Goal: Check status: Check status

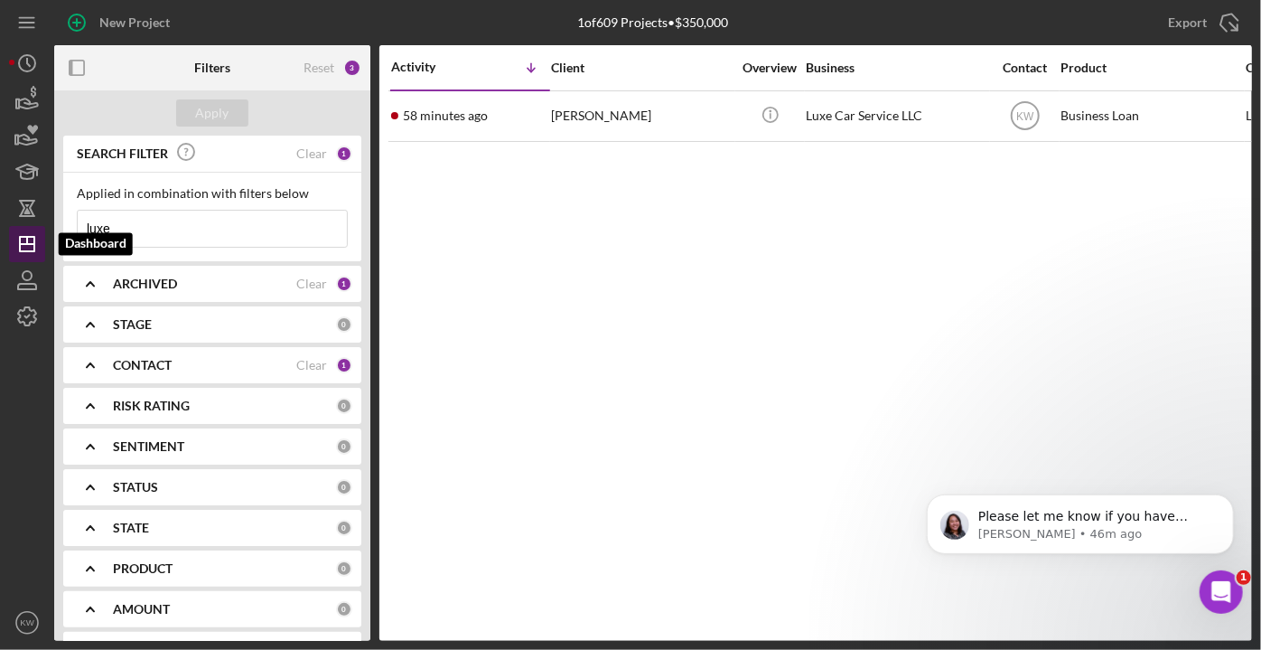
click at [25, 242] on icon "Icon/Dashboard" at bounding box center [27, 243] width 45 height 45
click at [156, 353] on div "CONTACT Clear 1" at bounding box center [232, 365] width 239 height 36
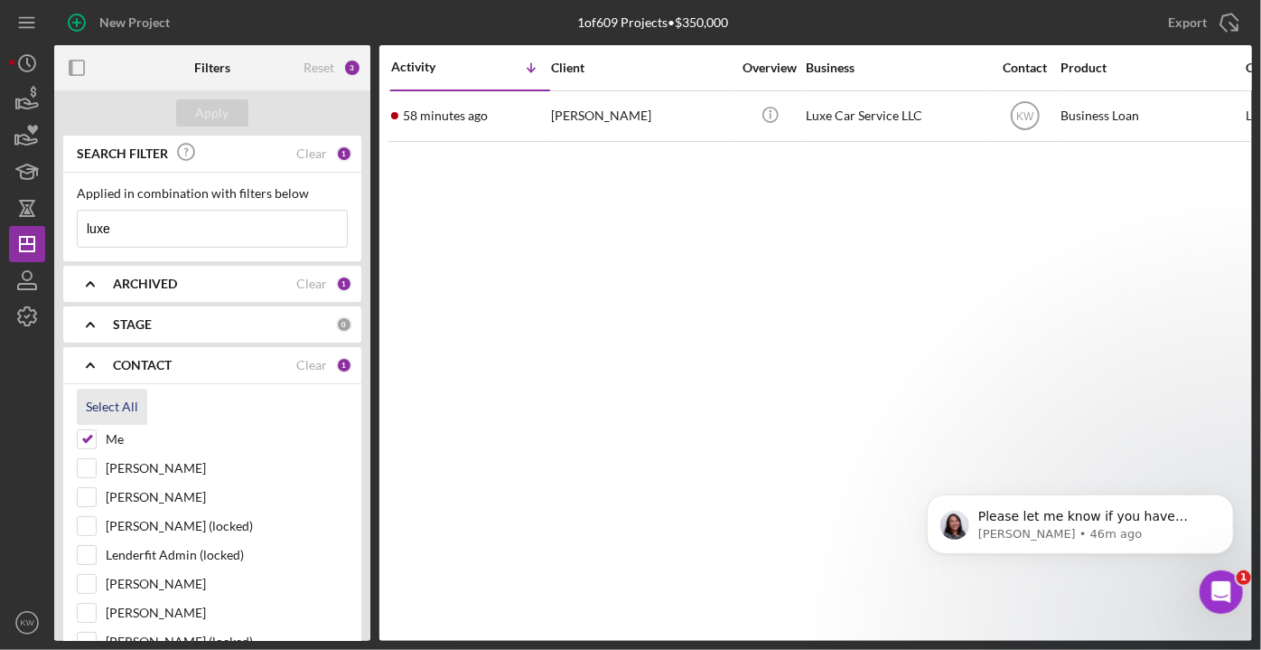
click at [114, 400] on div "Select All" at bounding box center [112, 407] width 52 height 36
checkbox input "true"
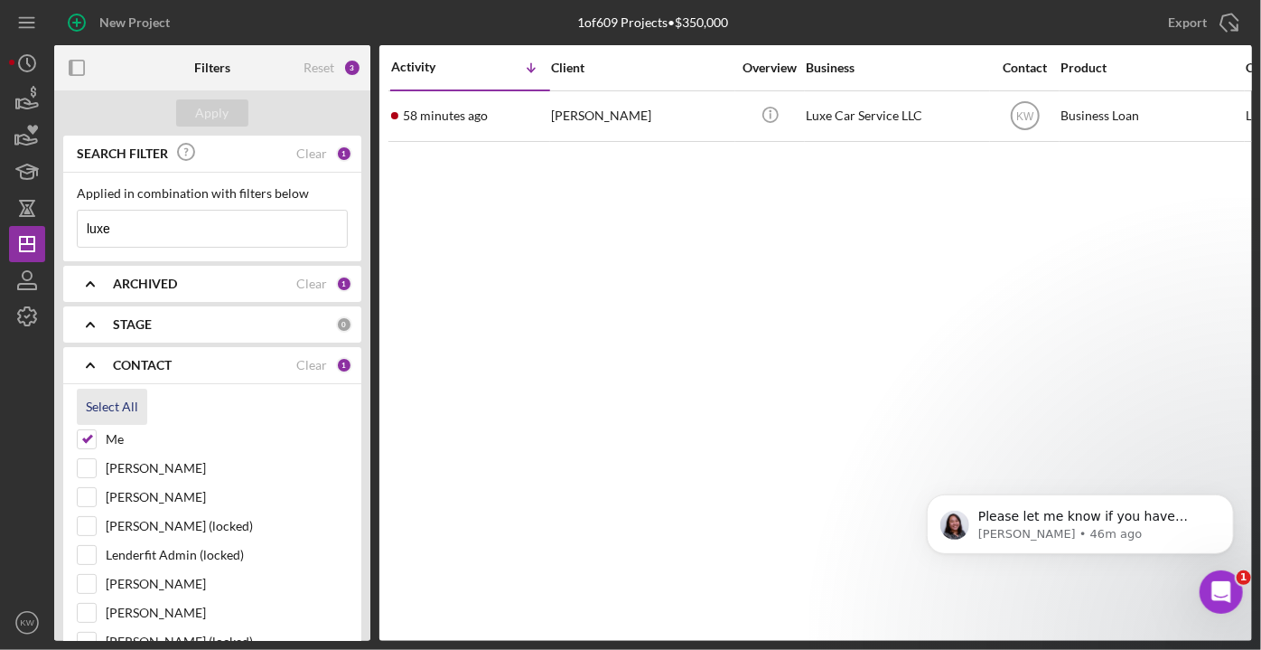
checkbox input "true"
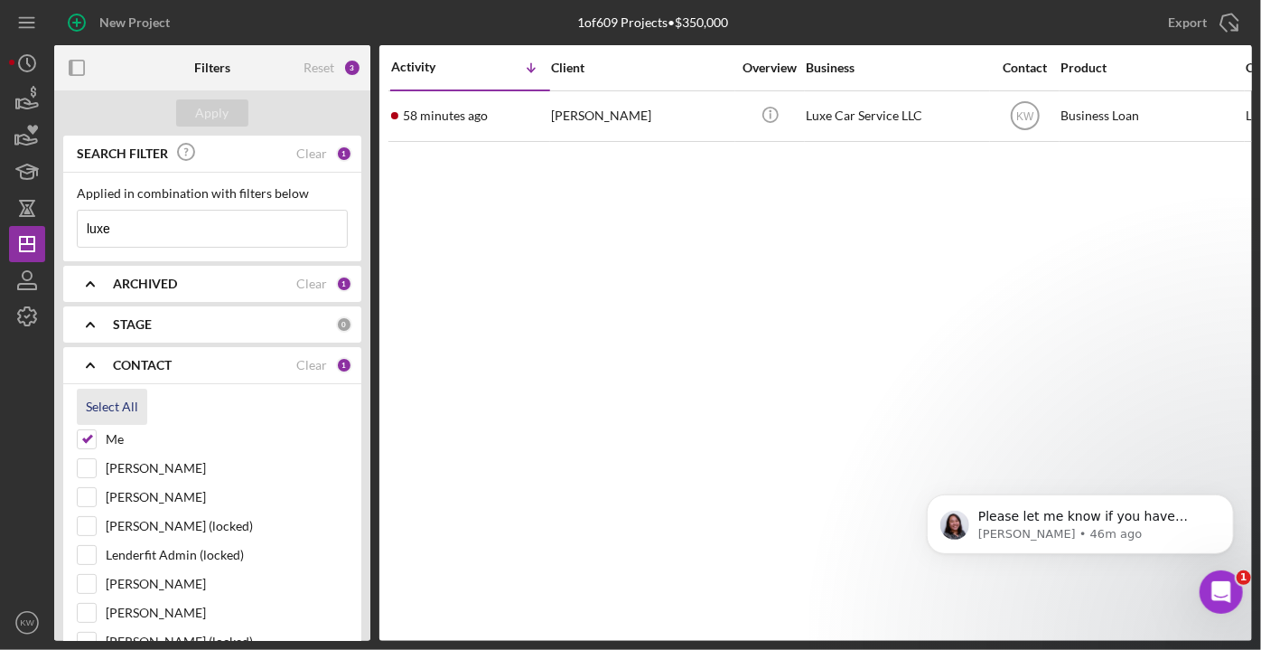
checkbox input "true"
click at [228, 103] on button "Apply" at bounding box center [212, 112] width 72 height 27
click at [142, 220] on input "luxe" at bounding box center [212, 229] width 269 height 36
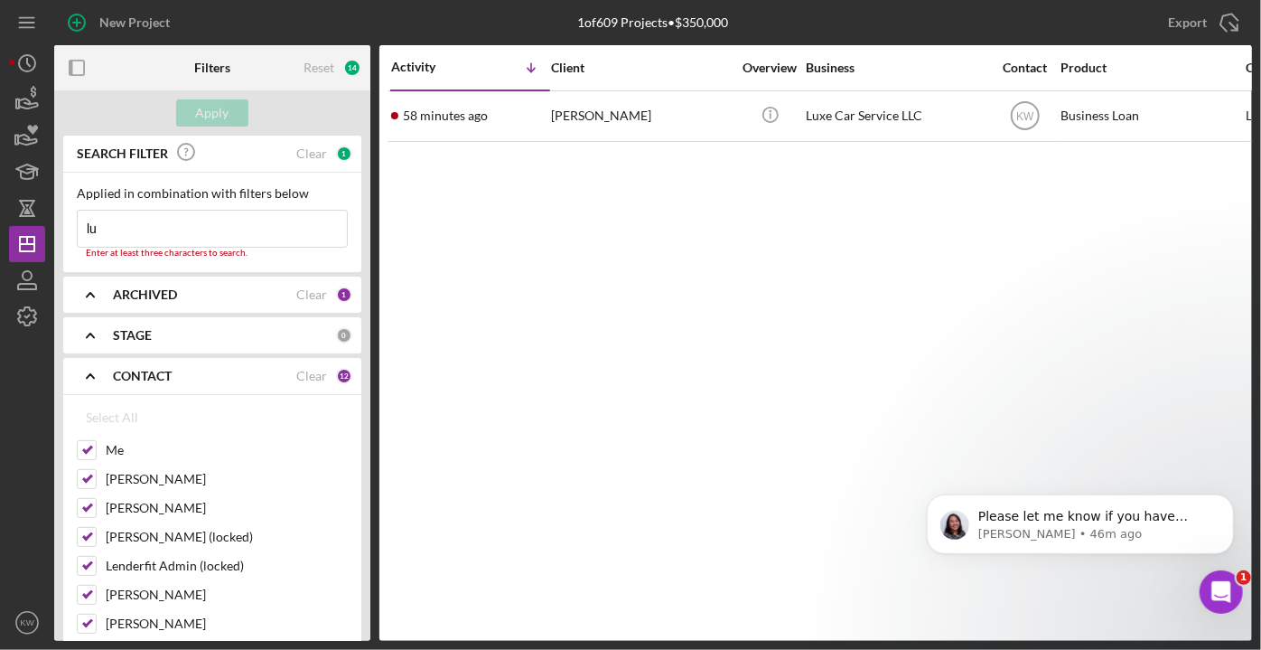
type input "l"
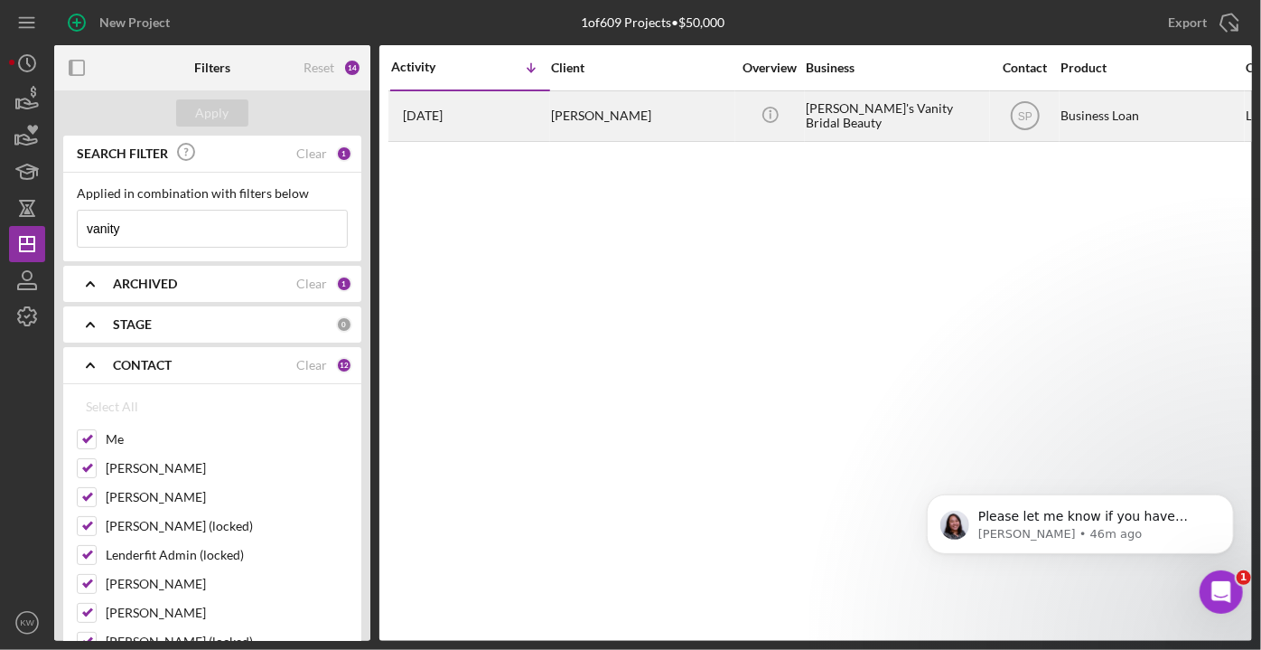
type input "vanity"
click at [839, 115] on div "[PERSON_NAME]'s Vanity Bridal Beauty" at bounding box center [896, 116] width 181 height 48
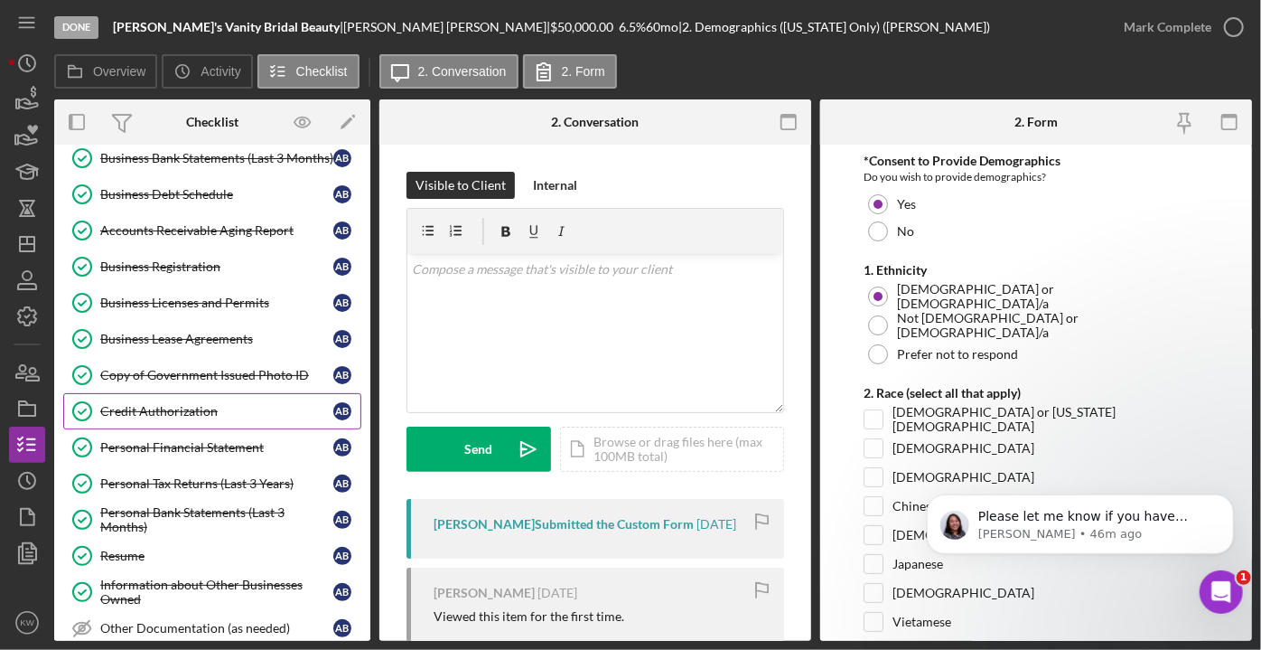
scroll to position [657, 0]
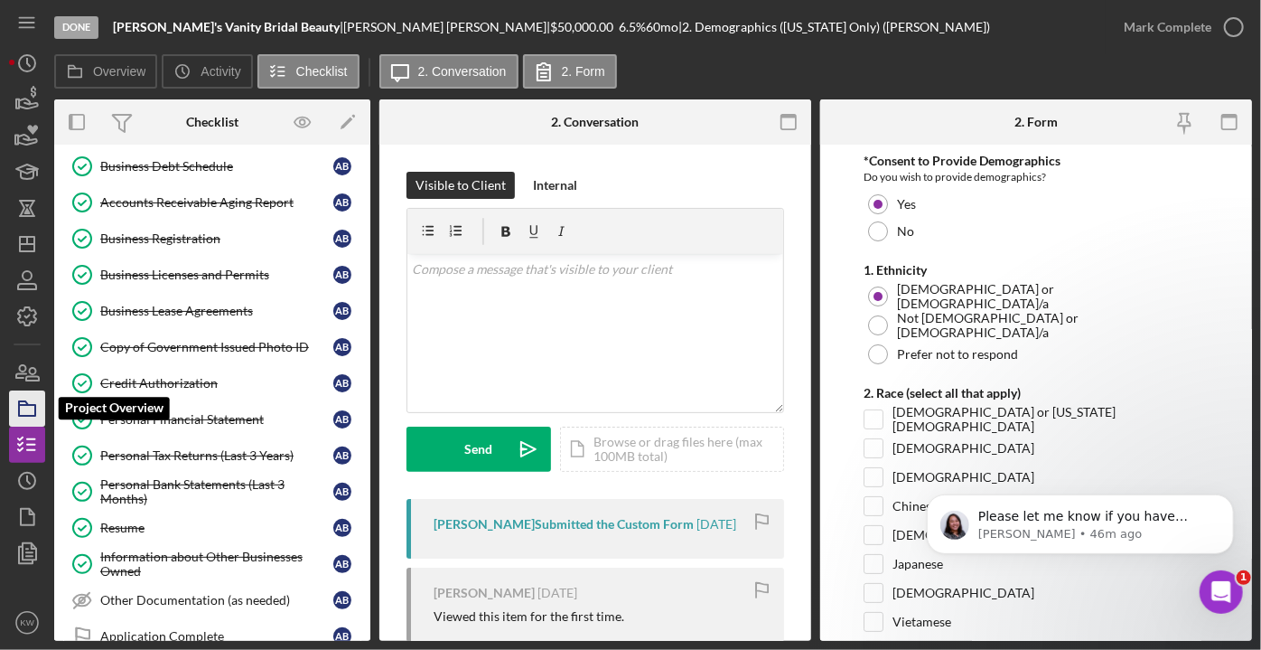
click at [30, 409] on icon "button" at bounding box center [27, 408] width 45 height 45
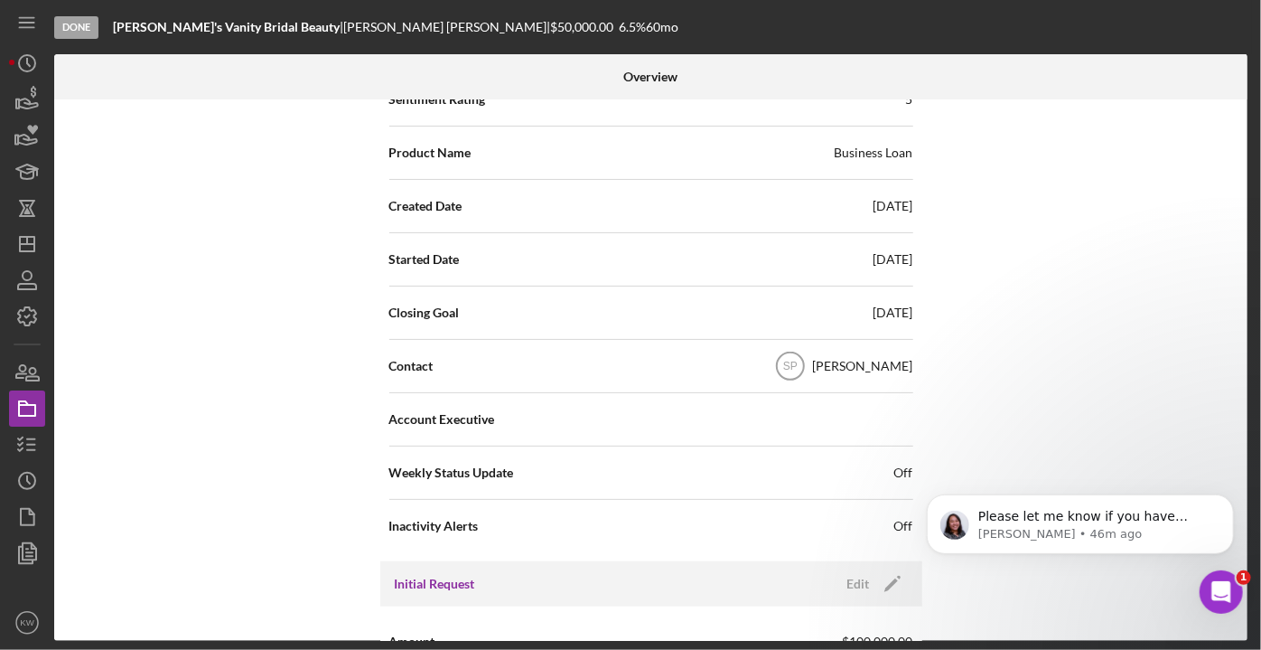
scroll to position [399, 0]
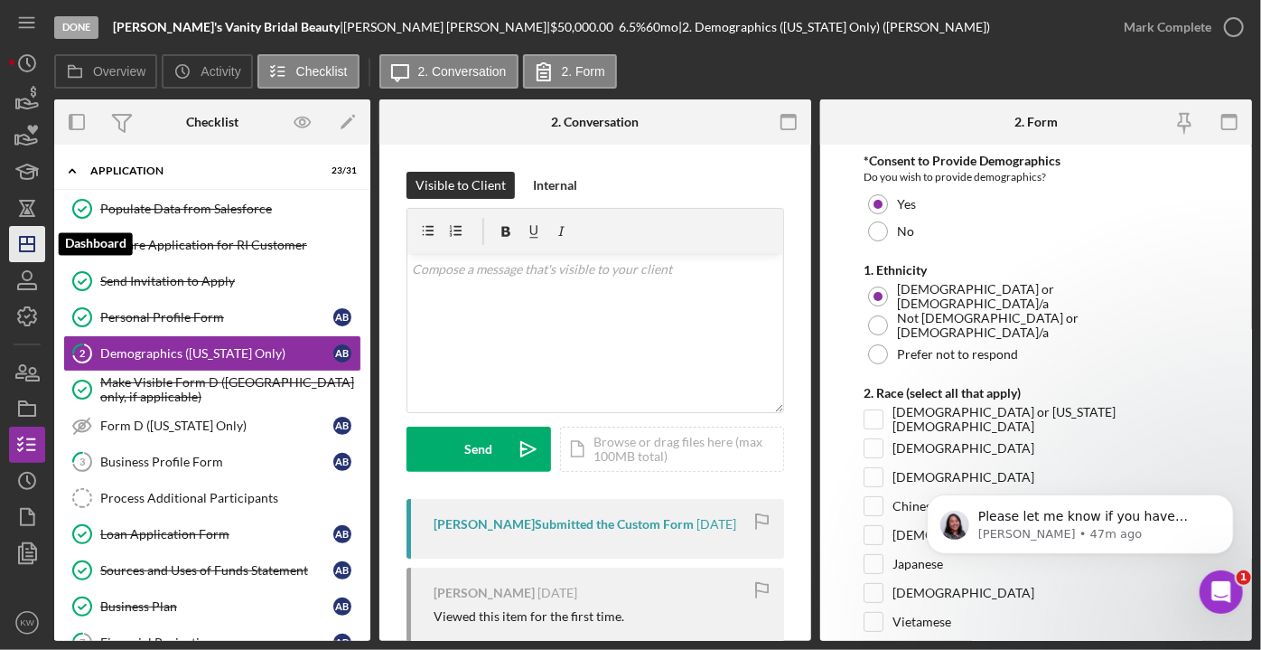
click at [32, 258] on icon "Icon/Dashboard" at bounding box center [27, 243] width 45 height 45
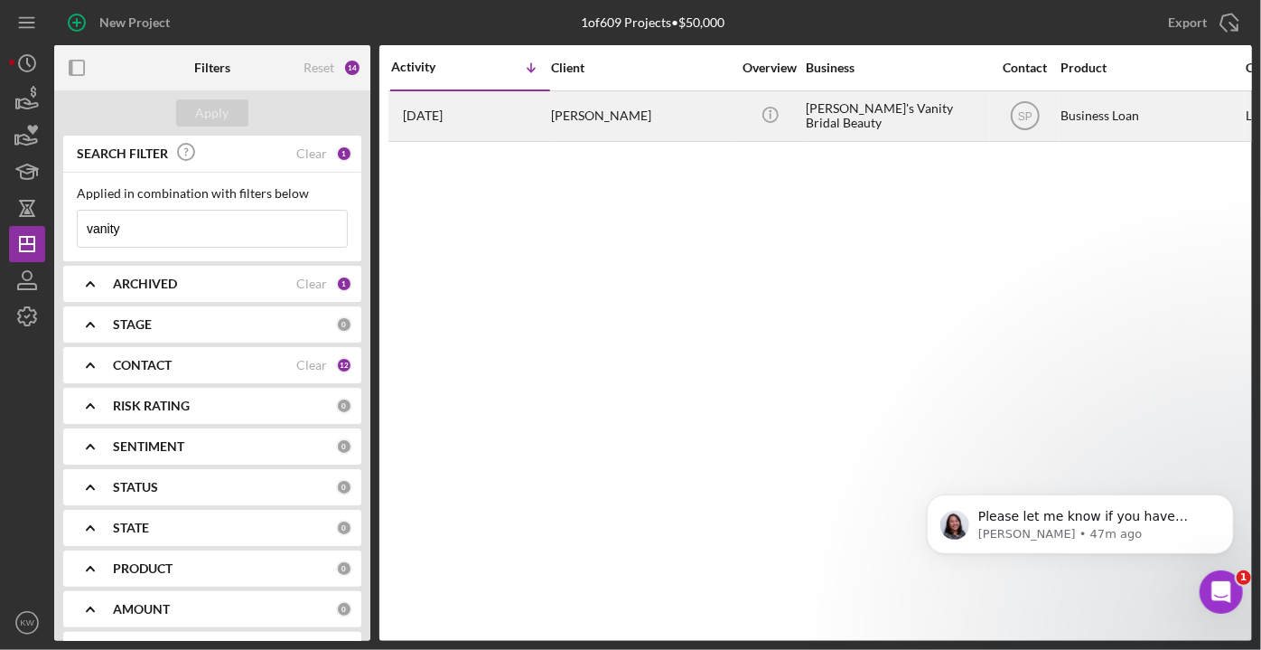
click at [901, 119] on div "[PERSON_NAME]'s Vanity Bridal Beauty" at bounding box center [896, 116] width 181 height 48
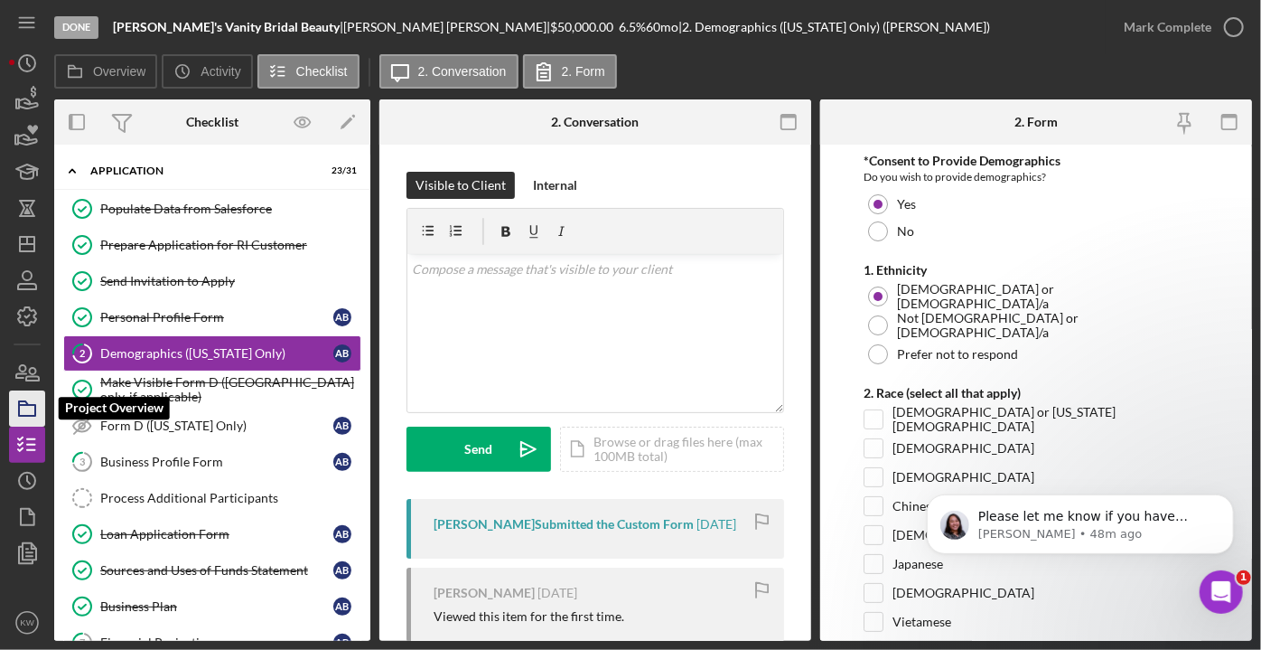
click at [29, 407] on icon "button" at bounding box center [27, 408] width 45 height 45
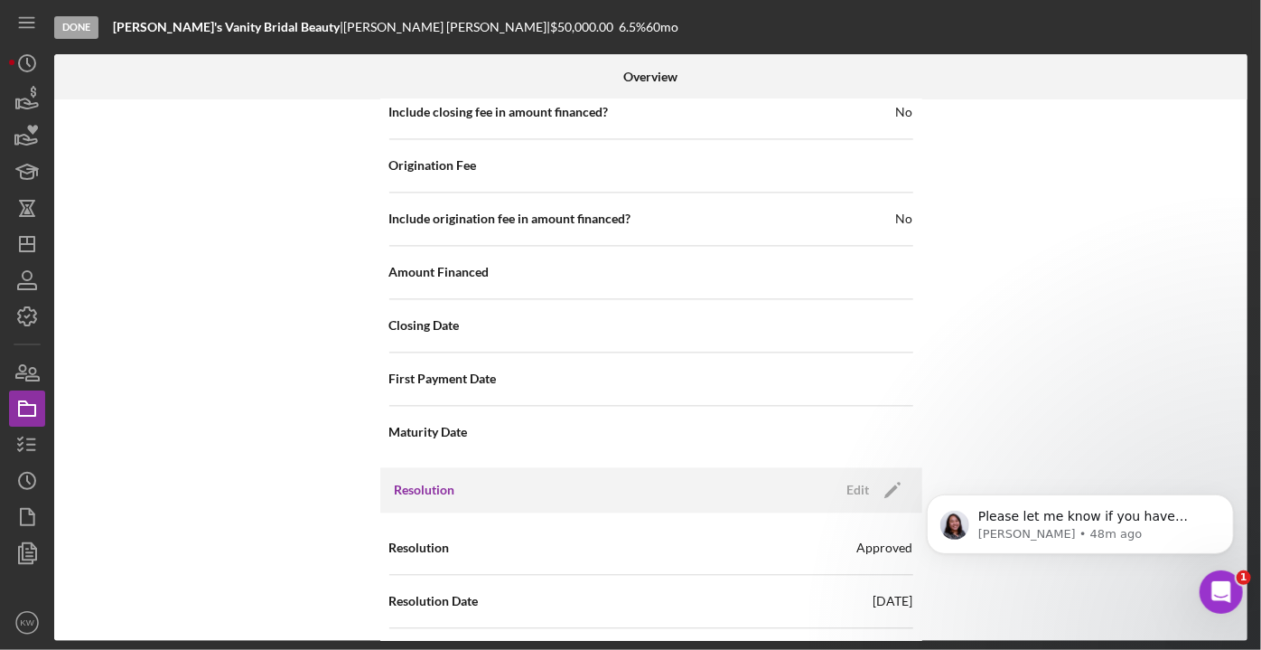
scroll to position [1961, 0]
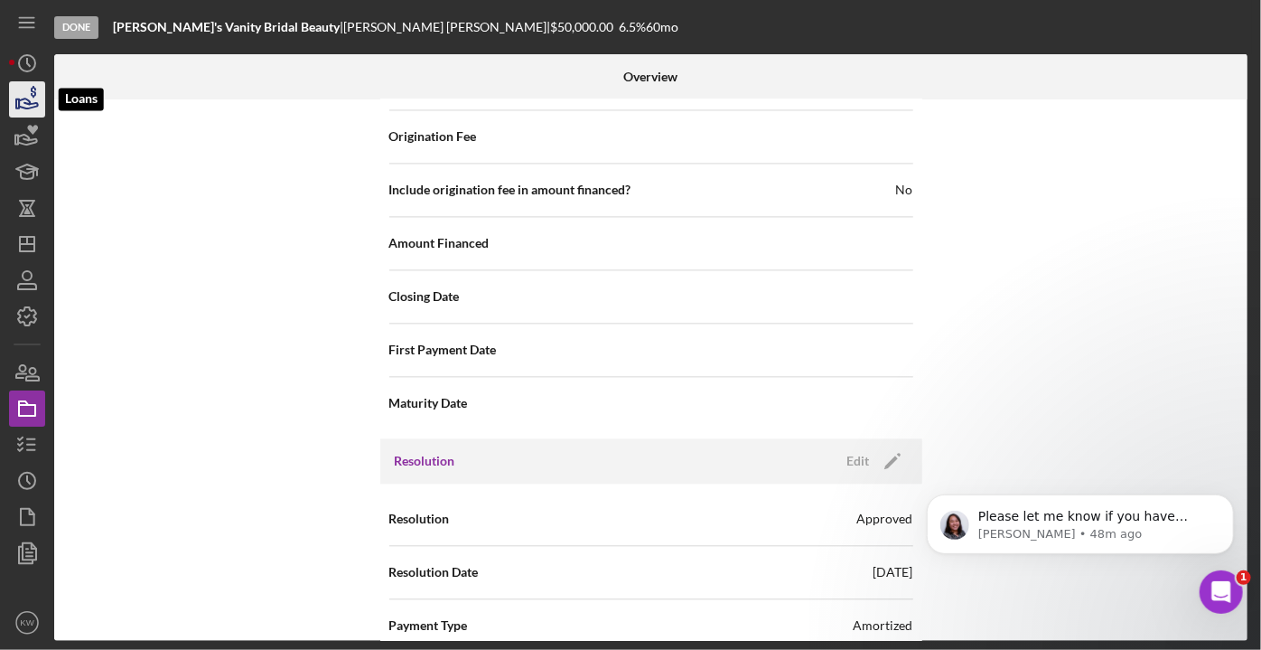
click at [12, 102] on icon "button" at bounding box center [27, 99] width 45 height 45
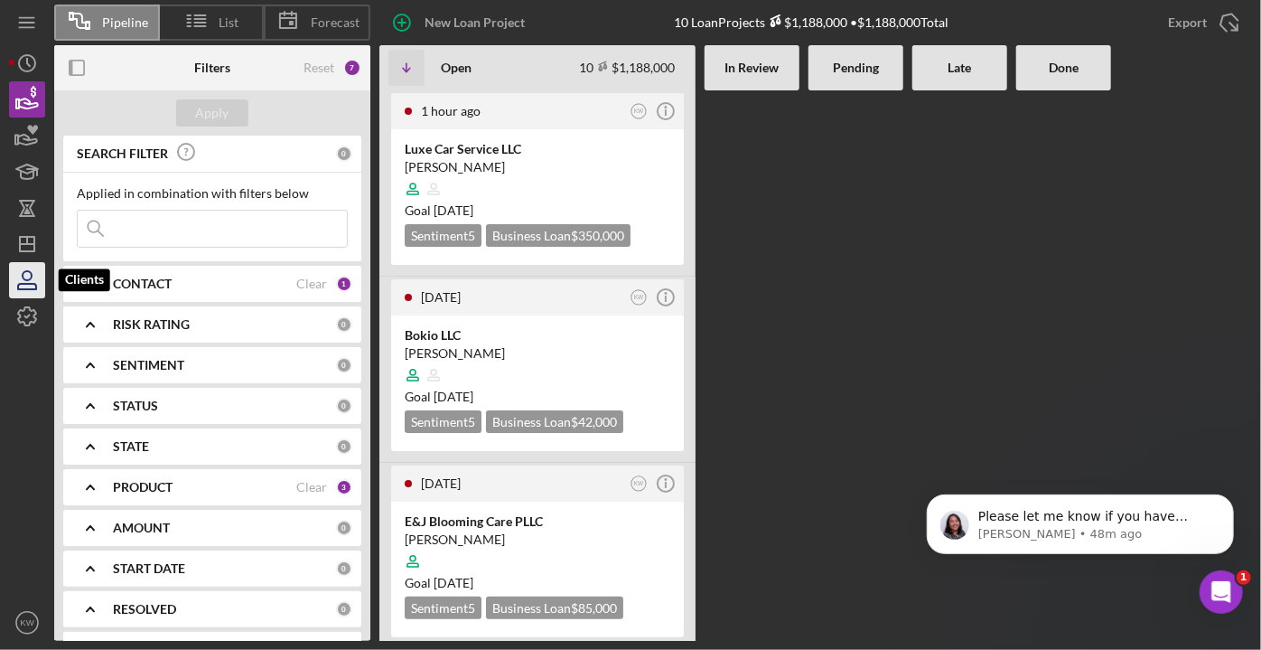
click at [36, 278] on icon "button" at bounding box center [27, 280] width 45 height 45
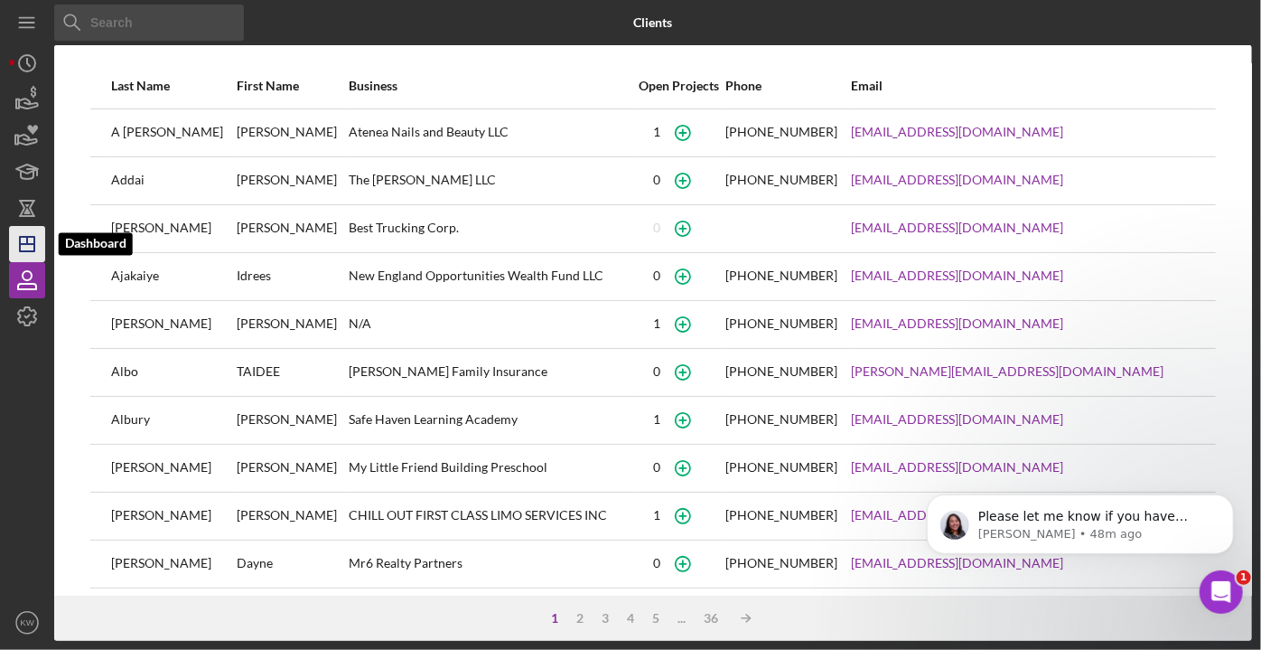
click at [31, 233] on icon "Icon/Dashboard" at bounding box center [27, 243] width 45 height 45
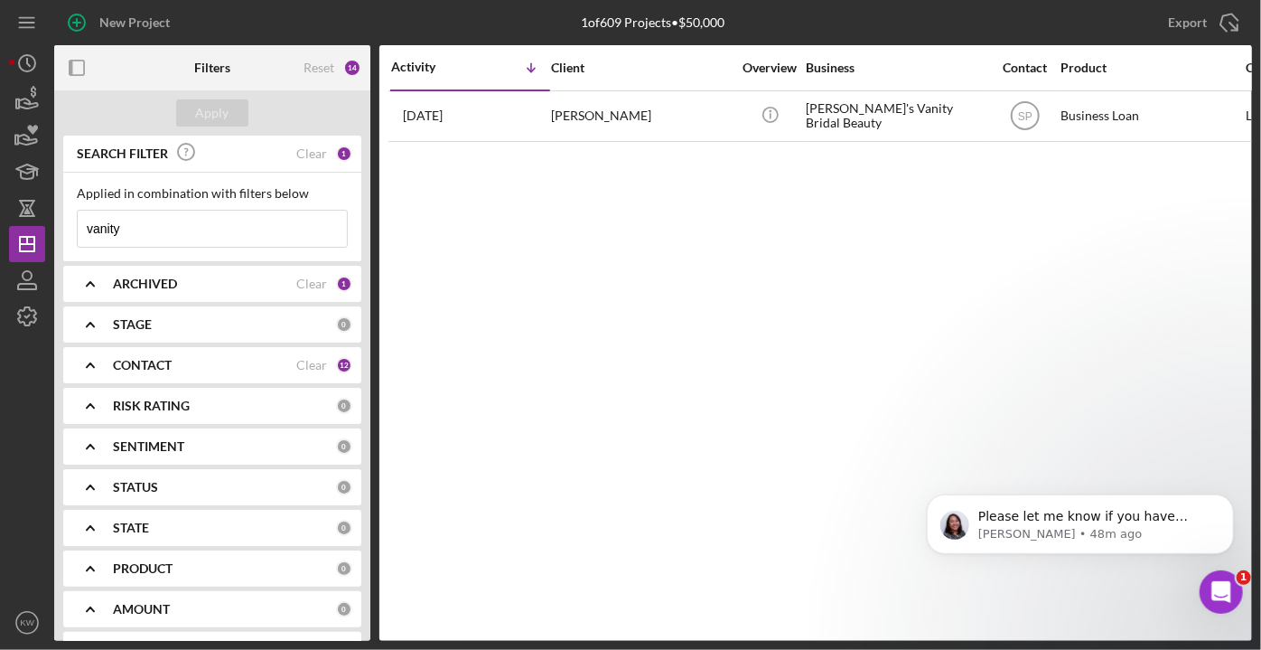
drag, startPoint x: 188, startPoint y: 235, endPoint x: 5, endPoint y: 242, distance: 183.6
click at [4, 244] on div "New Project 1 of 609 Projects • $50,000 vanity Export Icon/Export Filters Reset…" at bounding box center [630, 325] width 1261 height 650
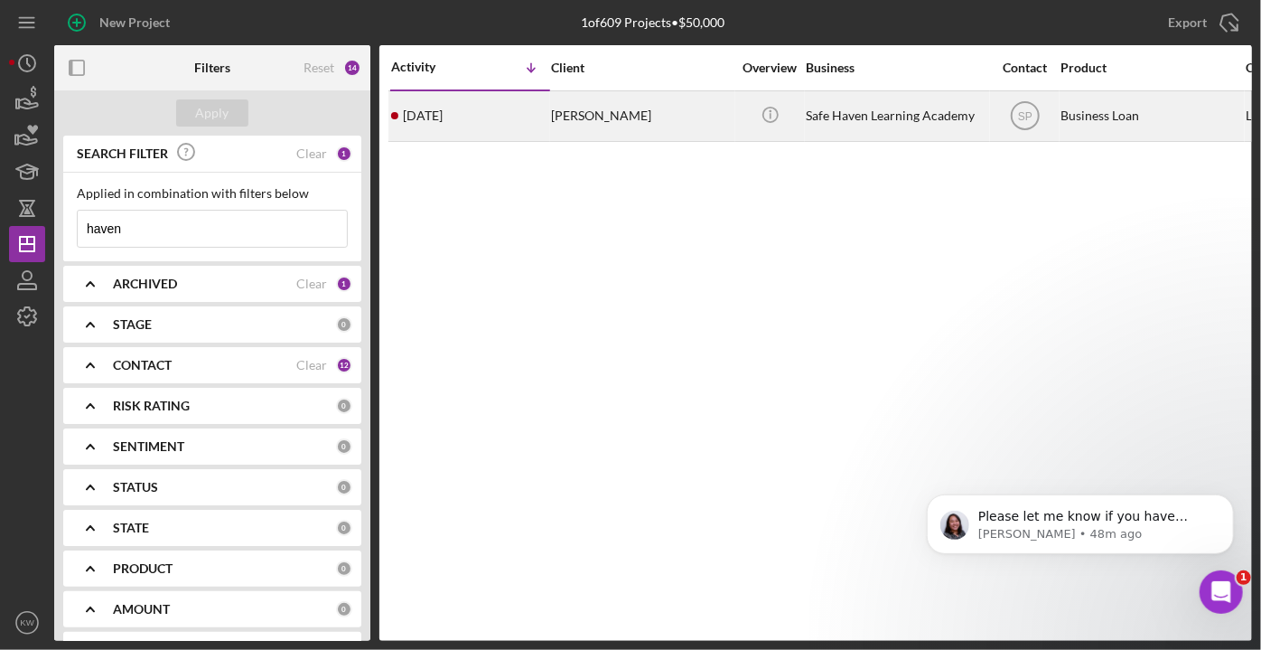
type input "haven"
click at [882, 118] on div "Safe Haven Learning Academy" at bounding box center [896, 116] width 181 height 48
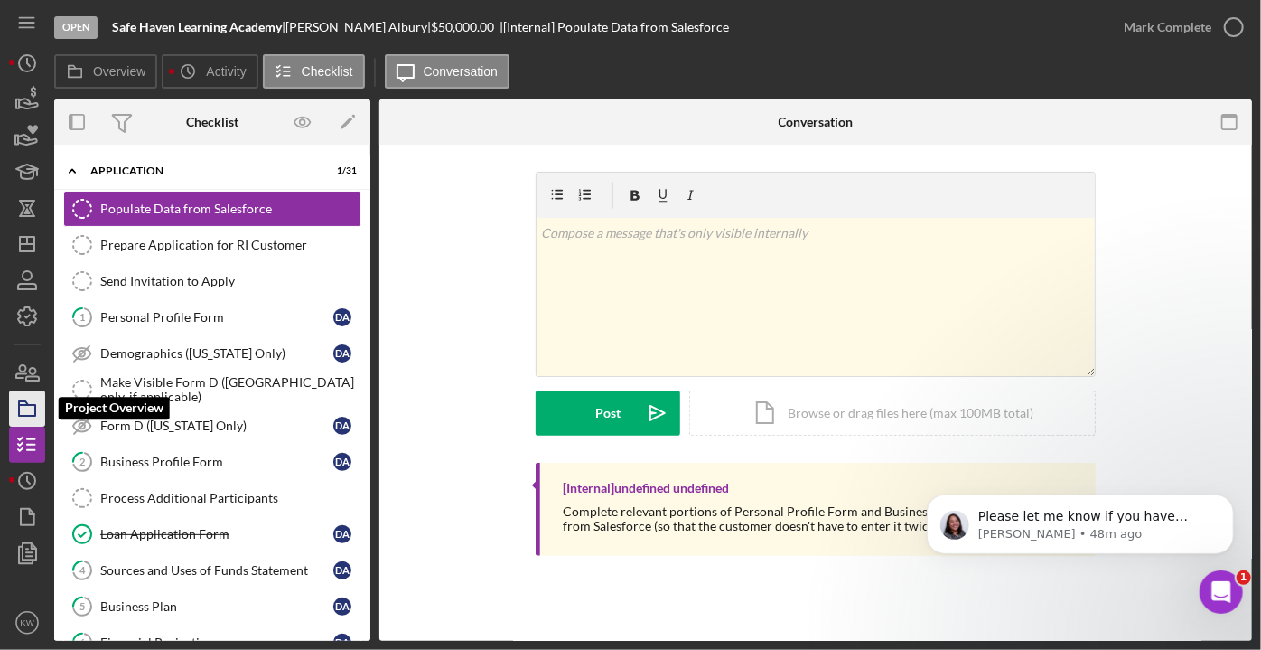
click at [26, 414] on icon "button" at bounding box center [27, 408] width 45 height 45
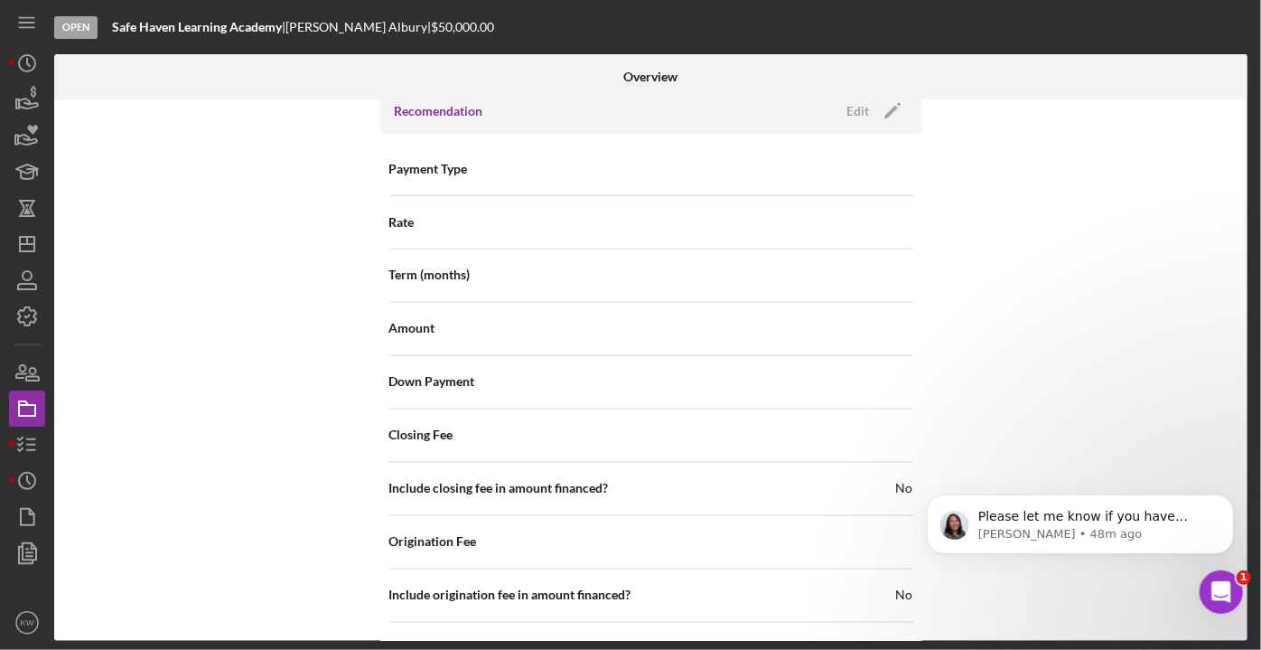
scroll to position [1517, 0]
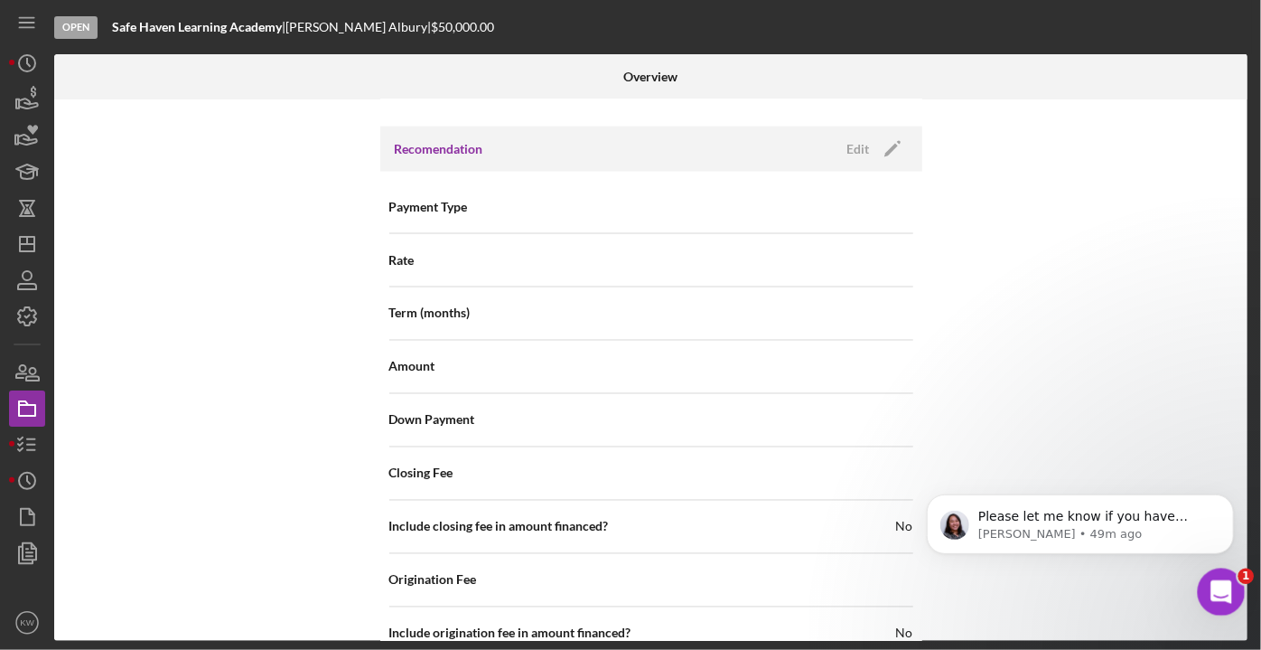
click at [1230, 586] on icon "Open Intercom Messenger" at bounding box center [1219, 590] width 30 height 30
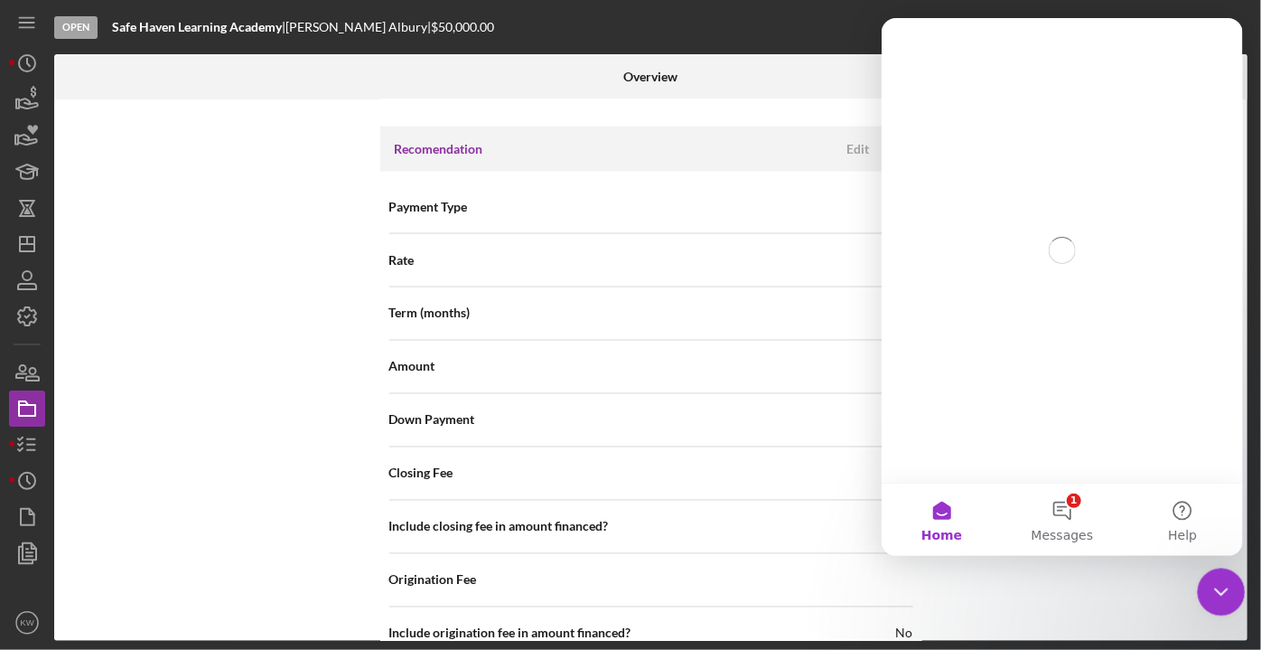
scroll to position [0, 0]
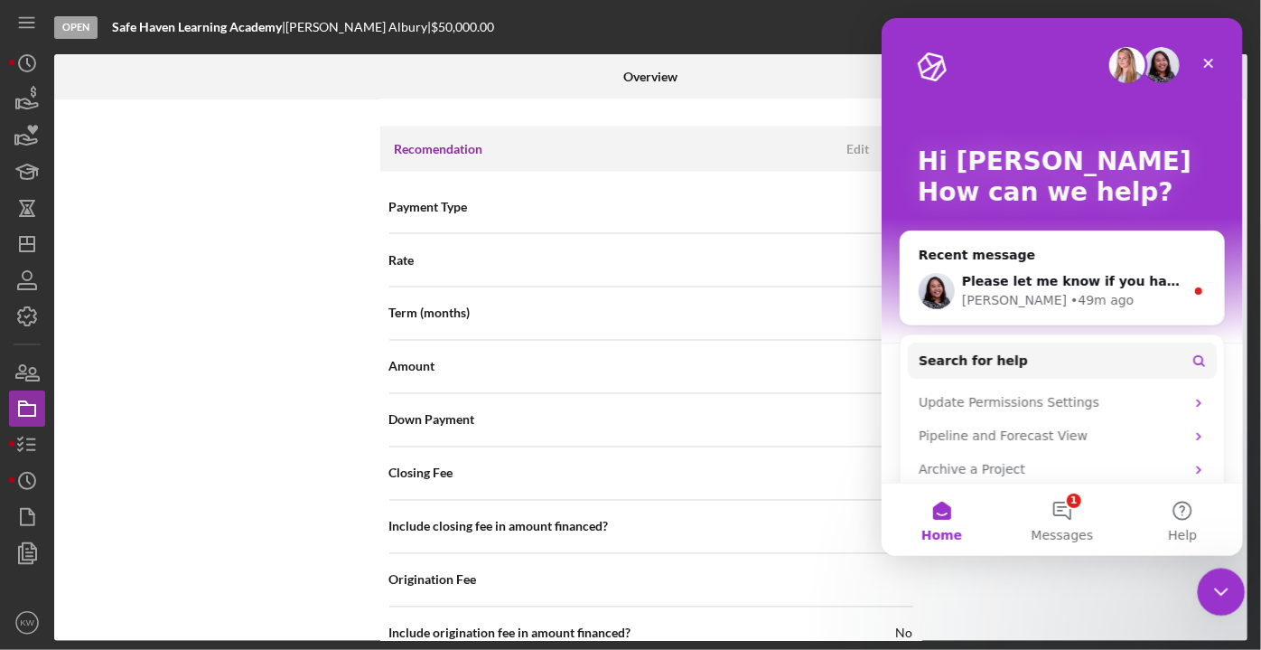
click at [1223, 587] on icon "Close Intercom Messenger" at bounding box center [1219, 589] width 13 height 7
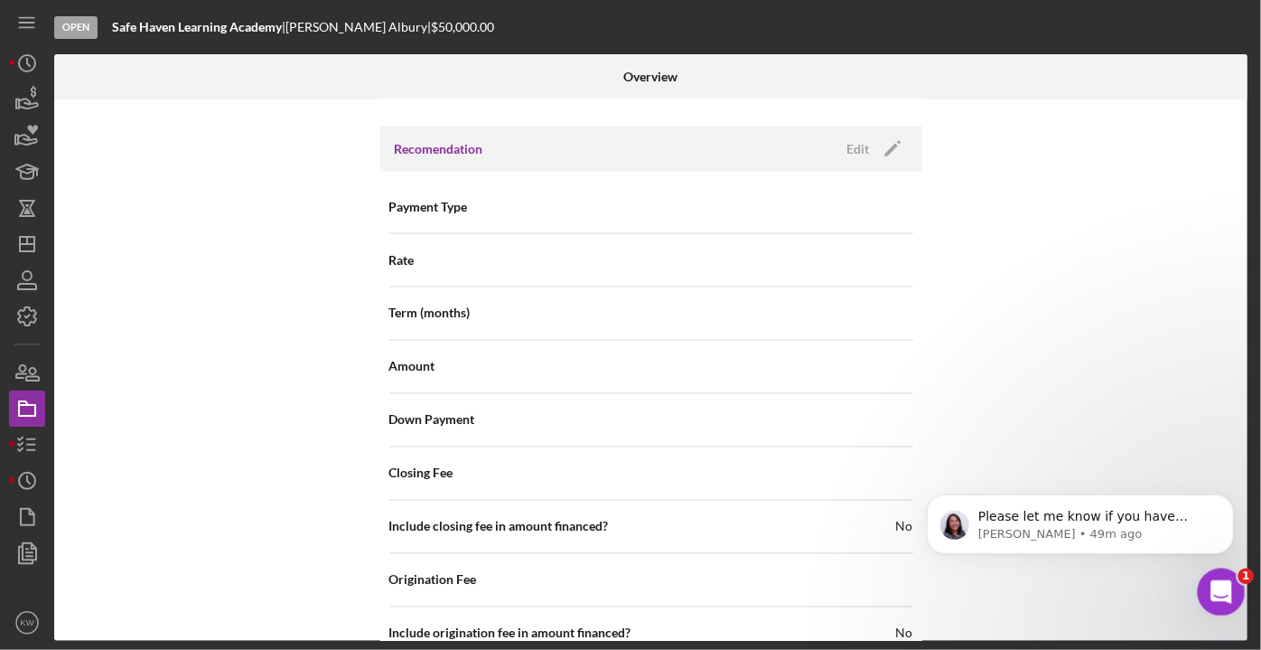
click at [1229, 593] on div "Open Intercom Messenger" at bounding box center [1219, 589] width 60 height 60
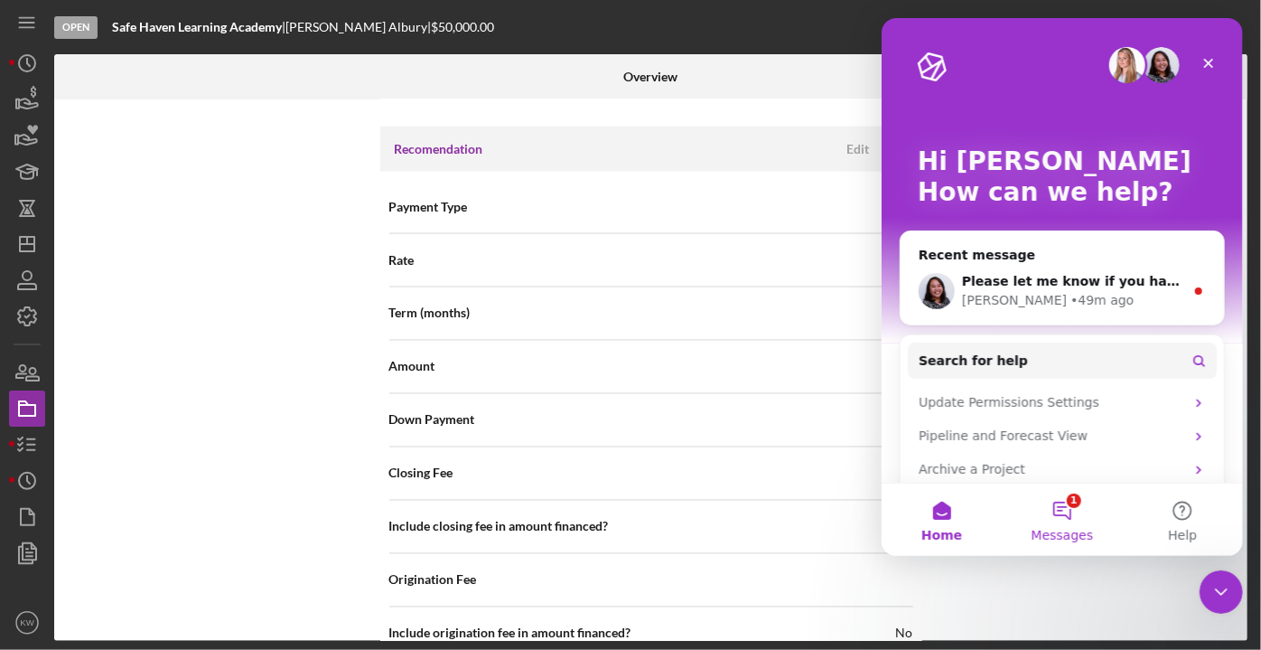
click at [1073, 512] on button "1 Messages" at bounding box center [1061, 519] width 120 height 72
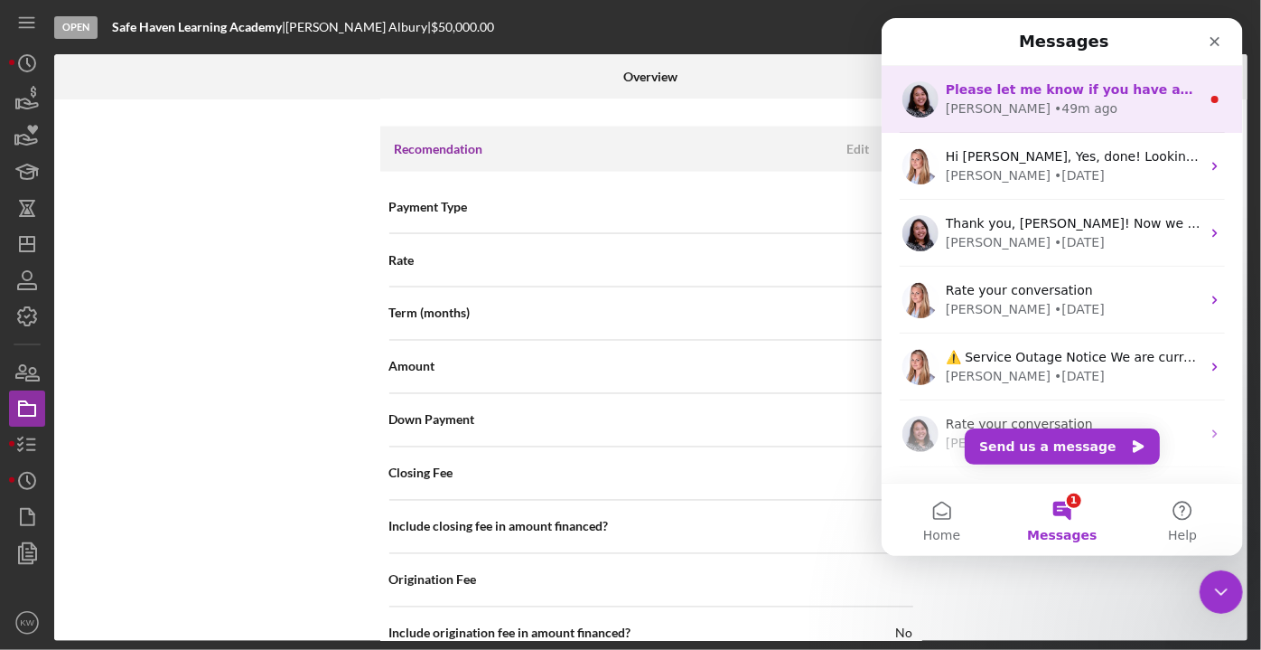
click at [1081, 91] on span "Please let me know if you have additional questions. Have a great day, [PERSON_…" at bounding box center [1262, 89] width 635 height 14
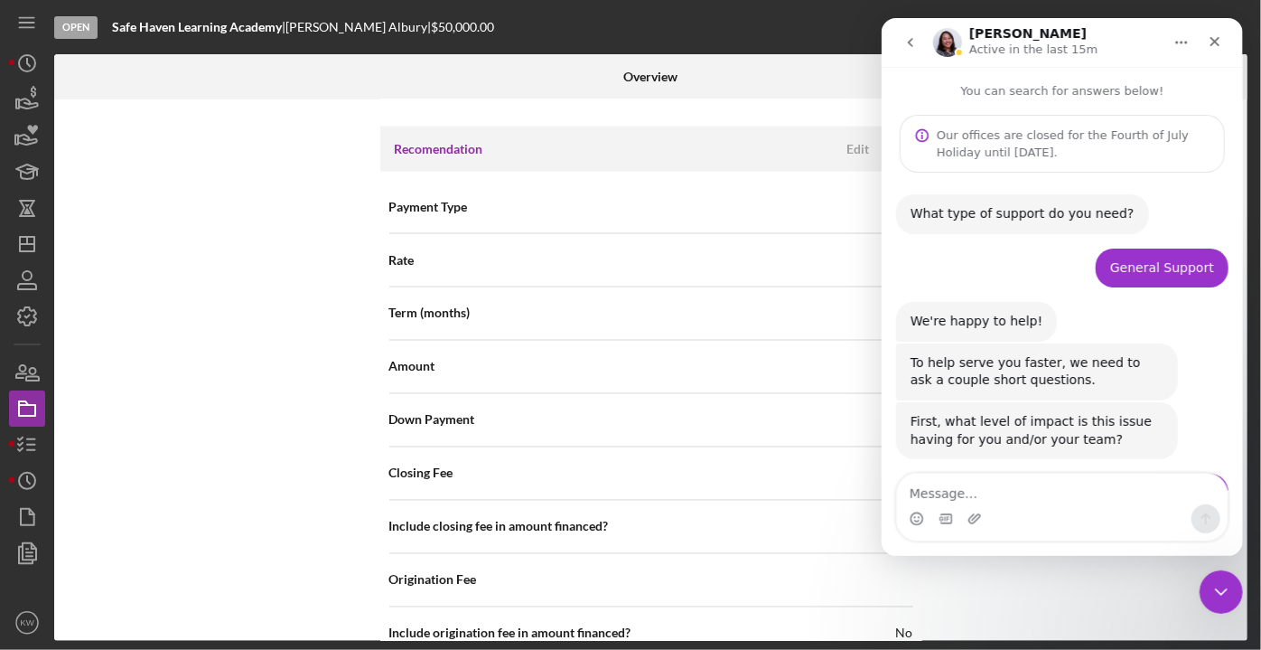
scroll to position [126, 0]
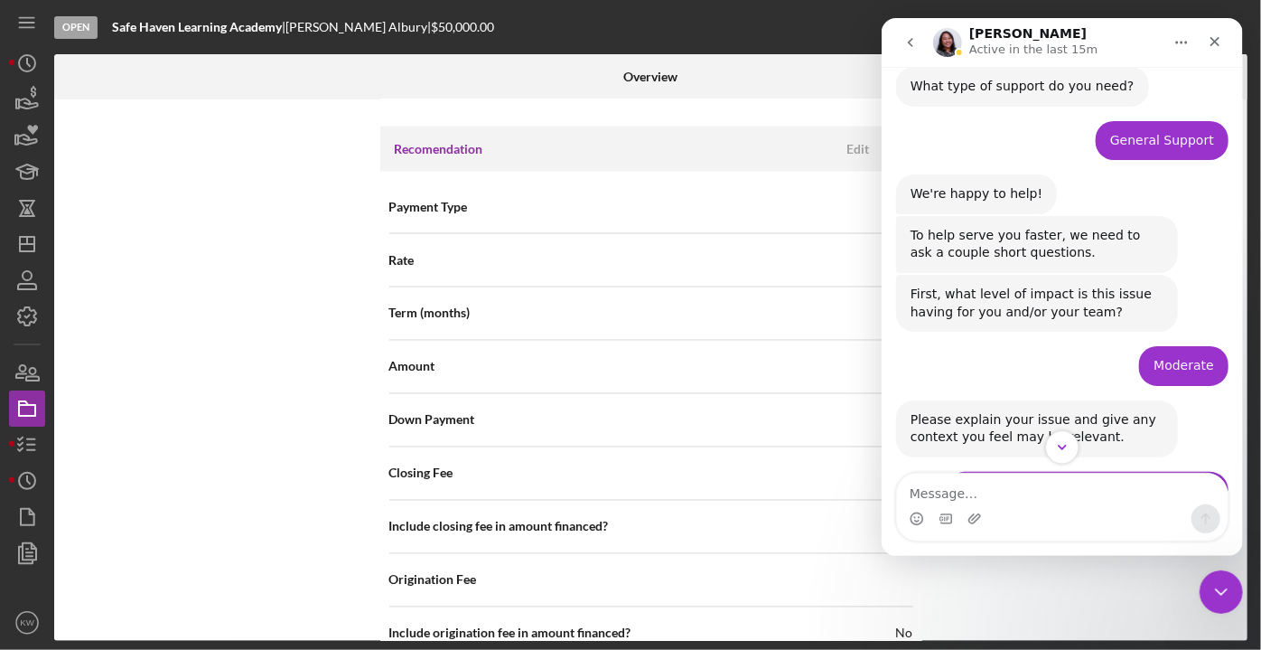
click at [1070, 440] on button "Scroll to bottom" at bounding box center [1061, 446] width 33 height 33
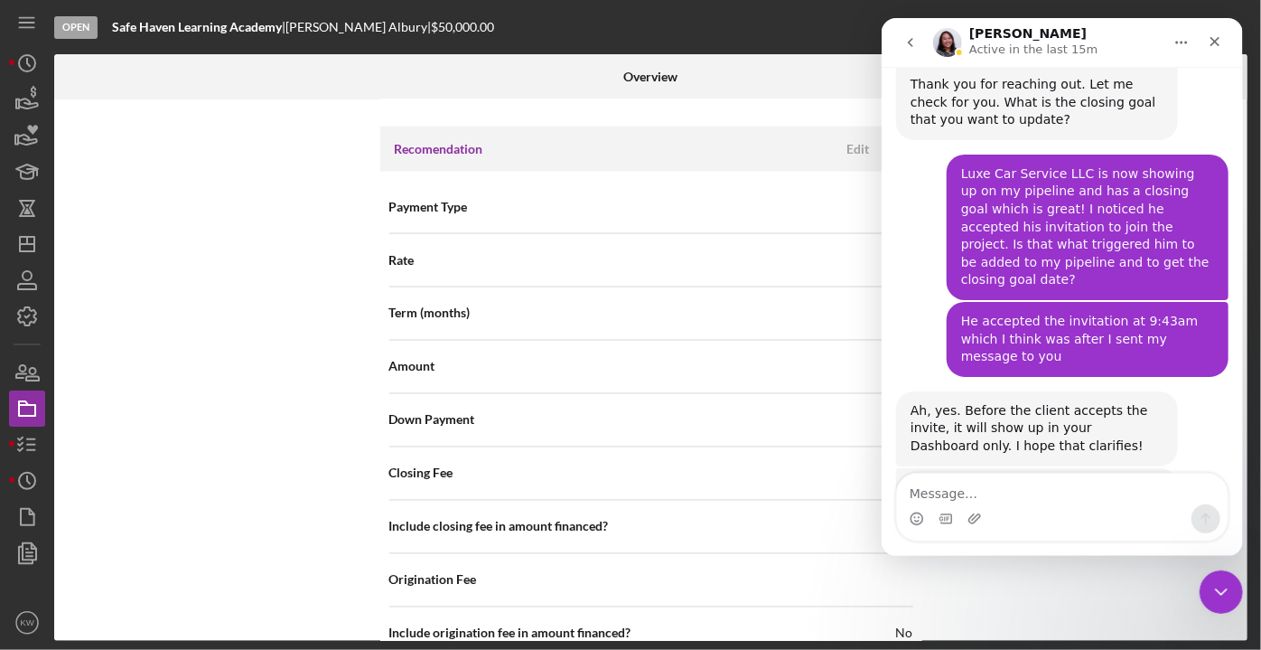
scroll to position [1243, 0]
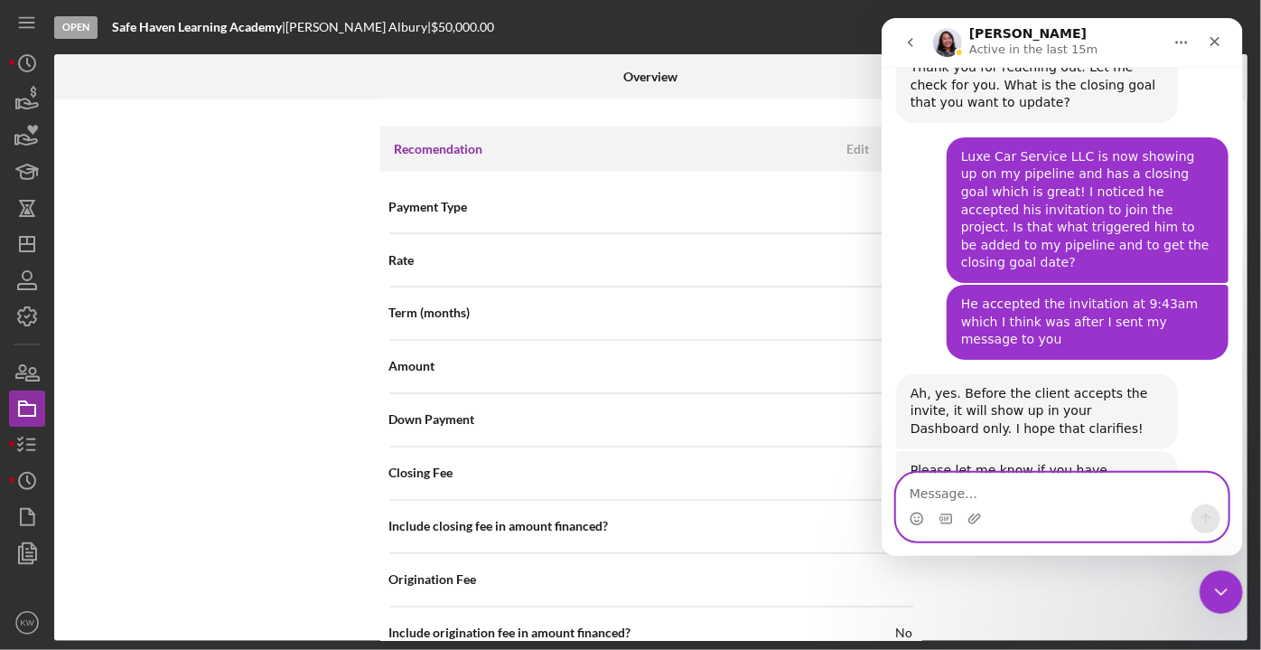
click at [1051, 479] on textarea "Message…" at bounding box center [1061, 488] width 331 height 31
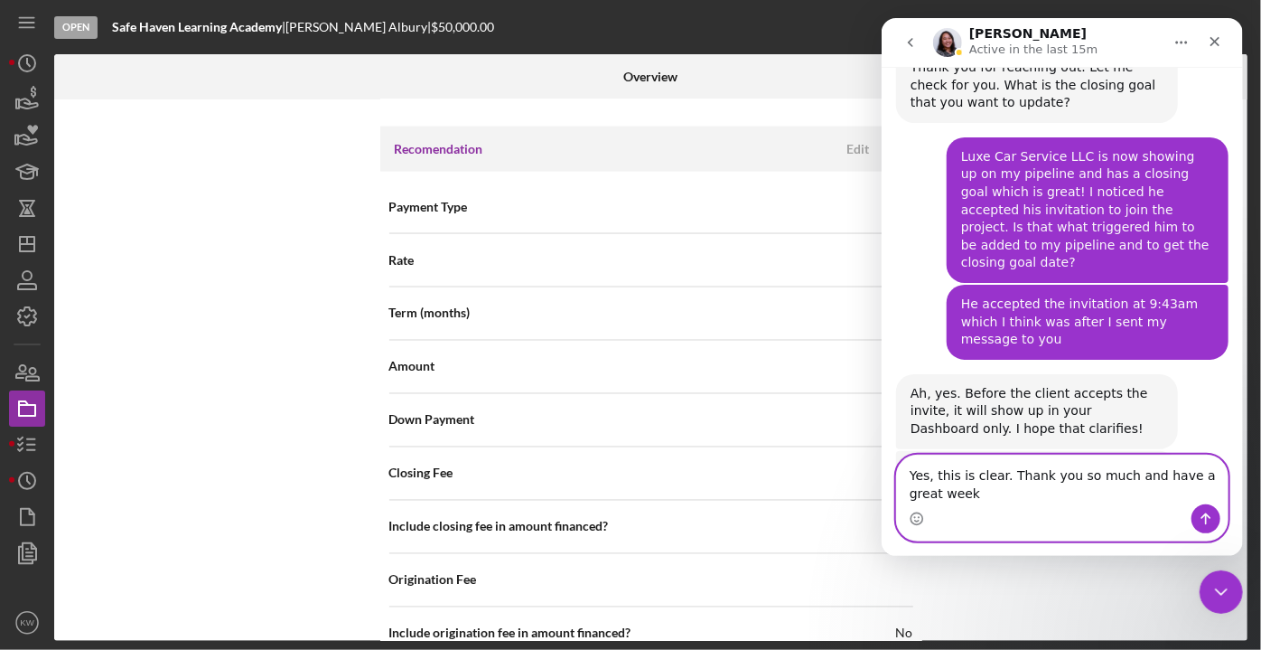
scroll to position [1262, 0]
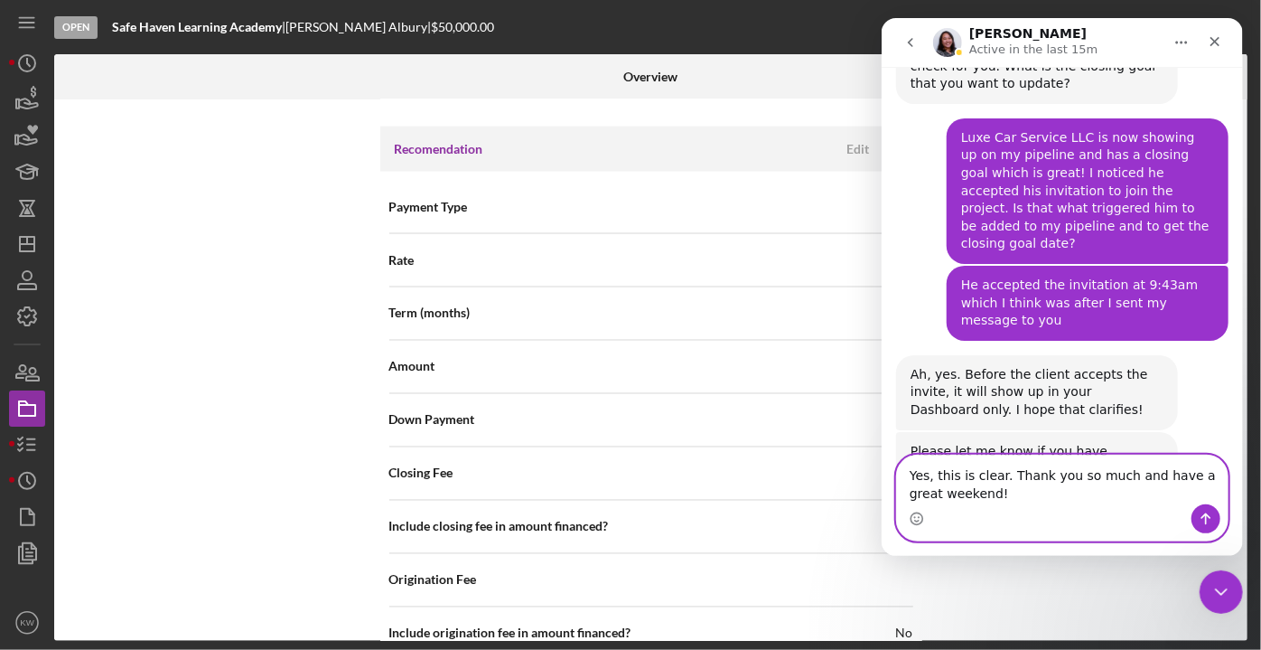
type textarea "Yes, this is clear. Thank you so much and have a great weekend!!"
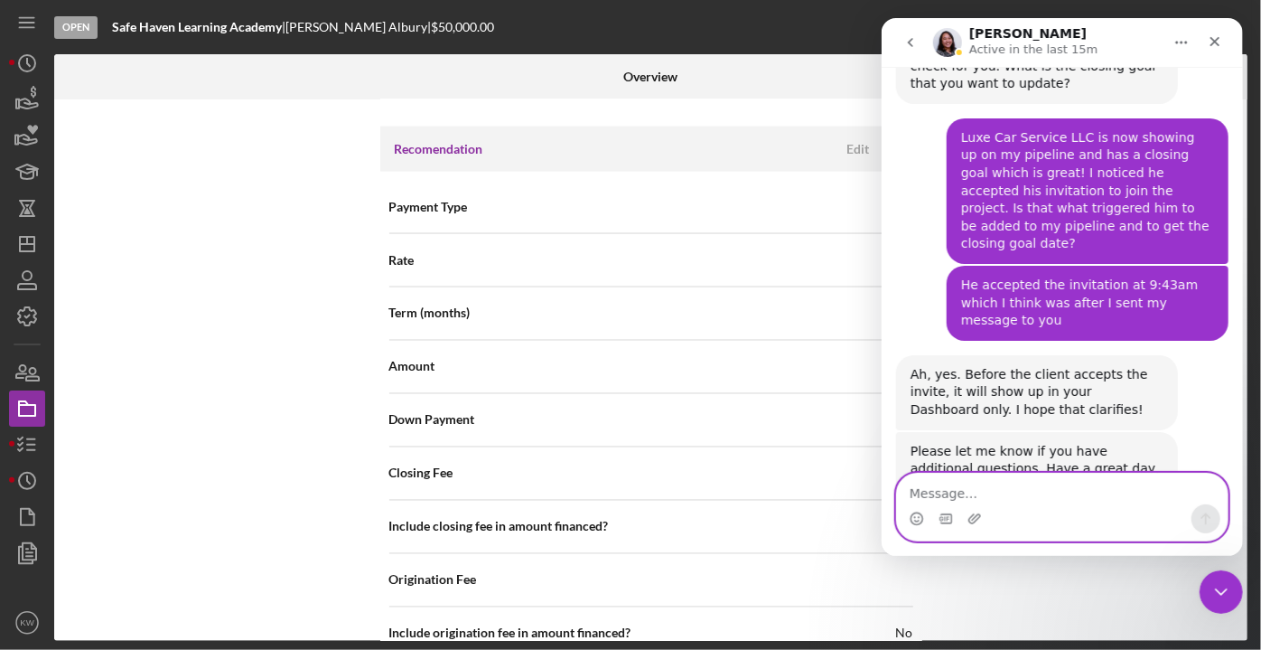
scroll to position [1316, 0]
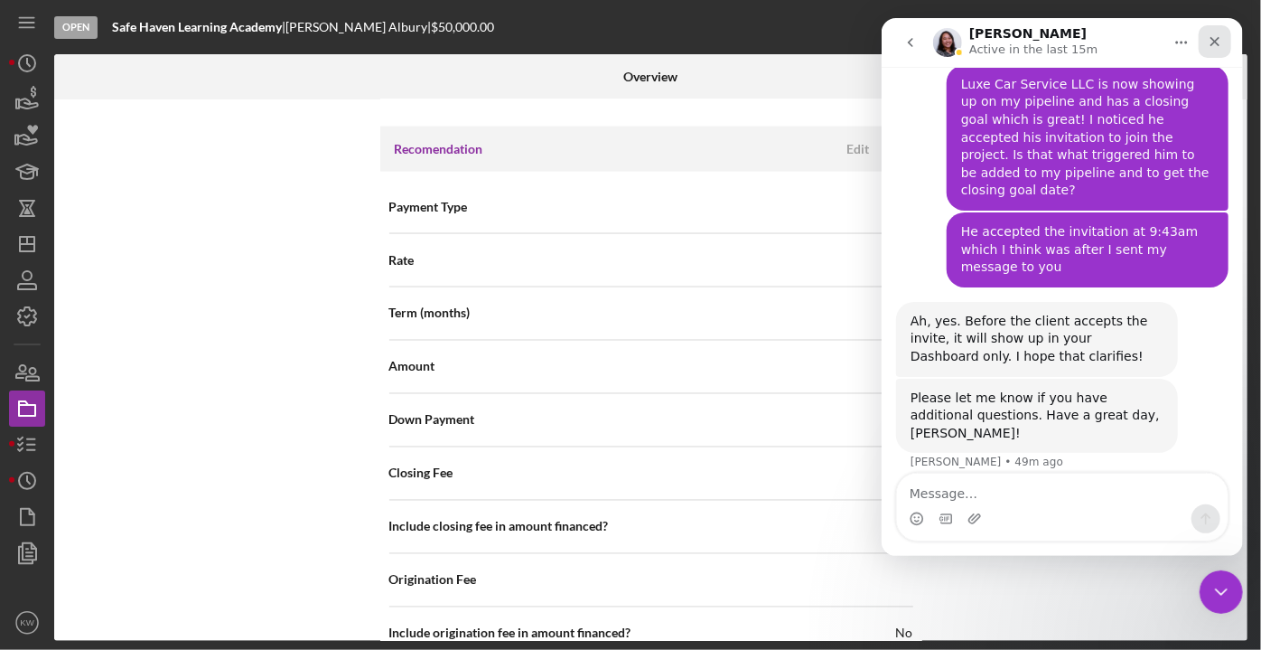
drag, startPoint x: 1212, startPoint y: 40, endPoint x: 2092, endPoint y: 62, distance: 880.4
click at [1212, 40] on icon "Close" at bounding box center [1214, 41] width 14 height 14
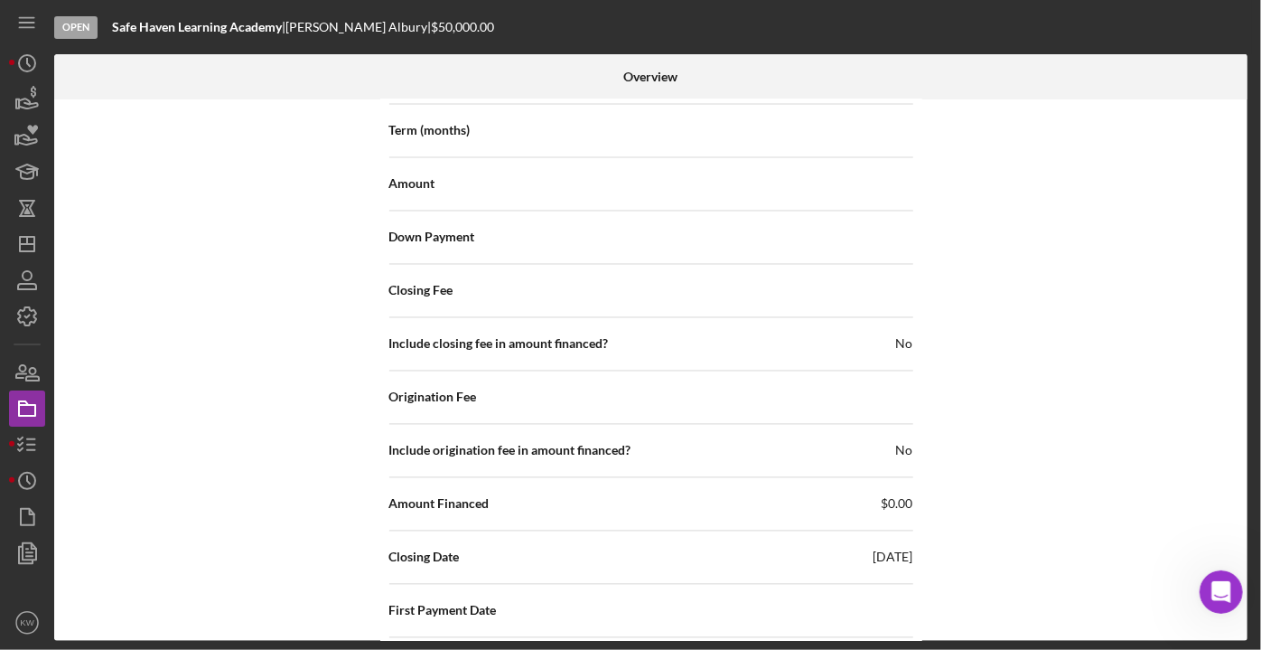
scroll to position [1764, 0]
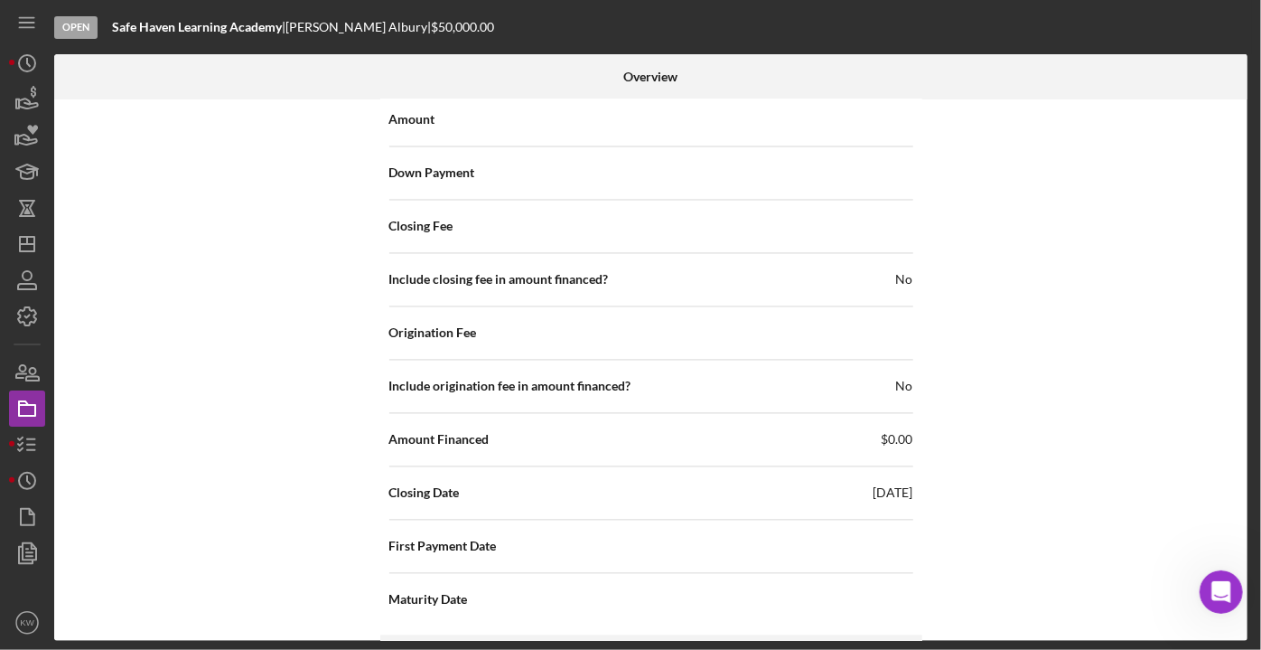
drag, startPoint x: 923, startPoint y: 489, endPoint x: 839, endPoint y: 492, distance: 83.2
click at [834, 492] on div "Internal Workflow Stage Open Icon/Dropdown Arrow Archive (can unarchive later i…" at bounding box center [651, 369] width 1194 height 541
copy span "[DATE]"
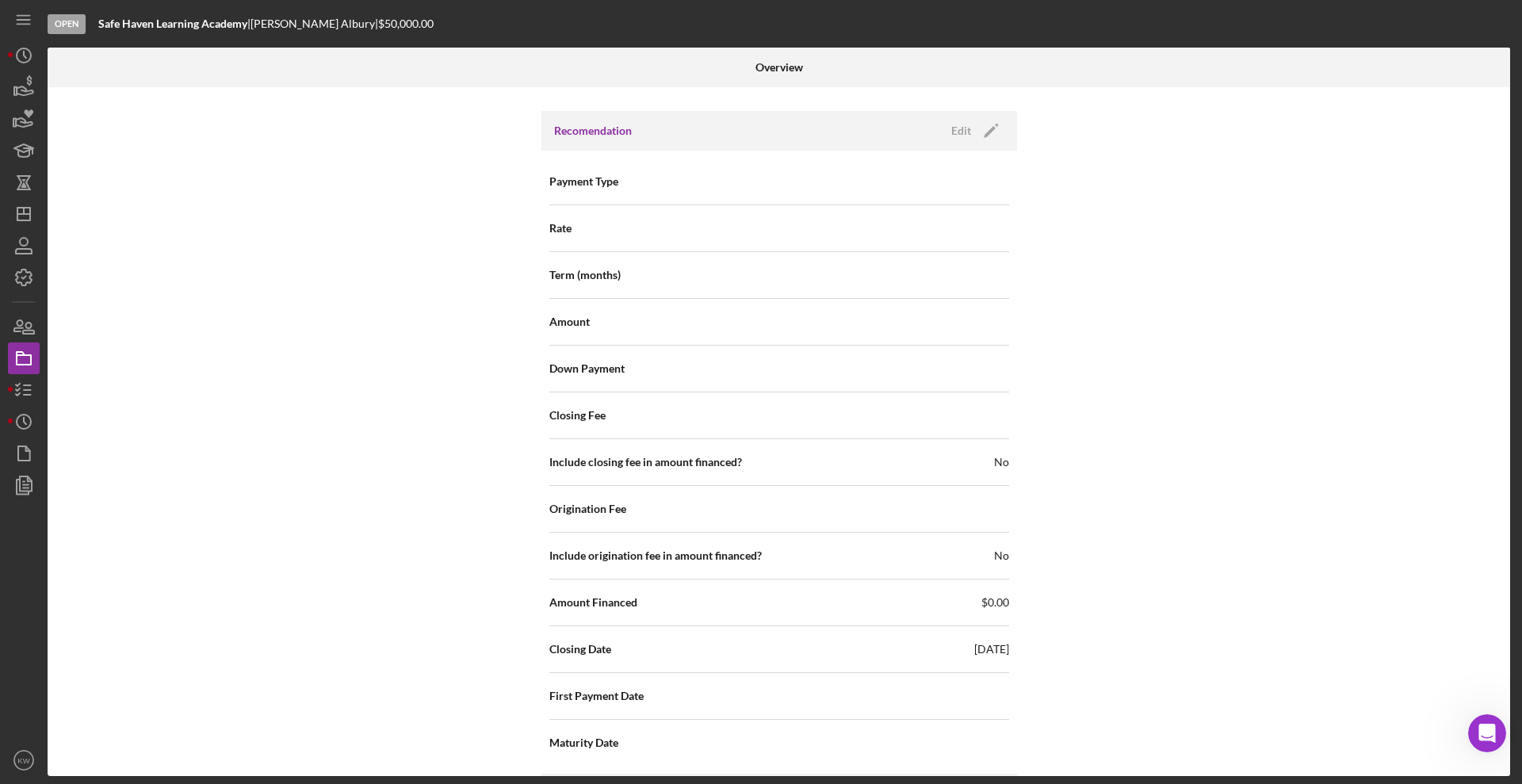
scroll to position [1070, 0]
drag, startPoint x: 1082, startPoint y: 2, endPoint x: 1090, endPoint y: 422, distance: 420.1
click at [1090, 422] on div "Internal Workflow Stage Open Icon/Dropdown Arrow Archive (can unarchive later i…" at bounding box center [778, 431] width 1462 height 688
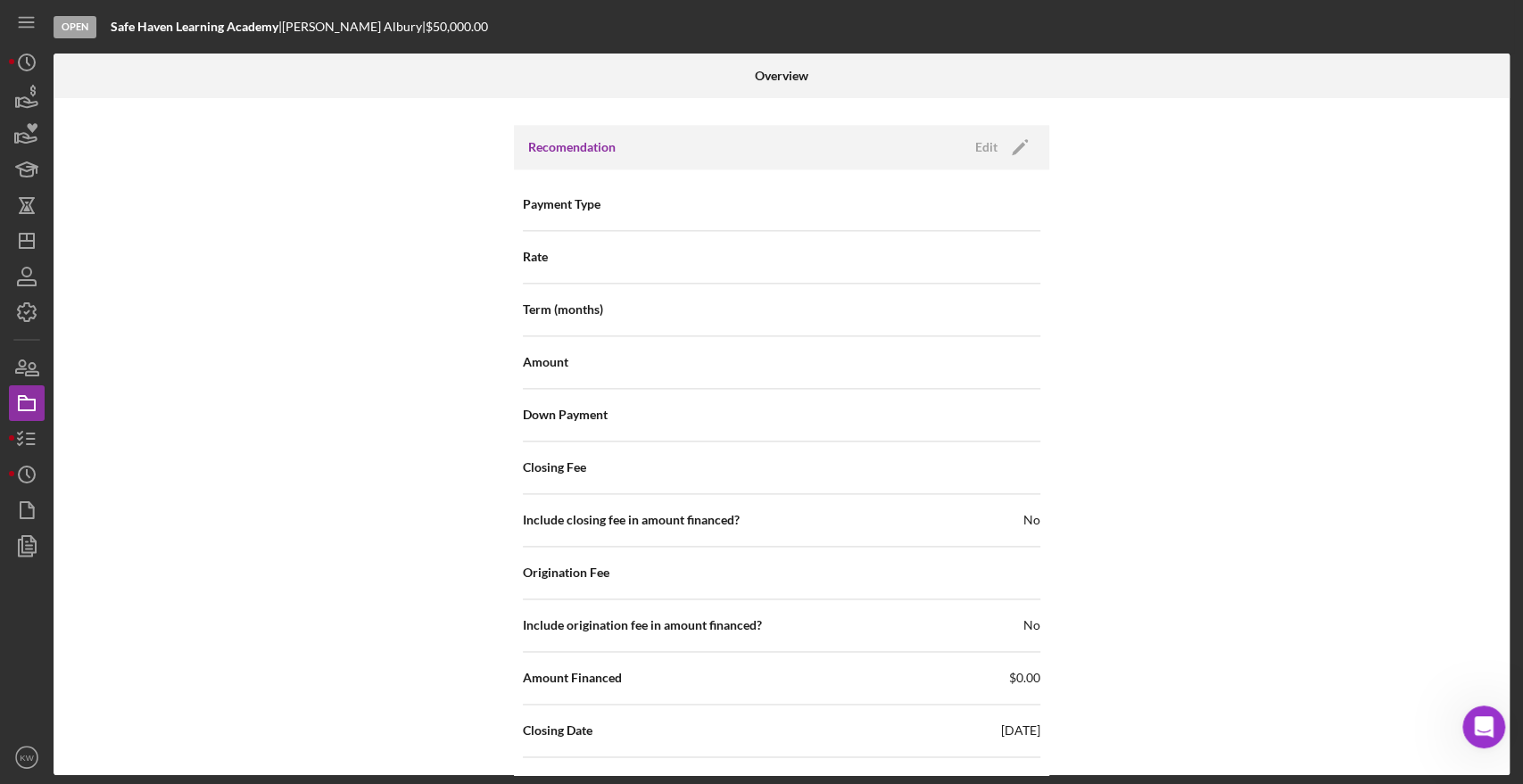
scroll to position [1203, 0]
drag, startPoint x: 1565, startPoint y: 1, endPoint x: 1117, endPoint y: 270, distance: 522.6
click at [1117, 270] on div "Internal Workflow Stage Open Icon/Dropdown Arrow Archive (can unarchive later i…" at bounding box center [781, 436] width 1457 height 677
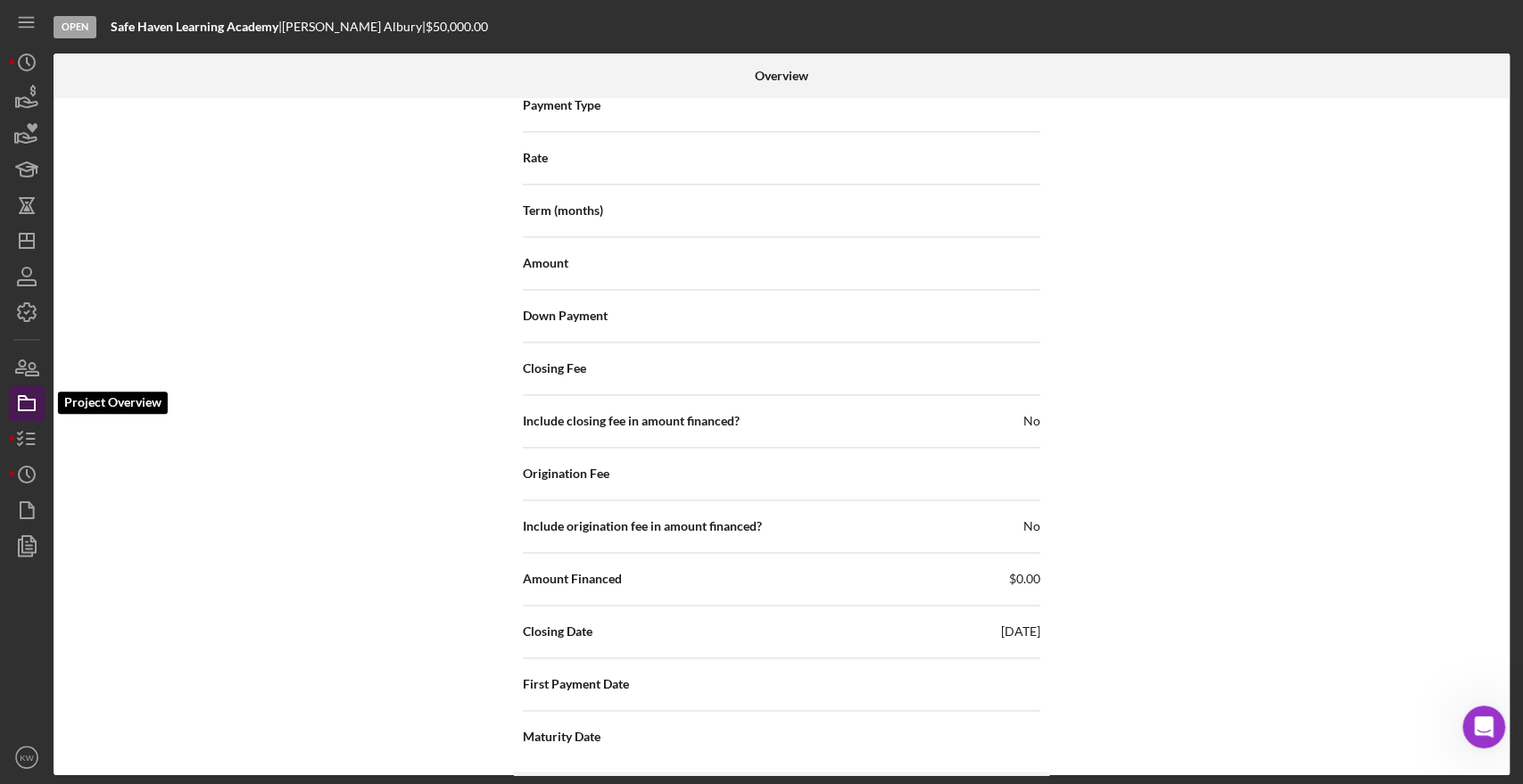
click at [13, 403] on icon "button" at bounding box center [27, 403] width 44 height 44
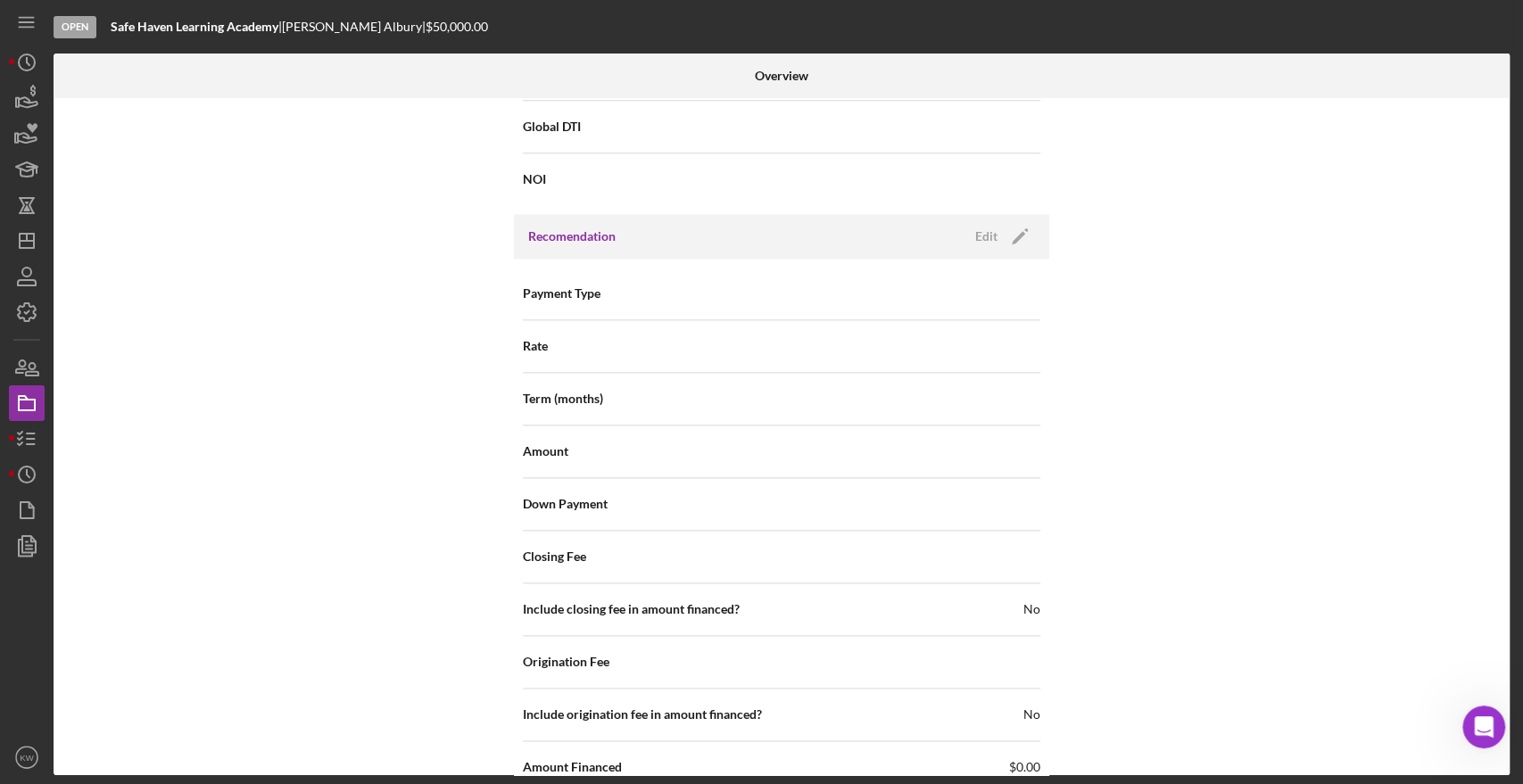
scroll to position [1399, 0]
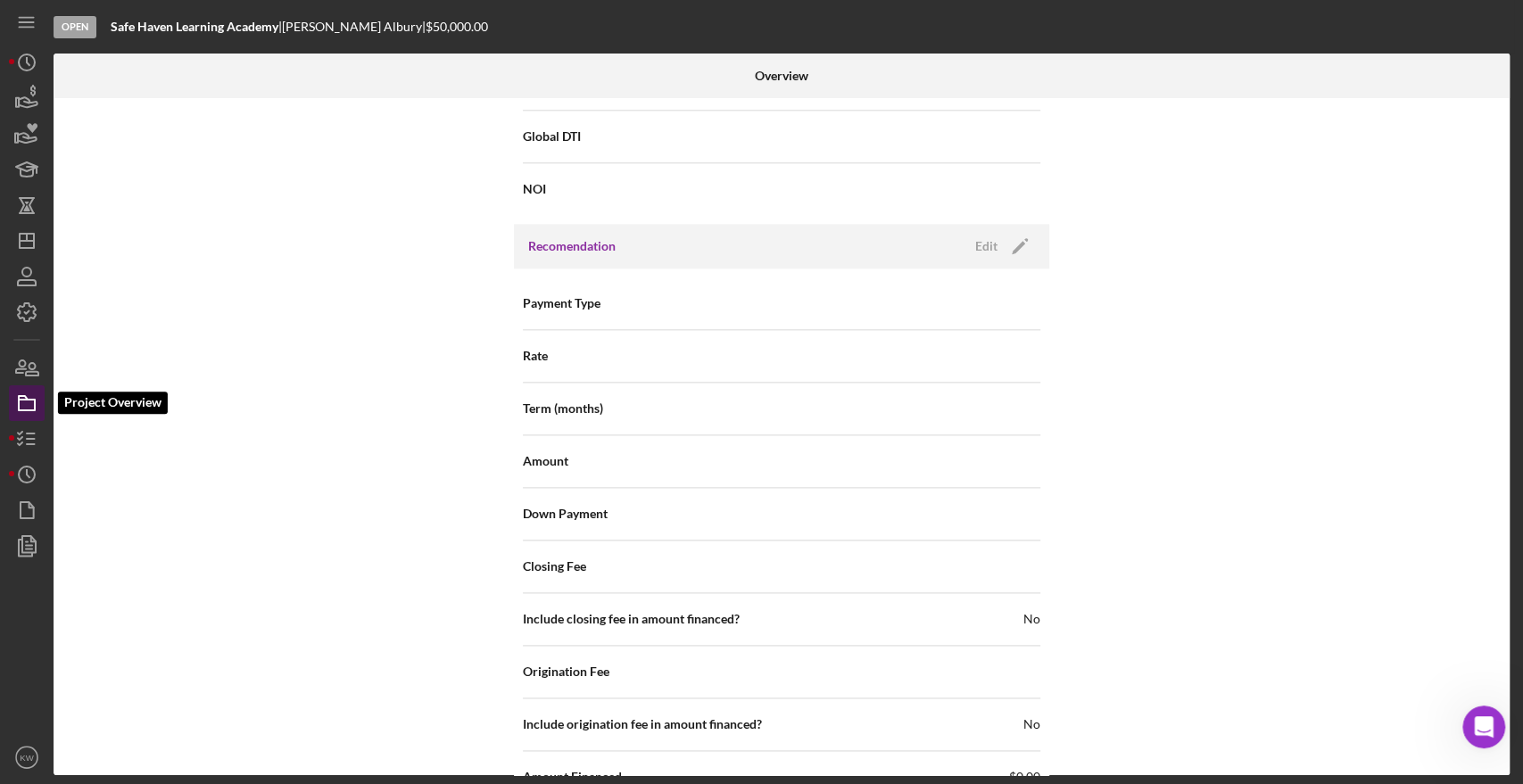
click at [22, 401] on icon "button" at bounding box center [27, 403] width 44 height 44
click at [28, 440] on icon "button" at bounding box center [27, 438] width 44 height 44
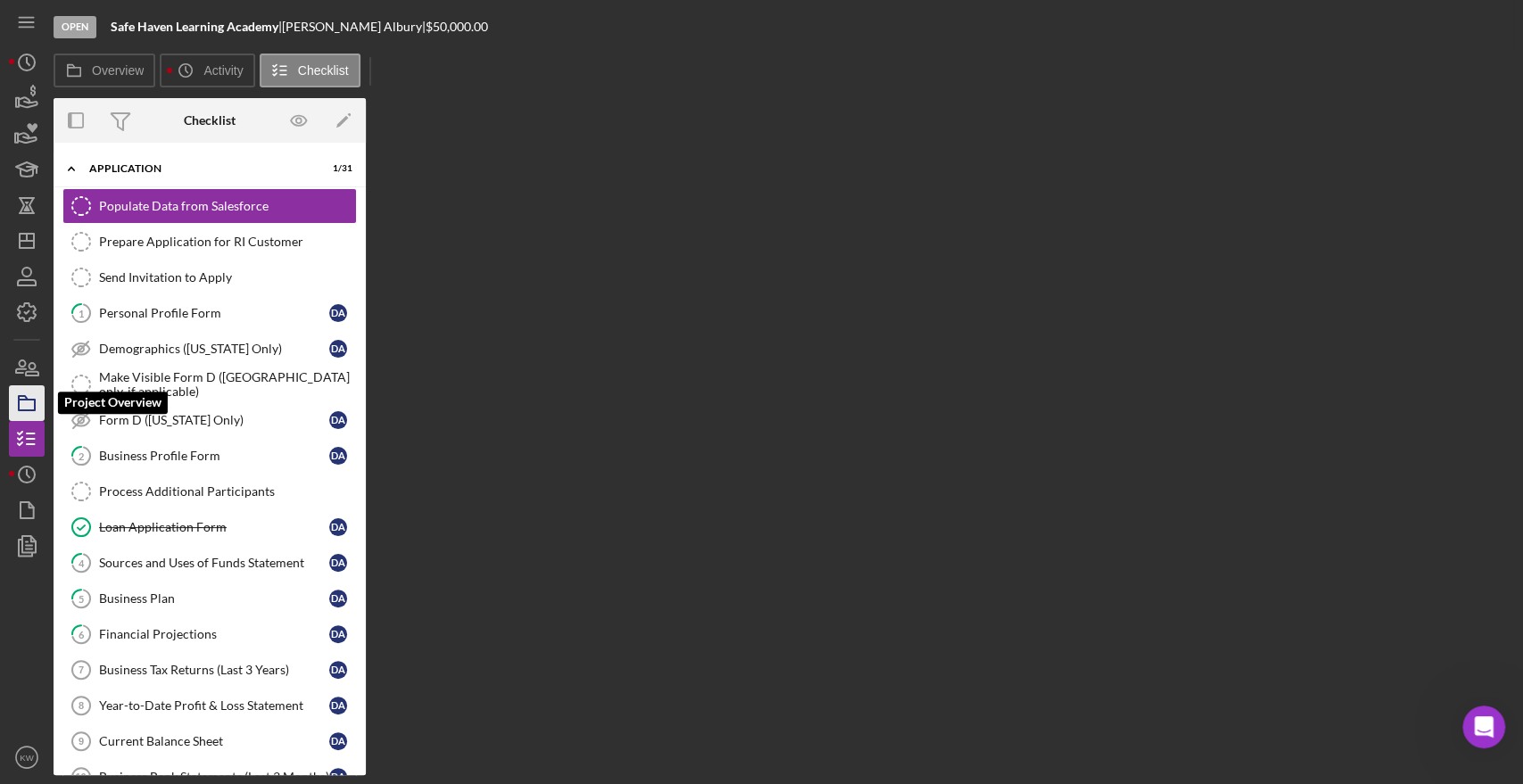
click at [23, 400] on polygon "button" at bounding box center [23, 398] width 9 height 4
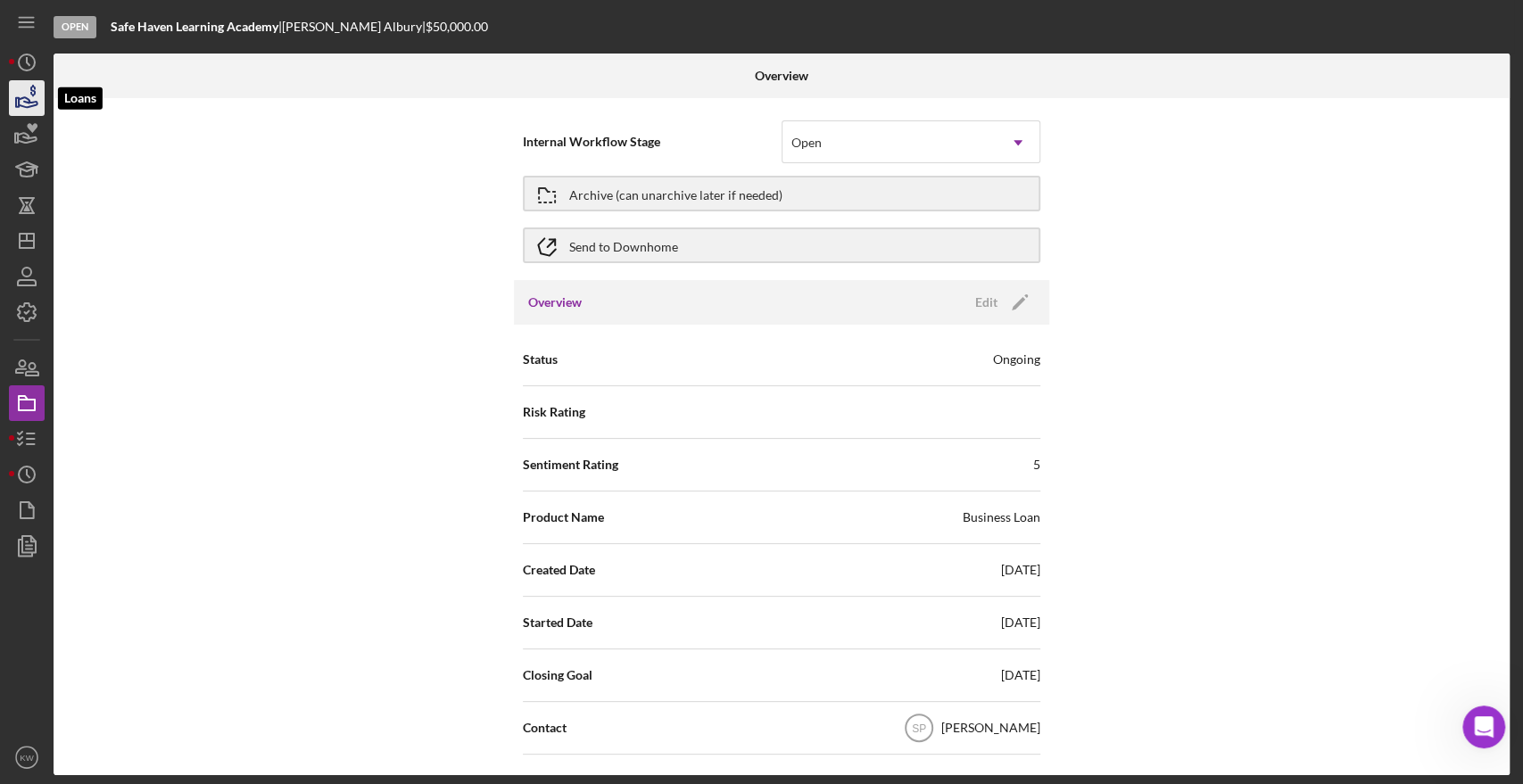
click at [15, 93] on icon "button" at bounding box center [27, 98] width 44 height 44
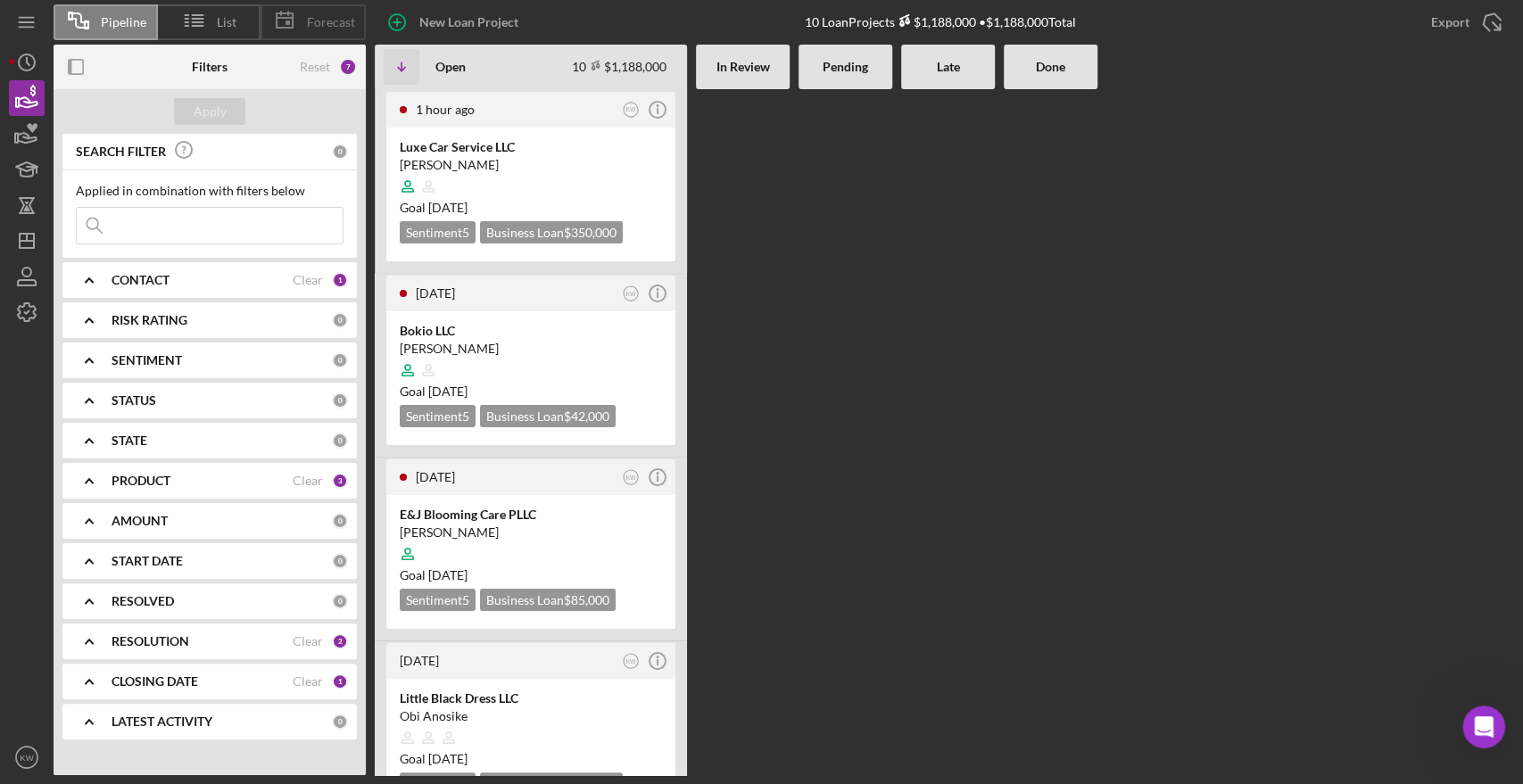
click at [297, 27] on icon at bounding box center [284, 20] width 44 height 44
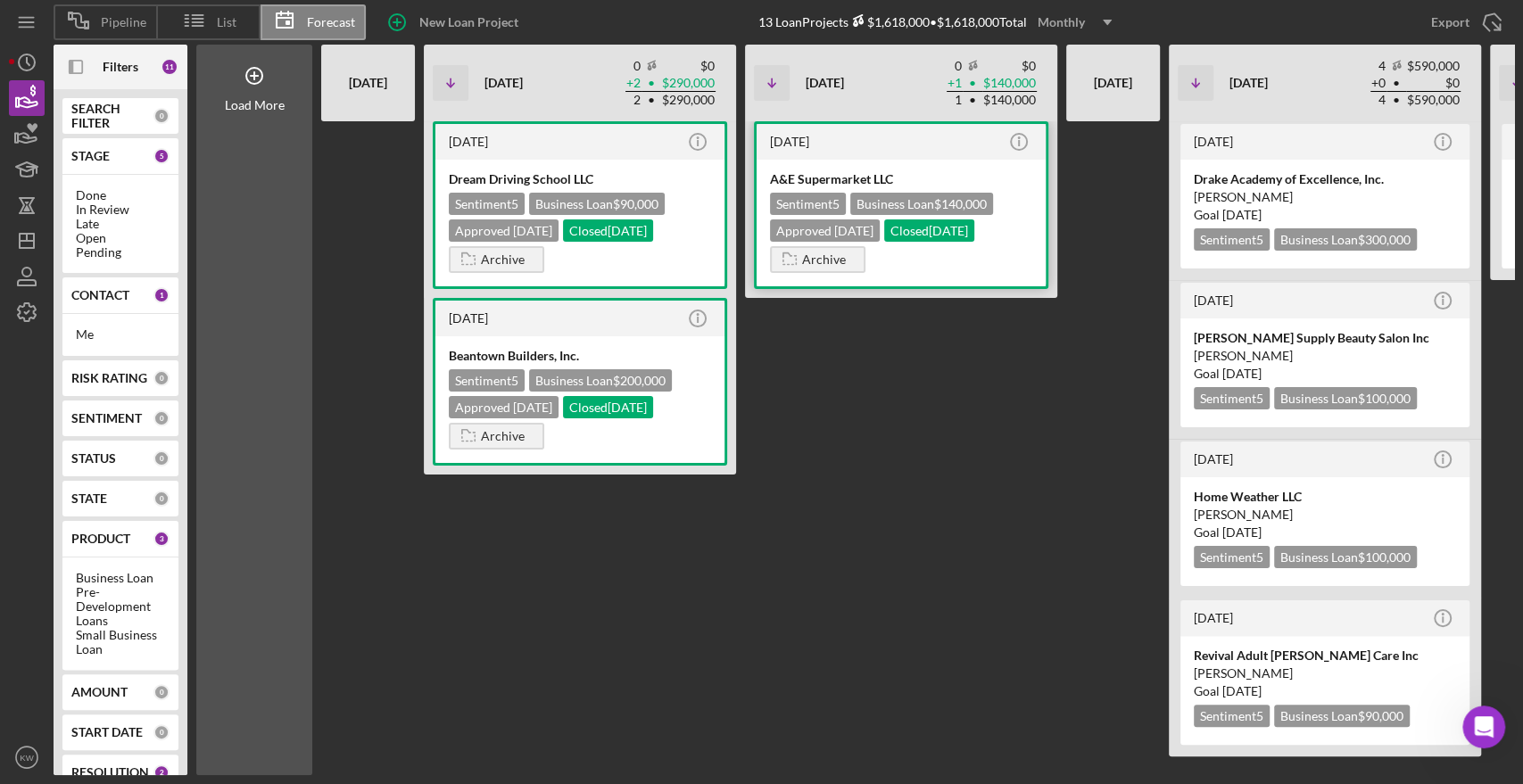
click at [972, 171] on div "A&E Supermarket LLC" at bounding box center [902, 180] width 263 height 18
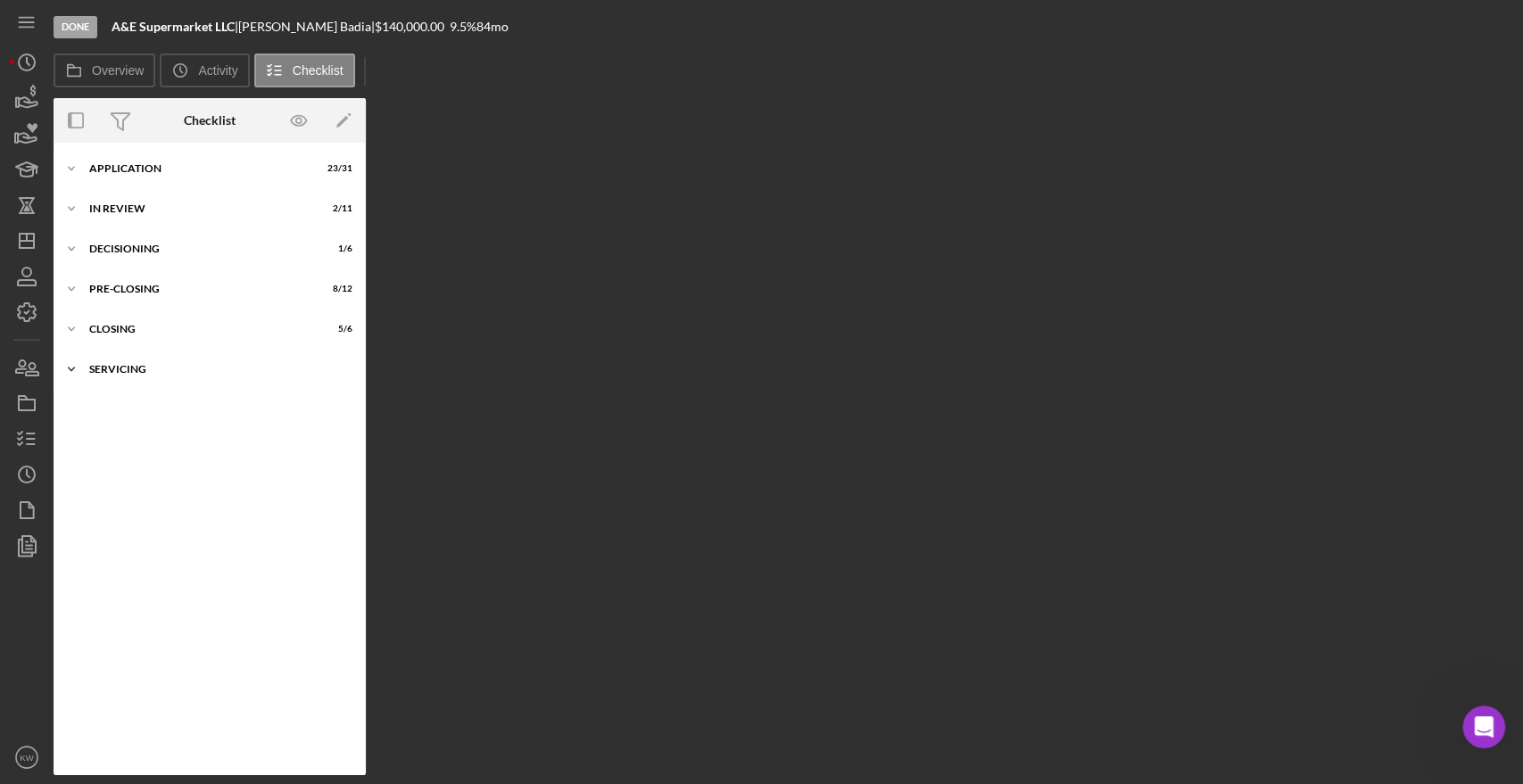
click at [97, 369] on div "Servicing" at bounding box center [216, 369] width 255 height 11
click at [125, 287] on div "Pre-Closing" at bounding box center [216, 288] width 255 height 11
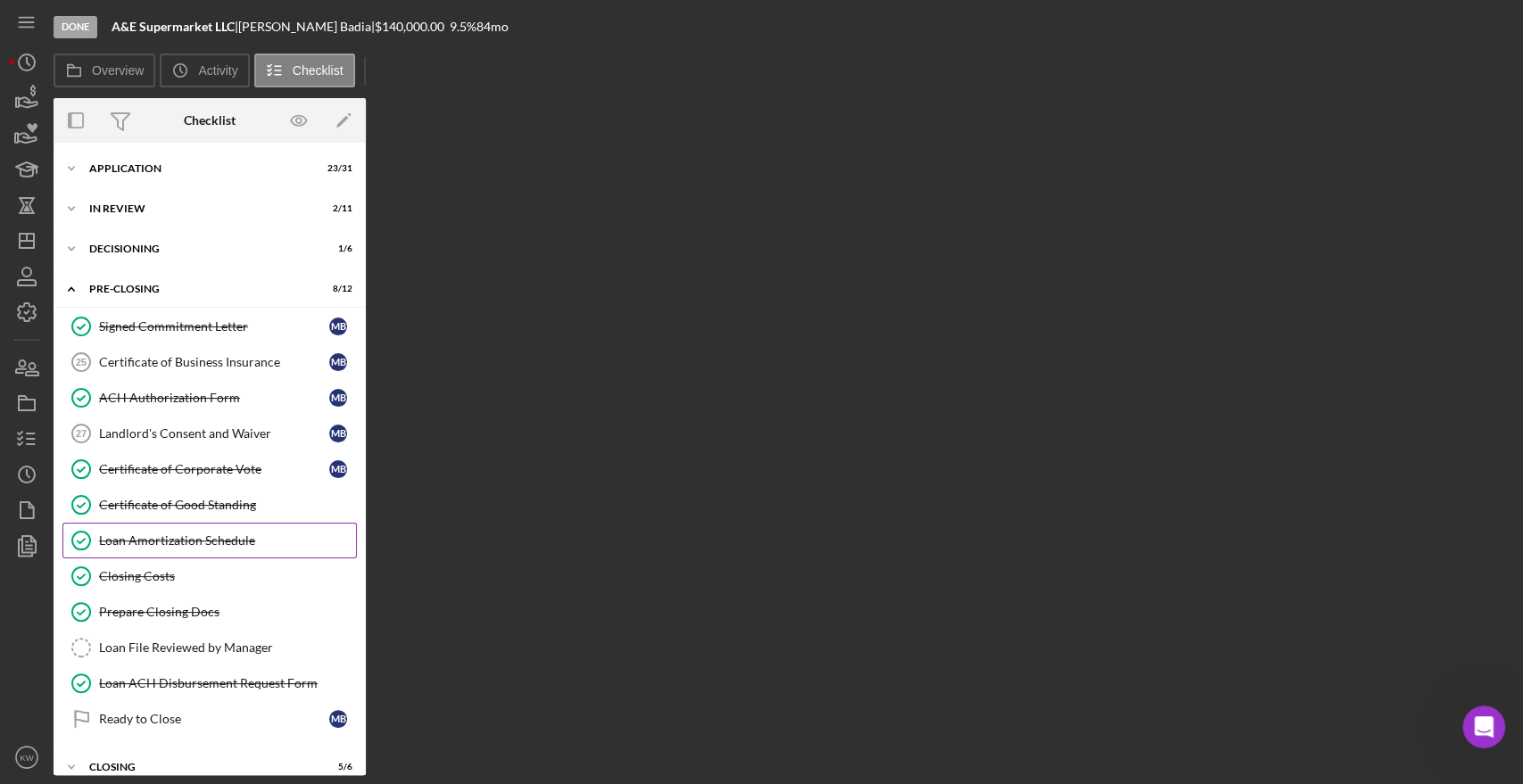
click at [200, 542] on div "Loan Amortization Schedule" at bounding box center [227, 540] width 257 height 14
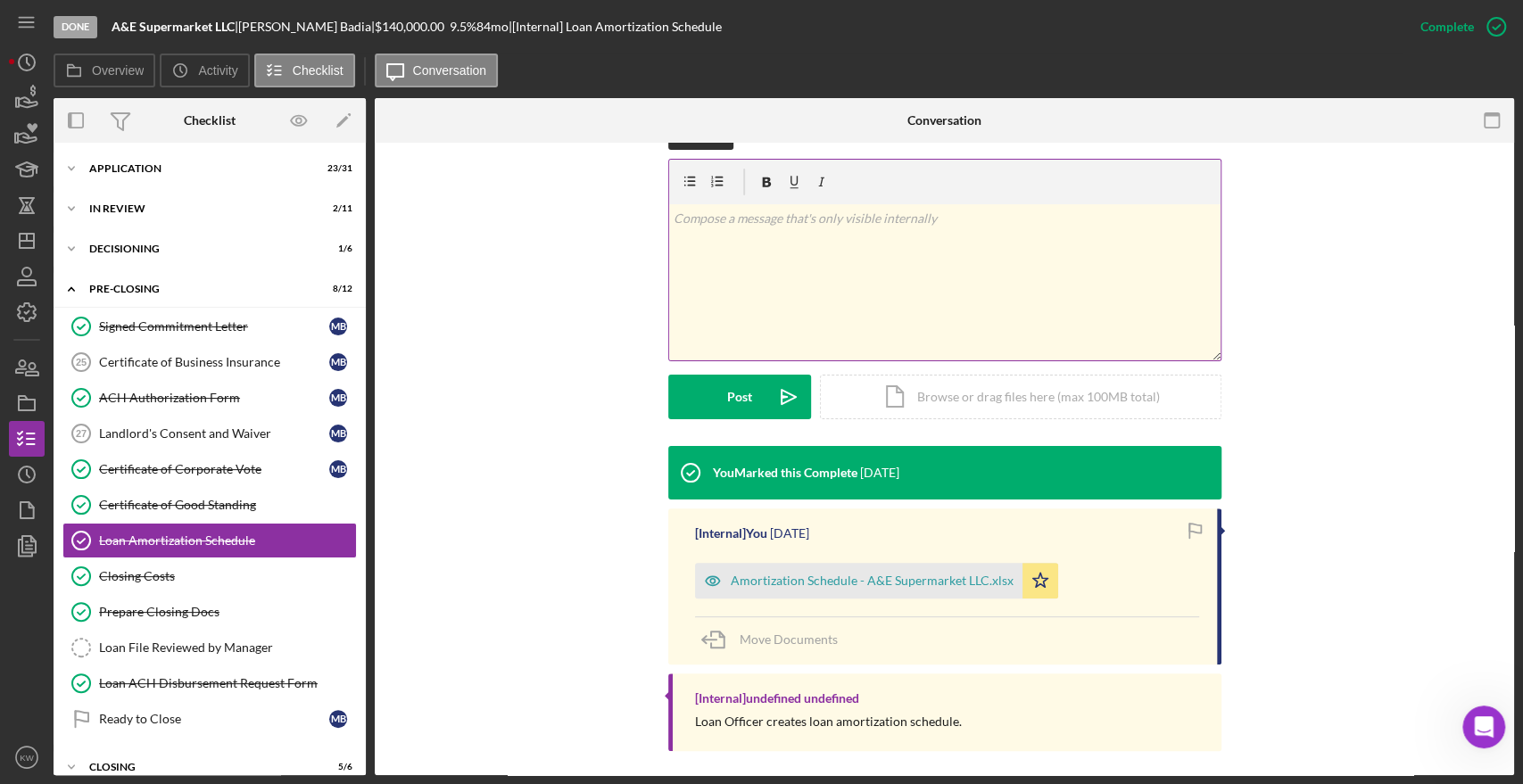
scroll to position [302, 0]
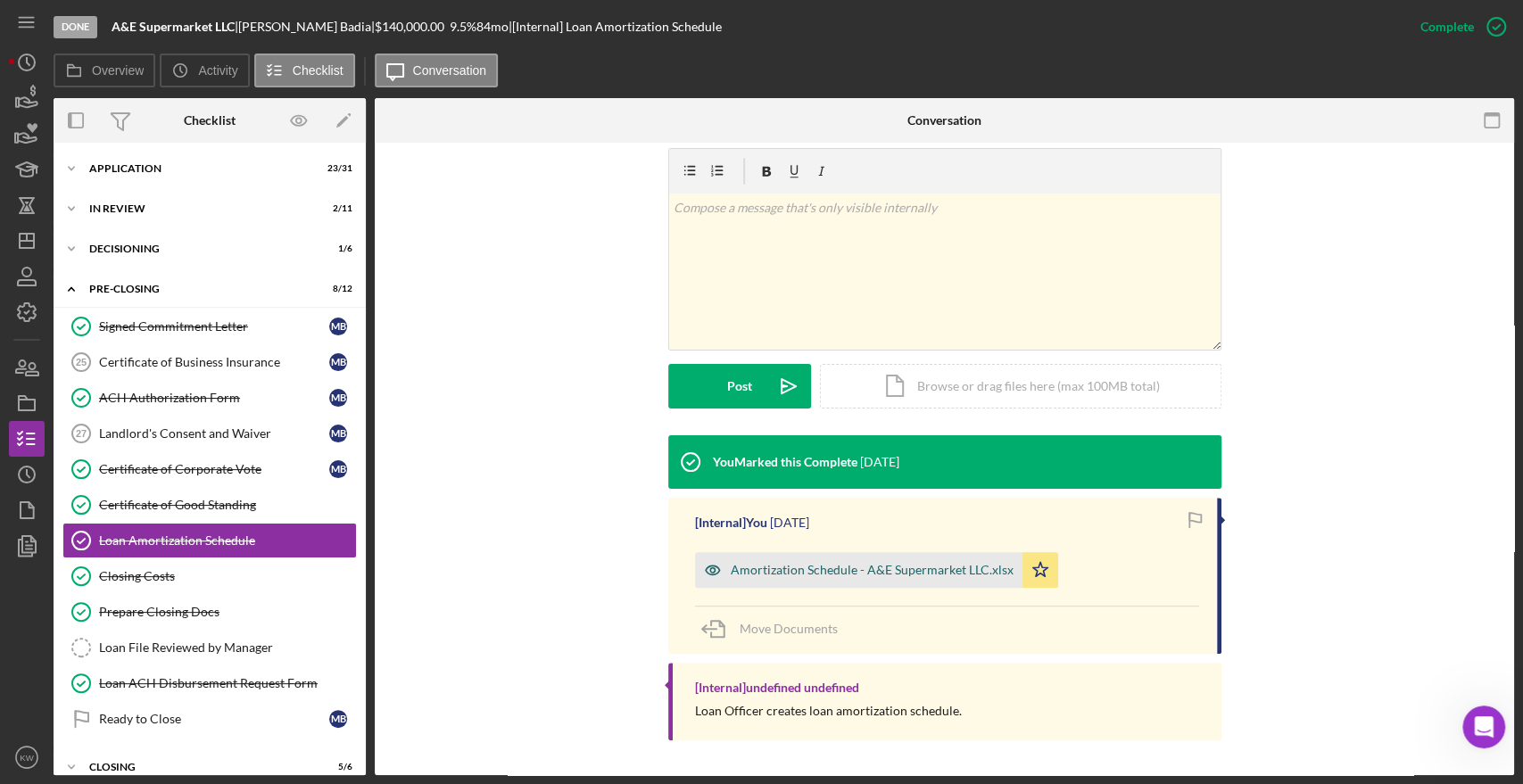
click at [899, 568] on div "Amortization Schedule - A&E Supermarket LLC.xlsx" at bounding box center [872, 570] width 282 height 14
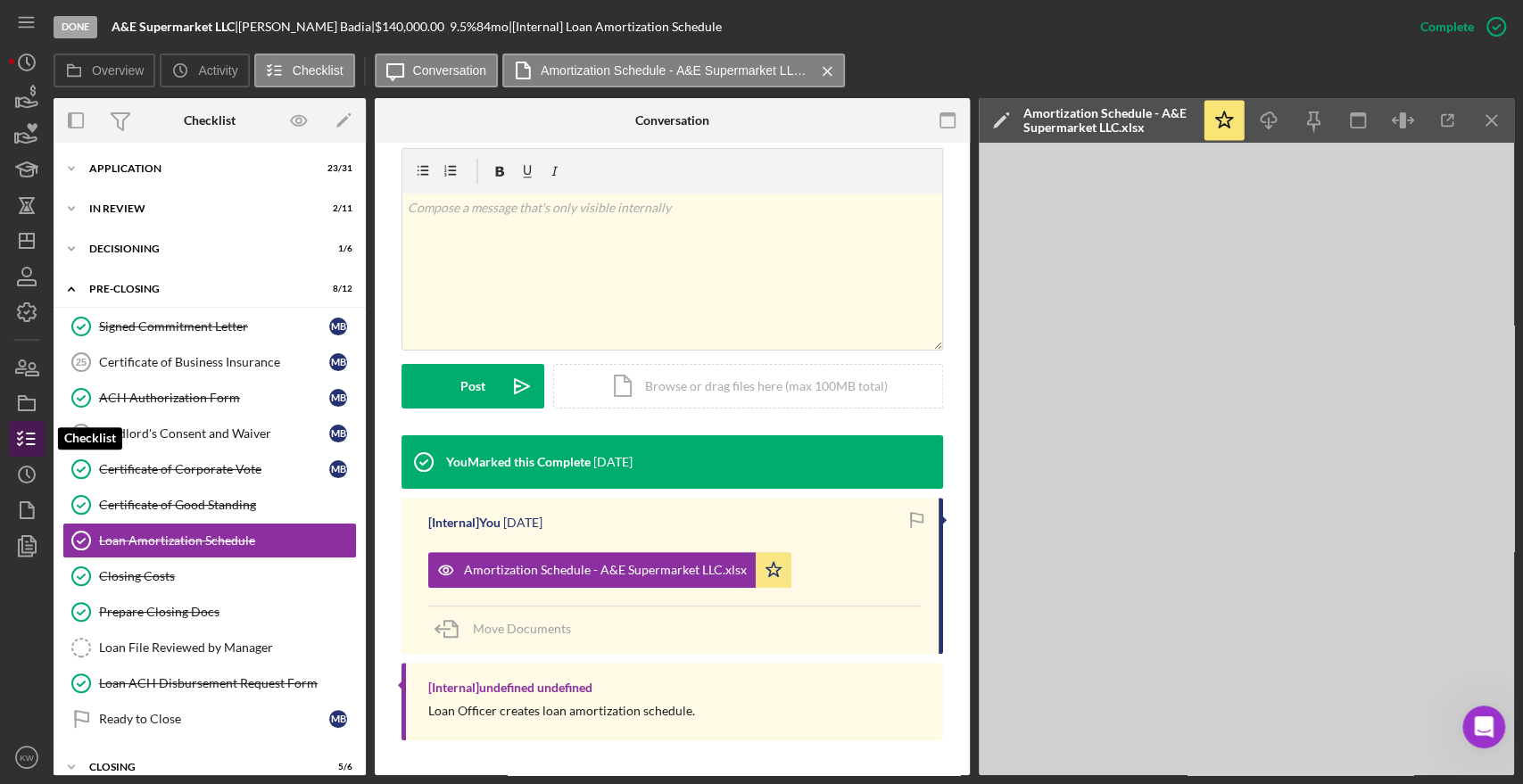
click at [15, 440] on icon "button" at bounding box center [27, 438] width 44 height 44
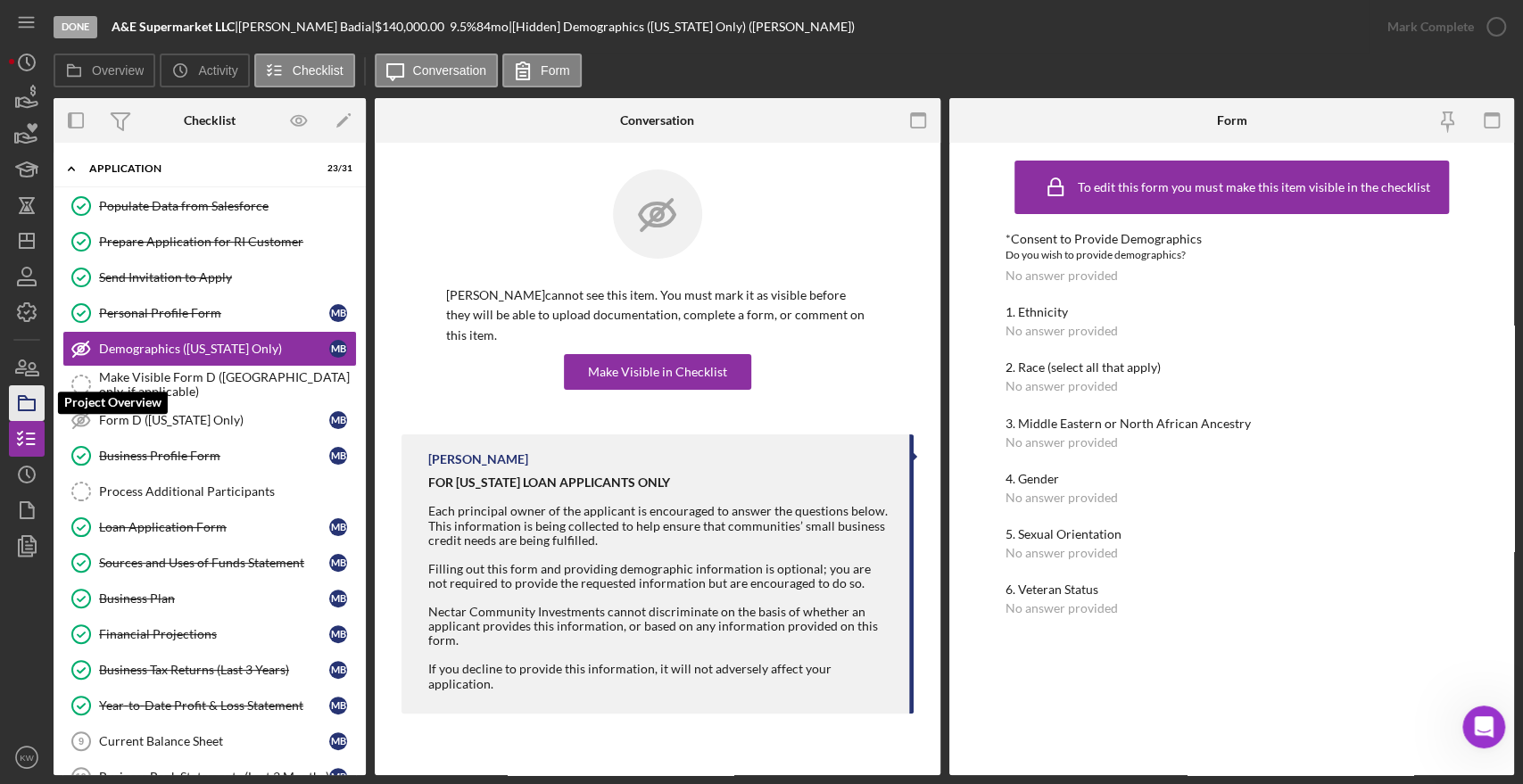
click at [23, 405] on icon "button" at bounding box center [27, 403] width 44 height 44
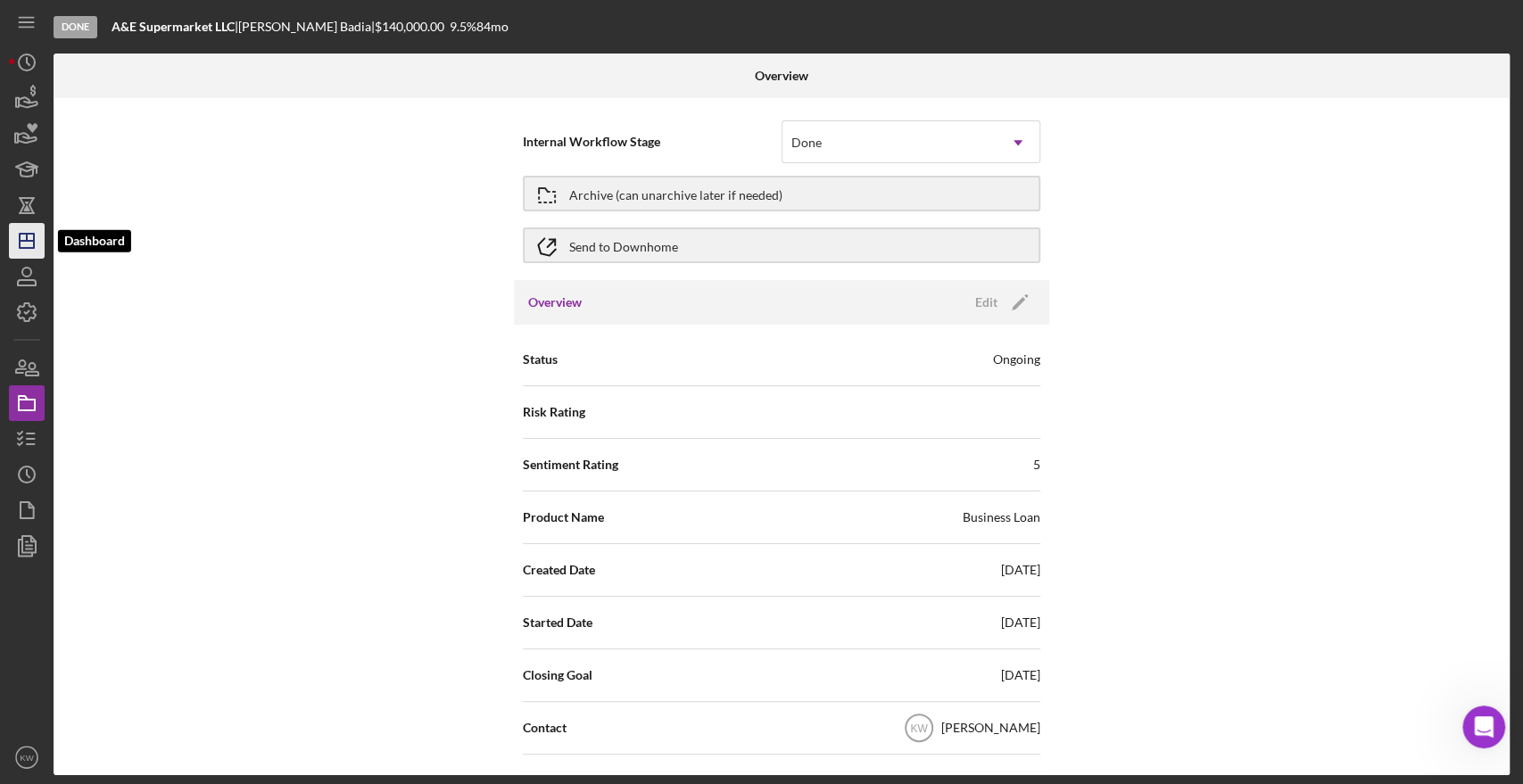
click at [25, 227] on icon "Icon/Dashboard" at bounding box center [27, 240] width 44 height 44
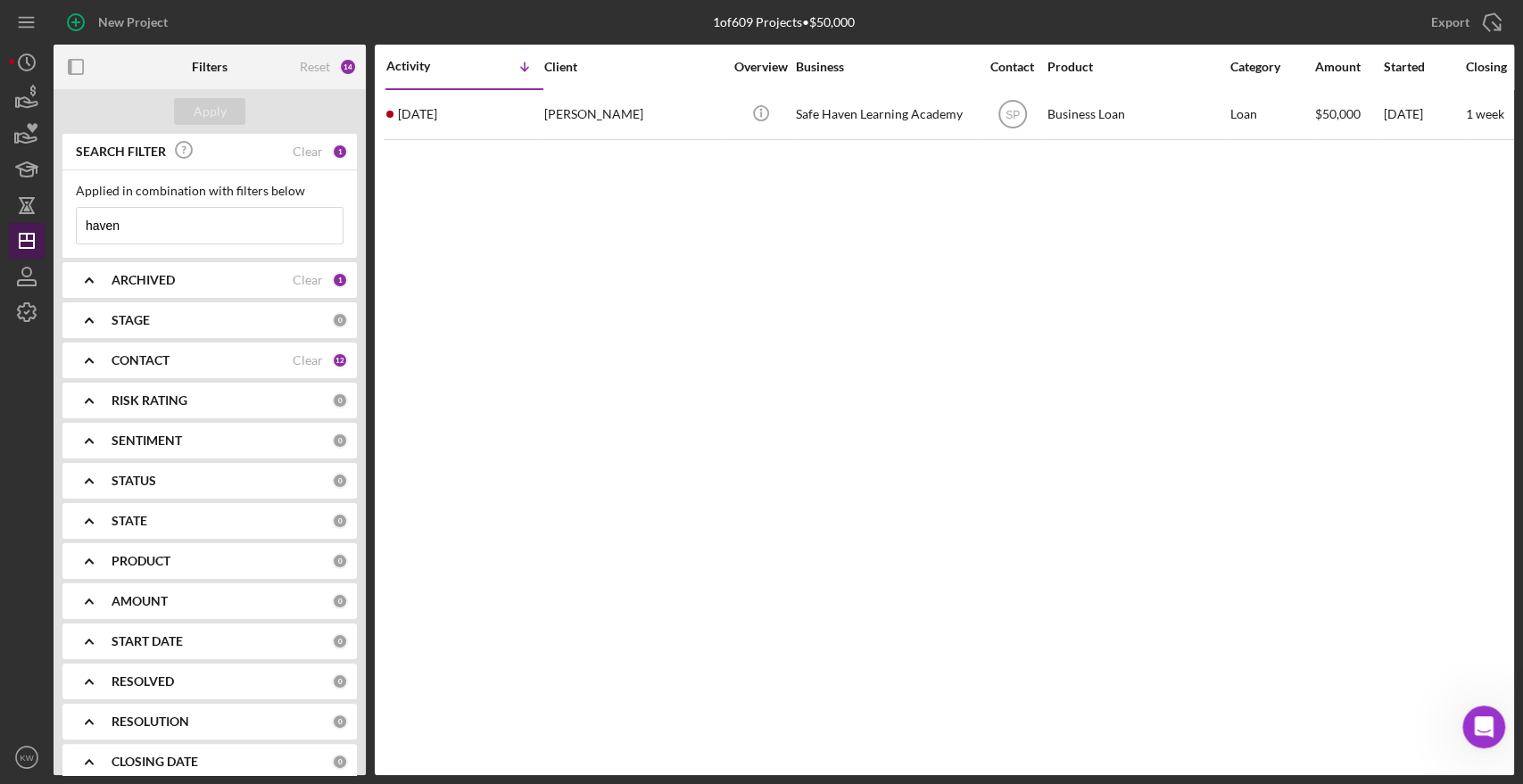
drag, startPoint x: 156, startPoint y: 218, endPoint x: 16, endPoint y: 227, distance: 140.3
click at [16, 227] on div "New Project 1 of 609 Projects • $50,000 haven Export Icon/Export Filters Reset …" at bounding box center [762, 387] width 1505 height 775
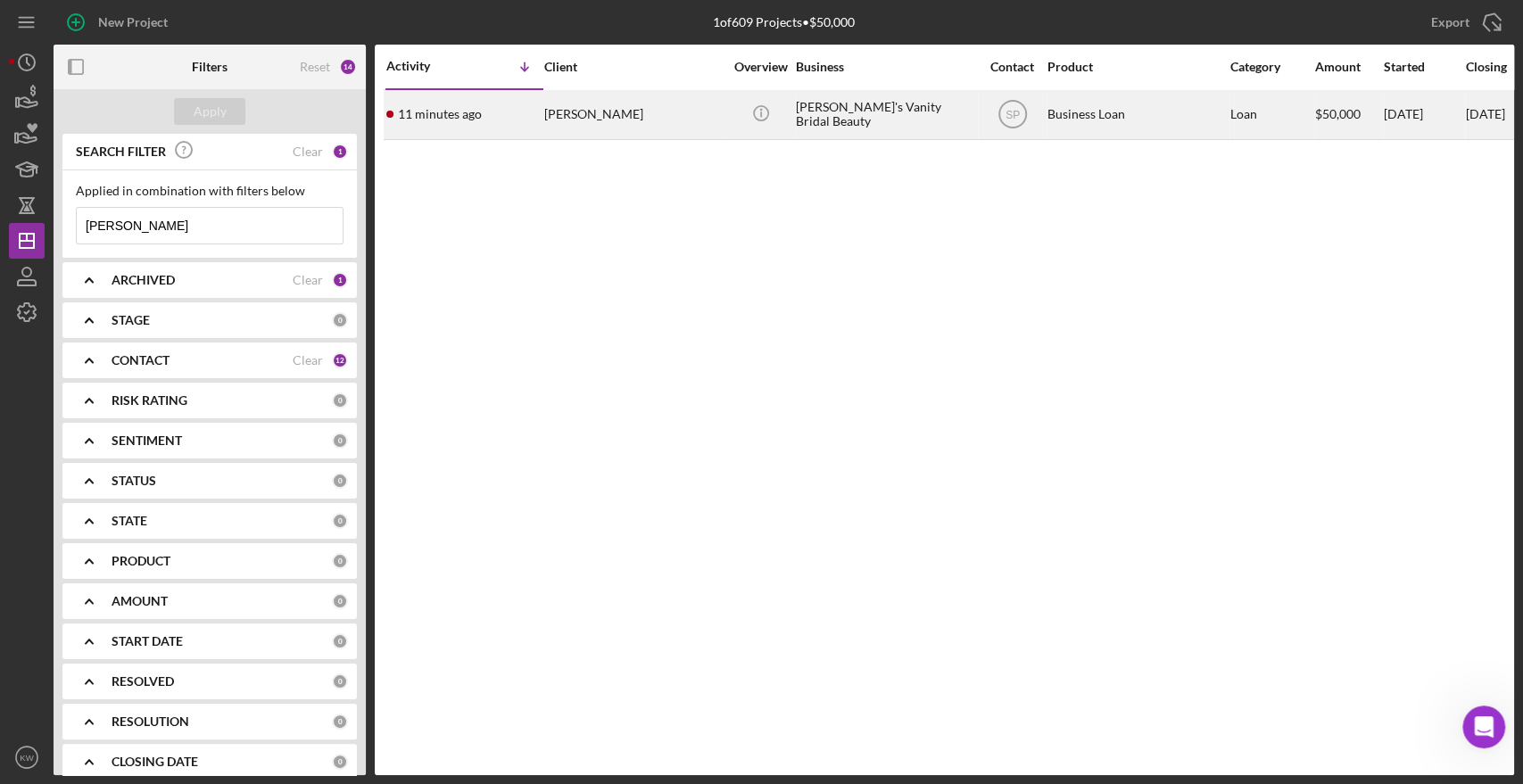
type input "[PERSON_NAME]"
click at [849, 124] on div "[PERSON_NAME]'s Vanity Bridal Beauty" at bounding box center [885, 115] width 179 height 47
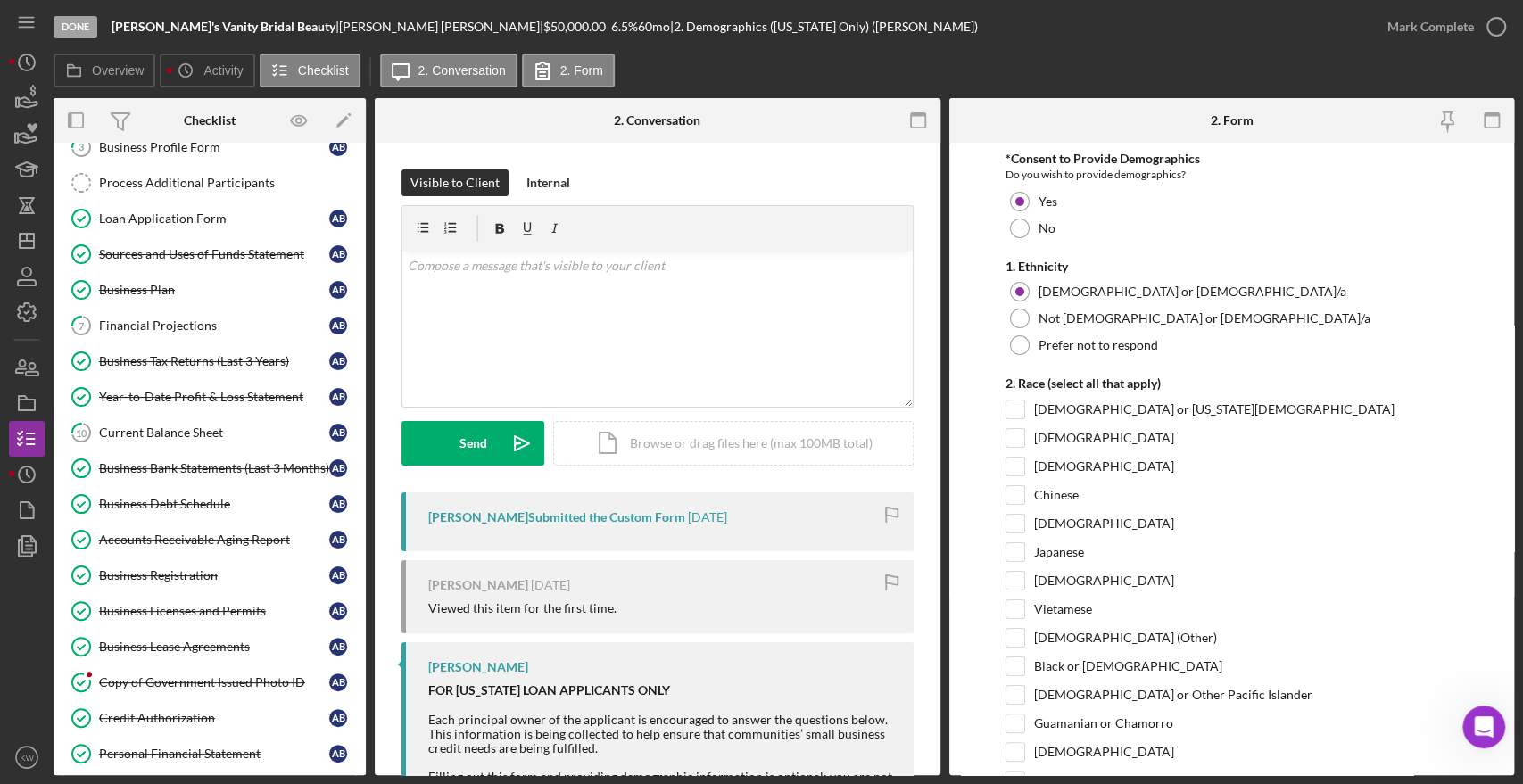
scroll to position [396, 0]
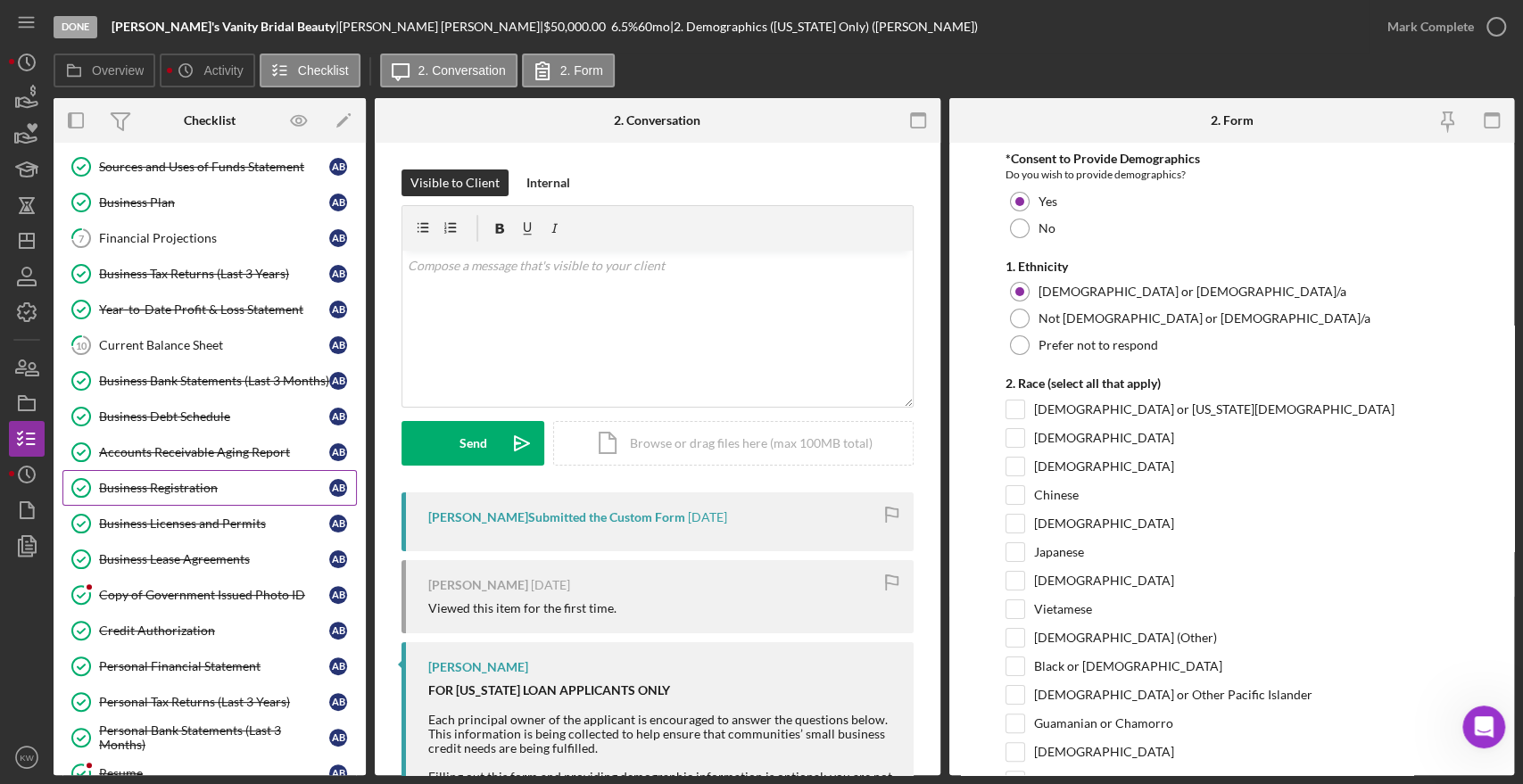
click at [201, 485] on div "Business Registration" at bounding box center [213, 488] width 230 height 14
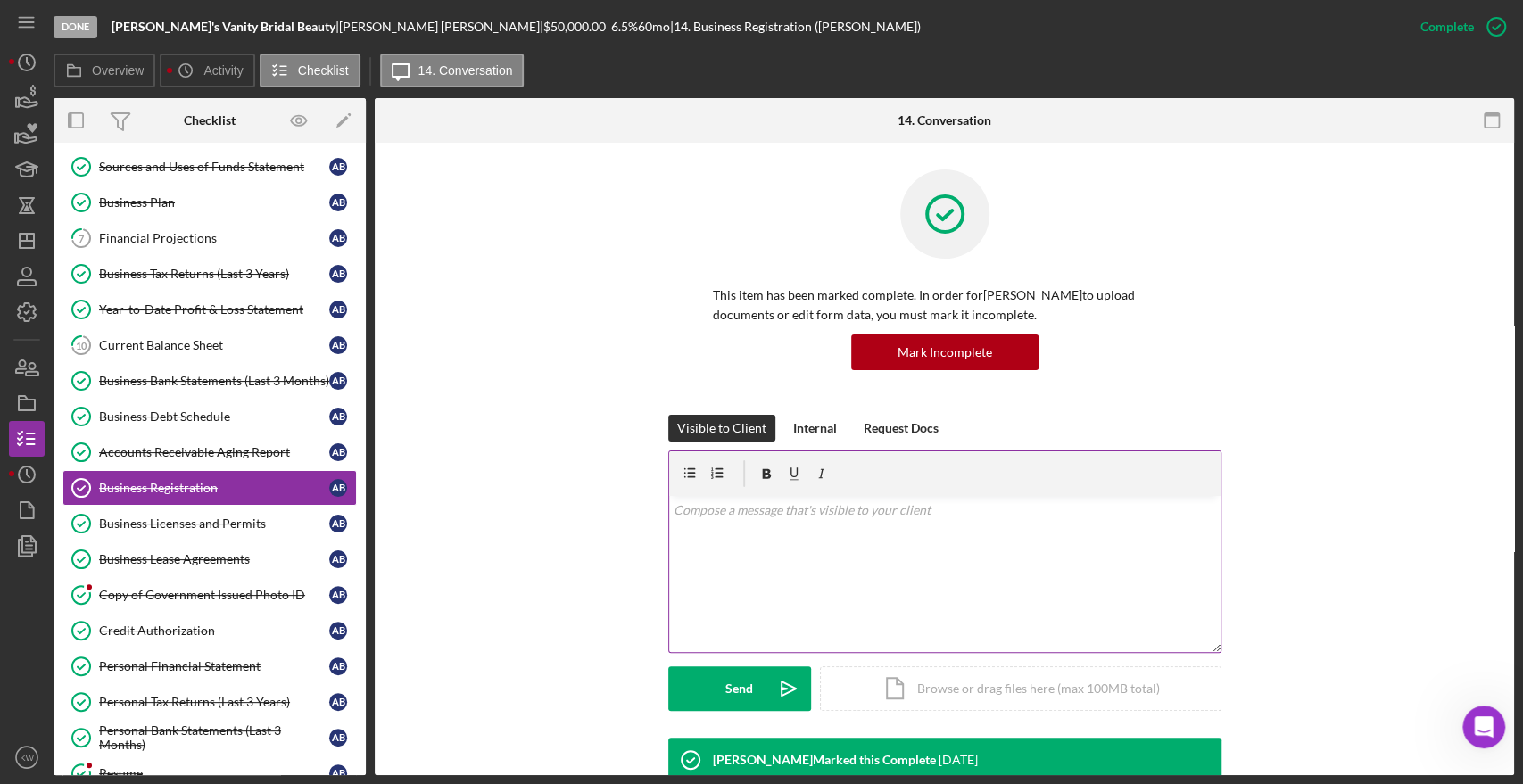
scroll to position [468, 0]
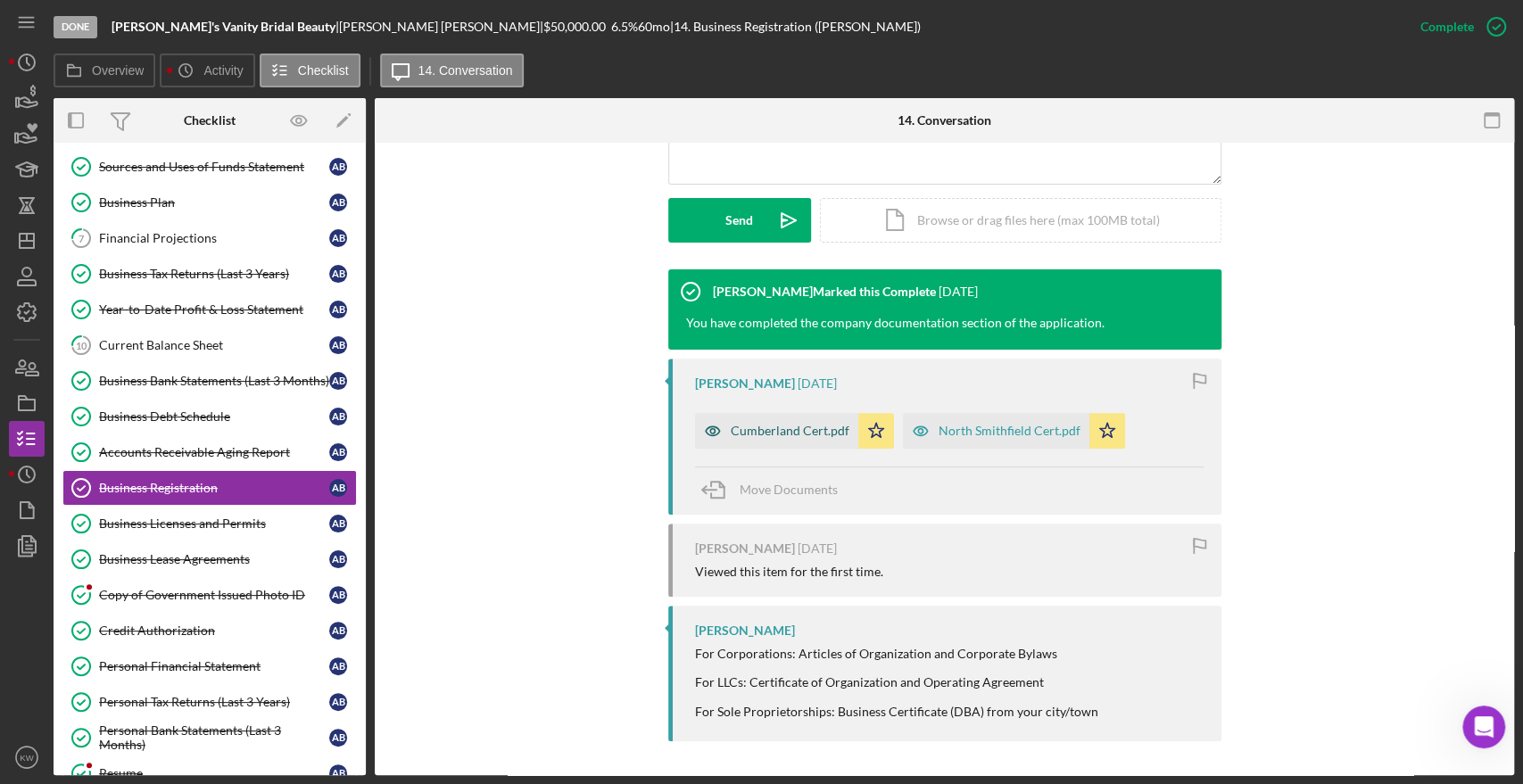
click at [807, 427] on div "Cumberland Cert.pdf" at bounding box center [790, 431] width 119 height 14
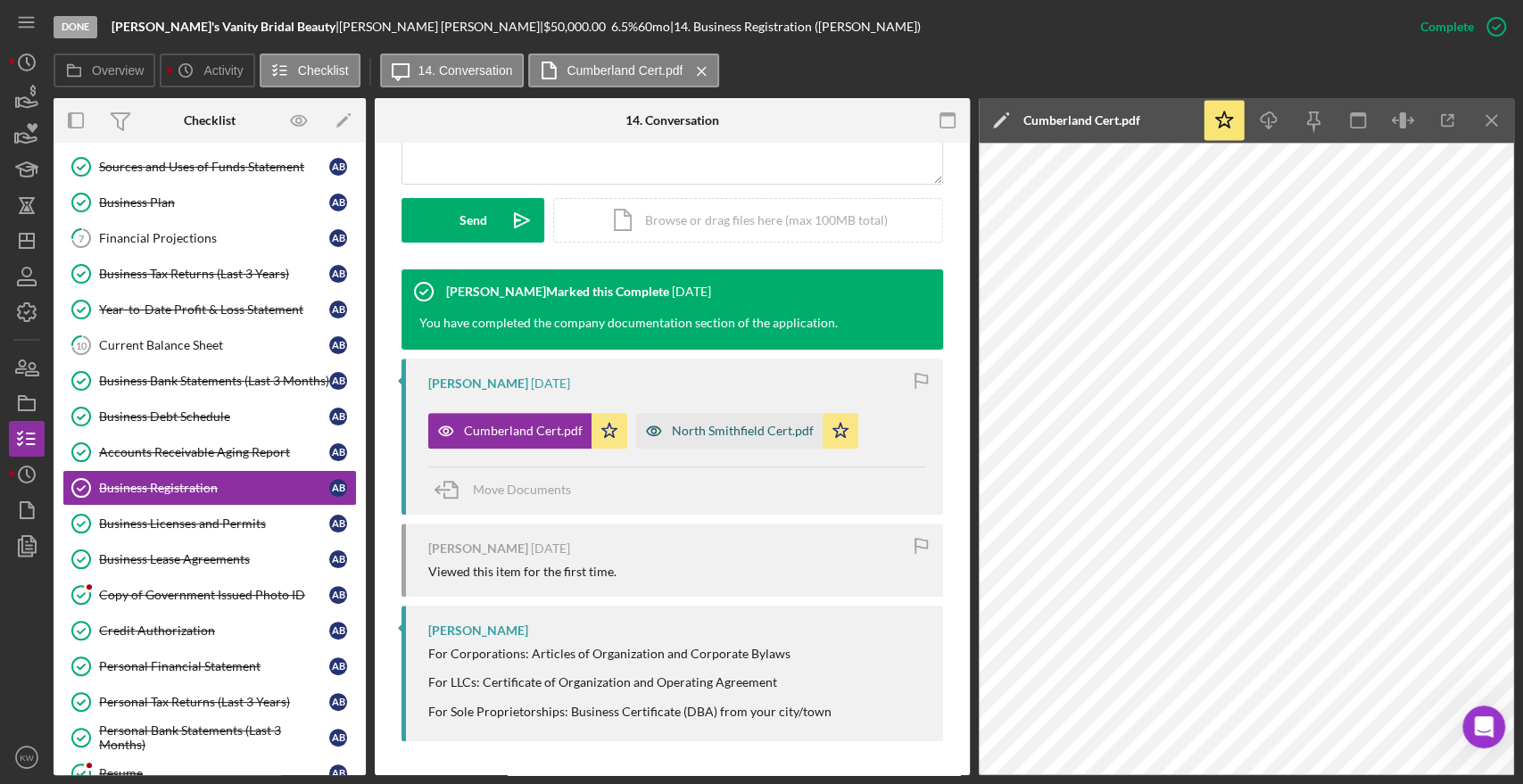
click at [695, 432] on div "North Smithfield Cert.pdf" at bounding box center [743, 431] width 142 height 14
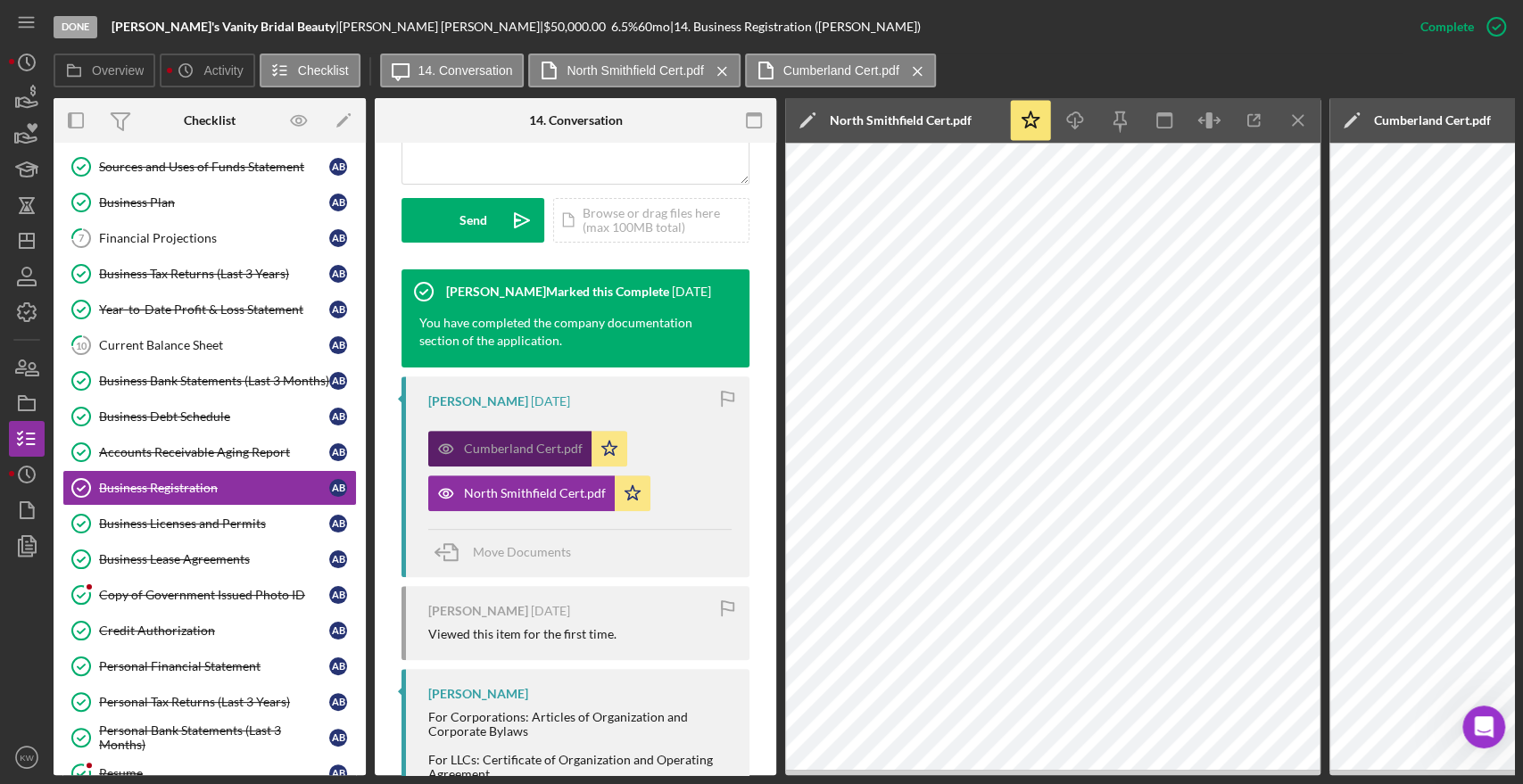
click at [505, 447] on div "Cumberland Cert.pdf" at bounding box center [523, 448] width 119 height 14
click at [508, 448] on div "Cumberland Cert.pdf" at bounding box center [523, 448] width 119 height 14
click at [547, 448] on div "Cumberland Cert.pdf" at bounding box center [523, 448] width 119 height 14
click at [1245, 641] on div "Done [PERSON_NAME]'s Vanity Bridal Beauty | [PERSON_NAME] | $50,000.00 6.5 % 60…" at bounding box center [762, 392] width 1523 height 784
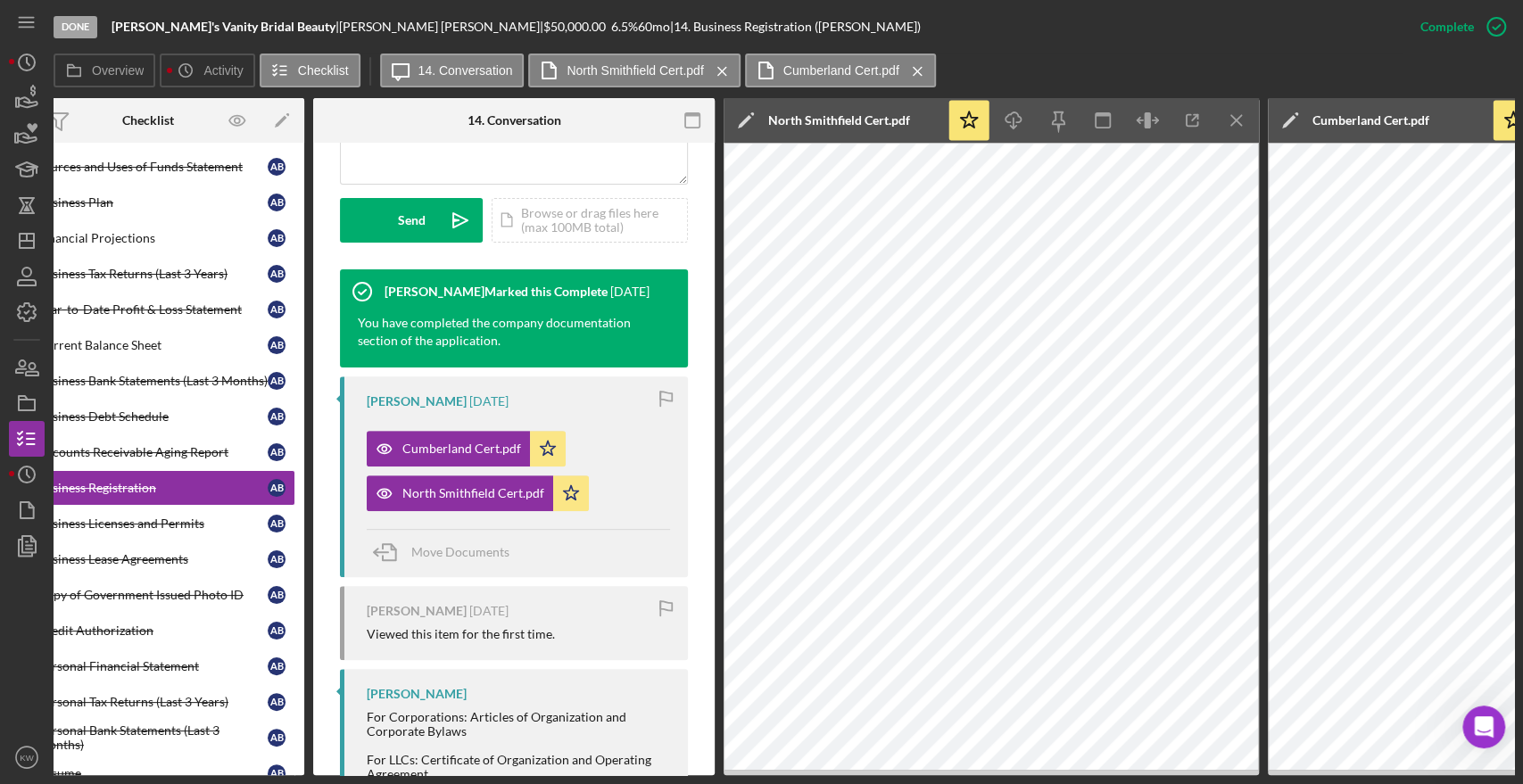
scroll to position [0, 236]
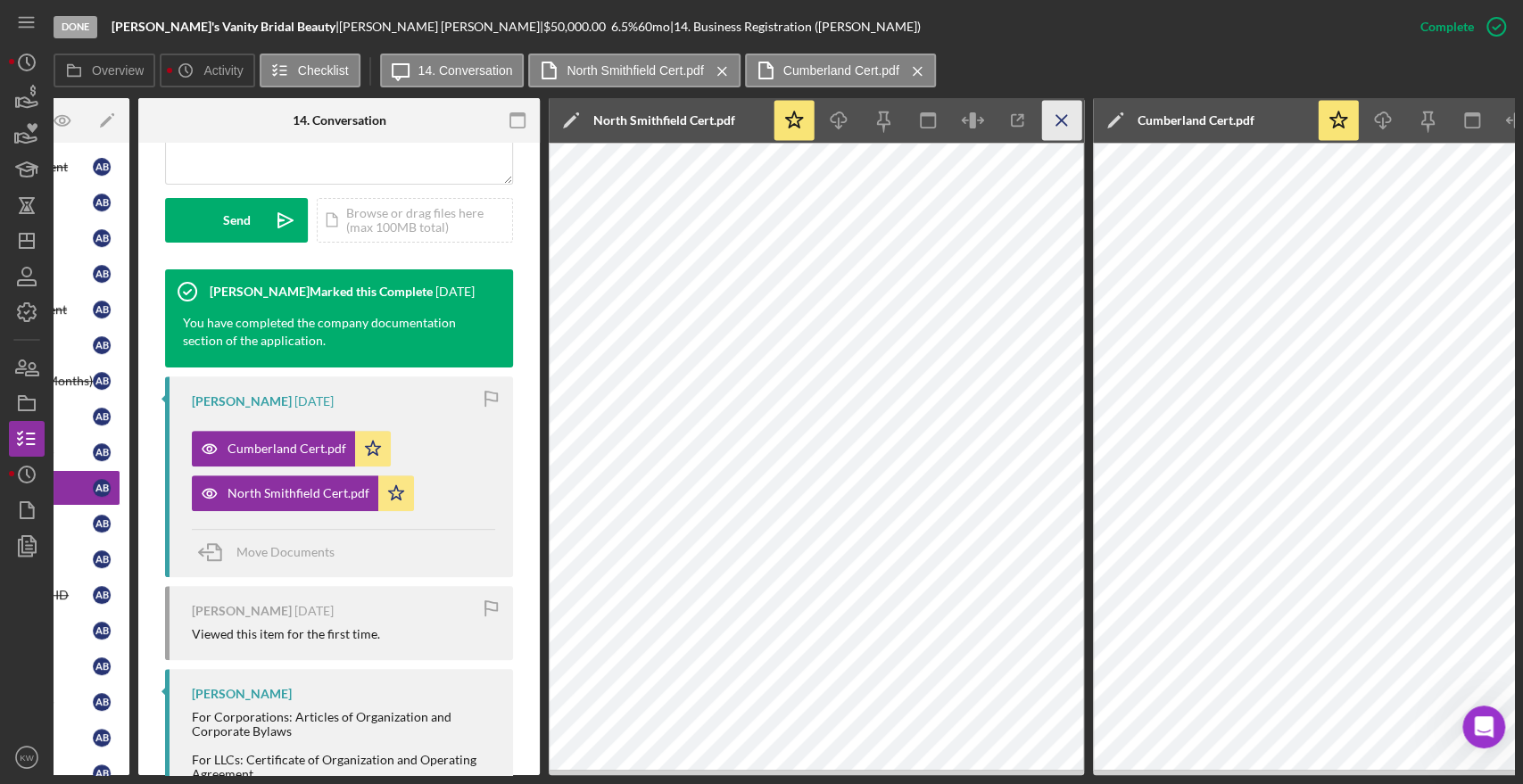
click at [1064, 123] on line "button" at bounding box center [1062, 120] width 10 height 10
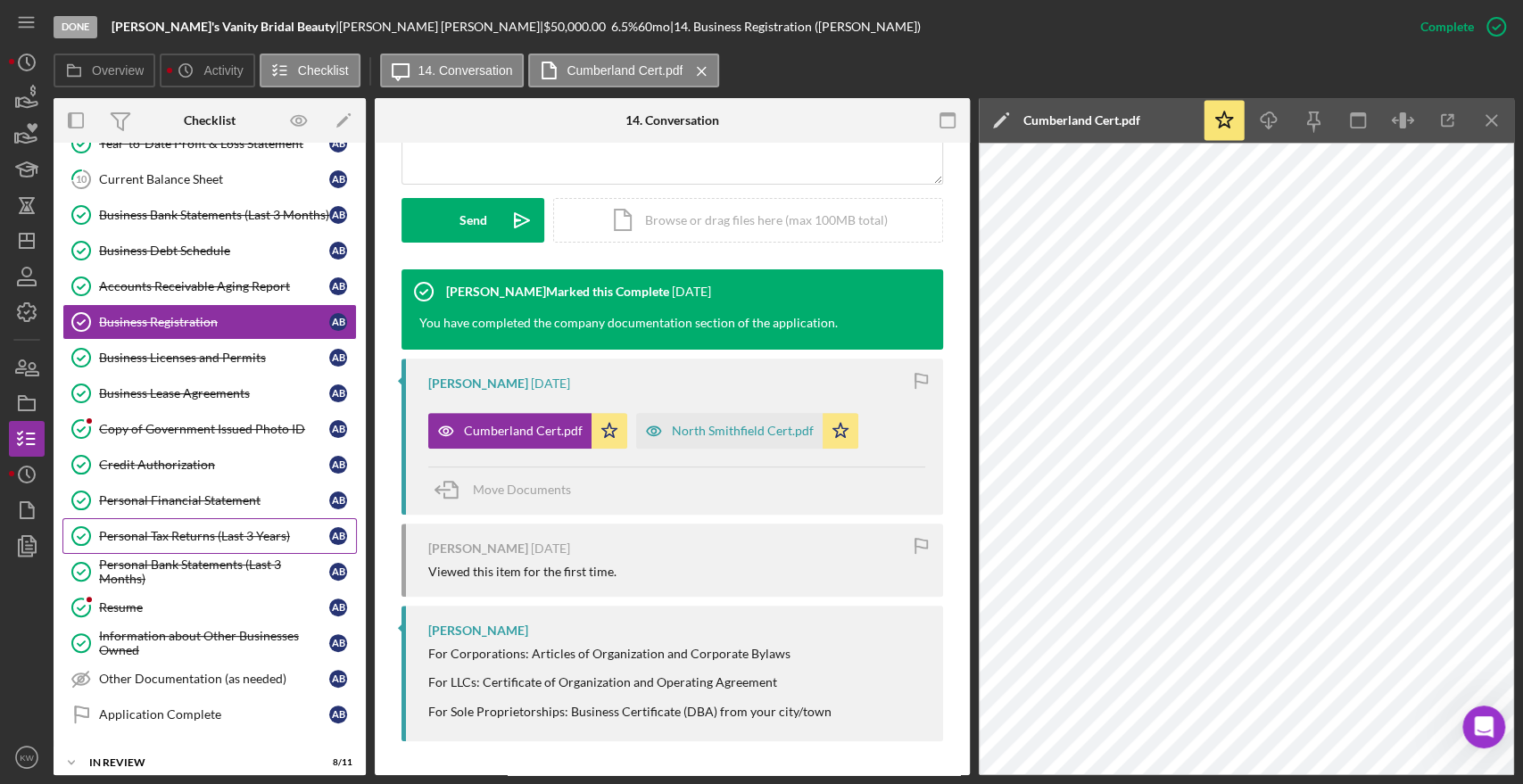
scroll to position [731, 0]
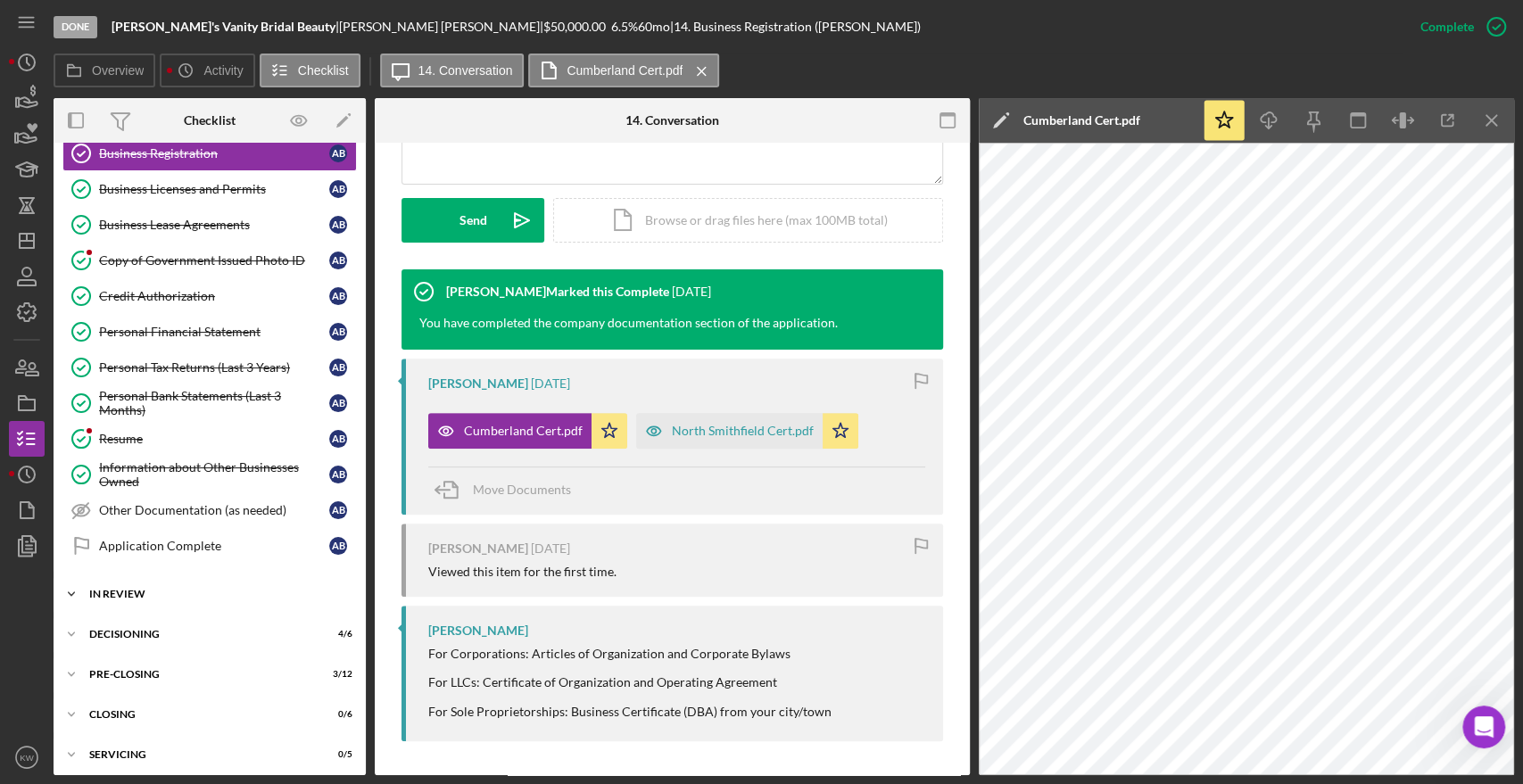
click at [145, 588] on div "In Review" at bounding box center [216, 593] width 255 height 11
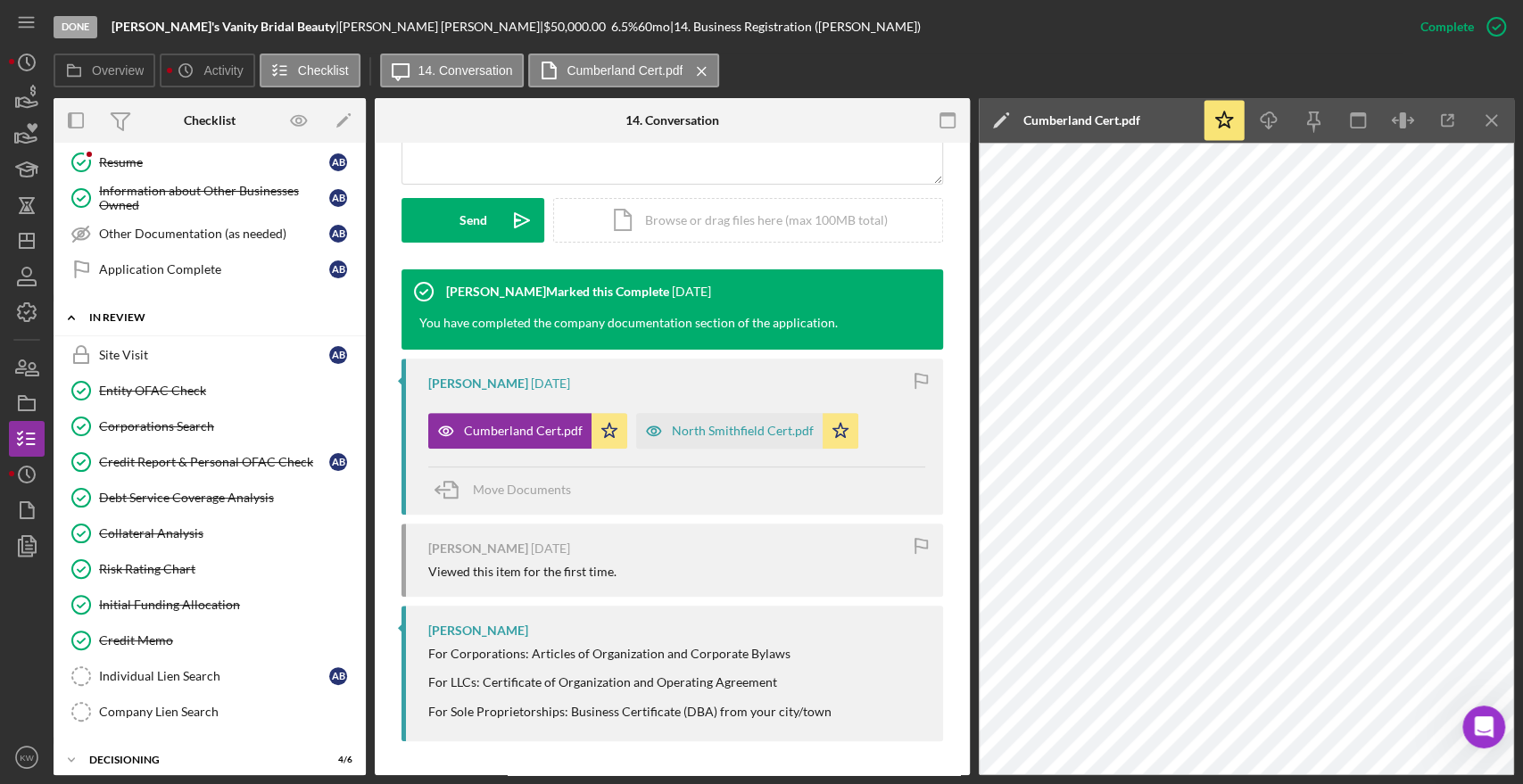
scroll to position [1128, 0]
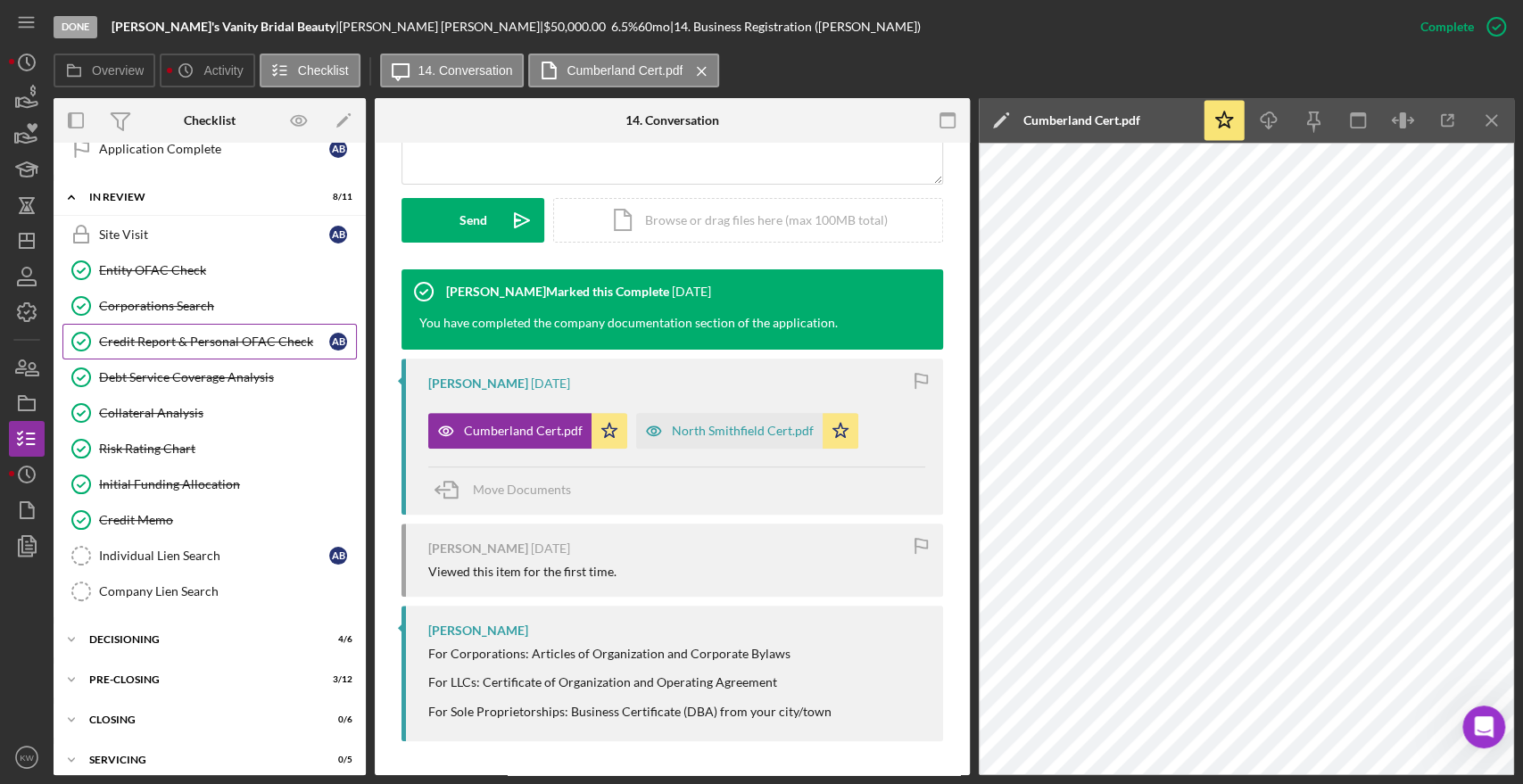
click at [203, 335] on div "Credit Report & Personal OFAC Check" at bounding box center [213, 342] width 230 height 14
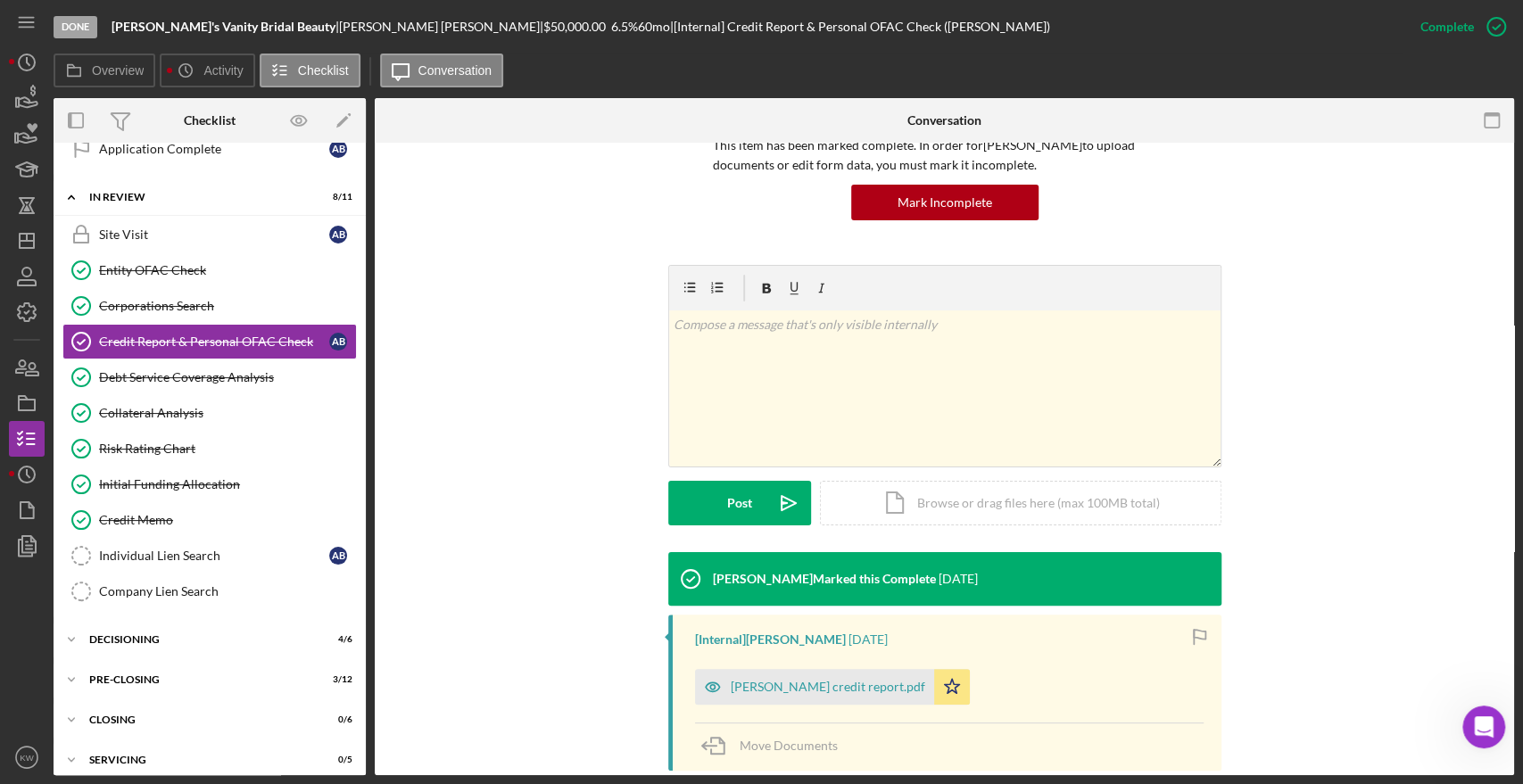
scroll to position [267, 0]
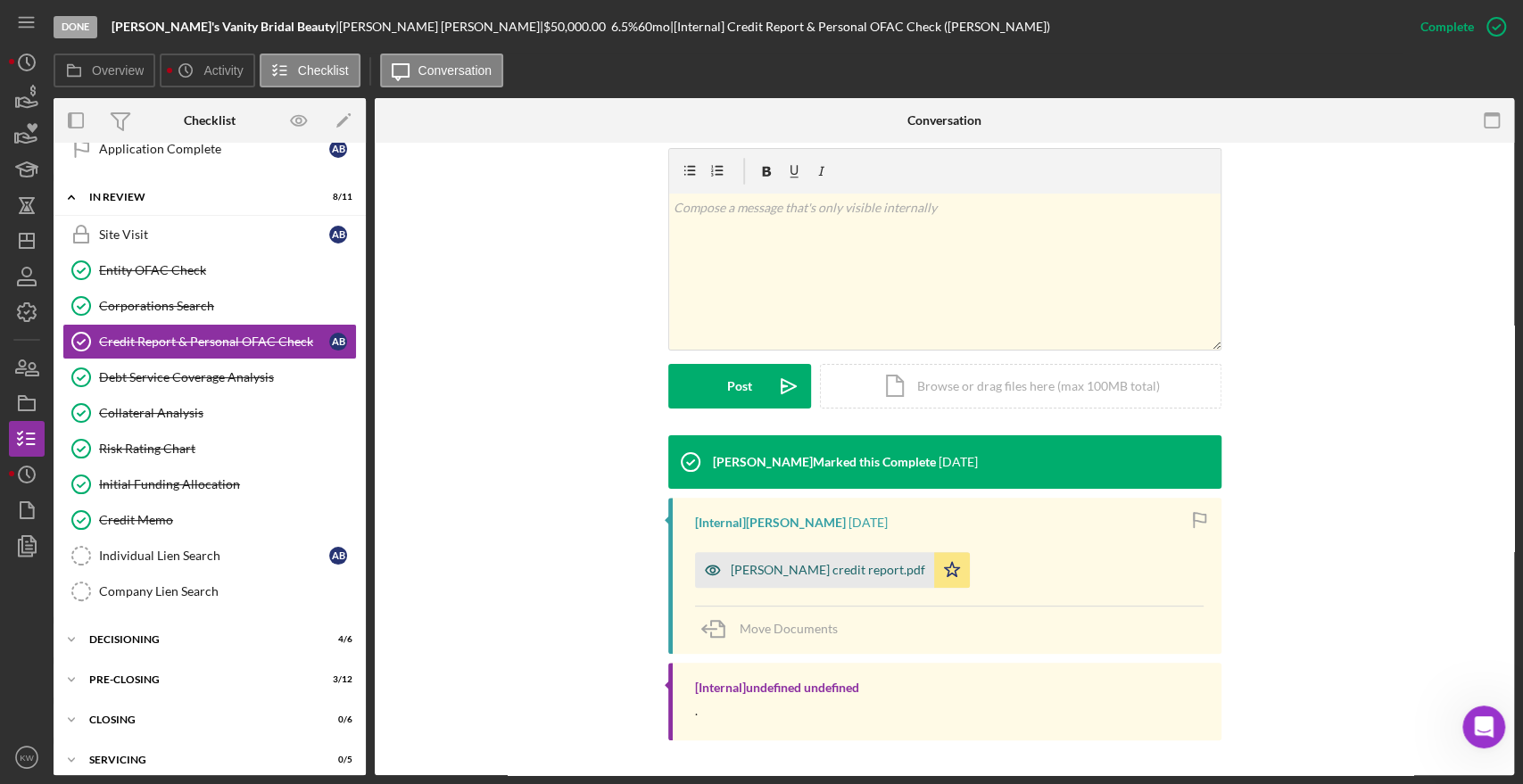
click at [846, 573] on div "[PERSON_NAME] credit report.pdf" at bounding box center [828, 570] width 195 height 14
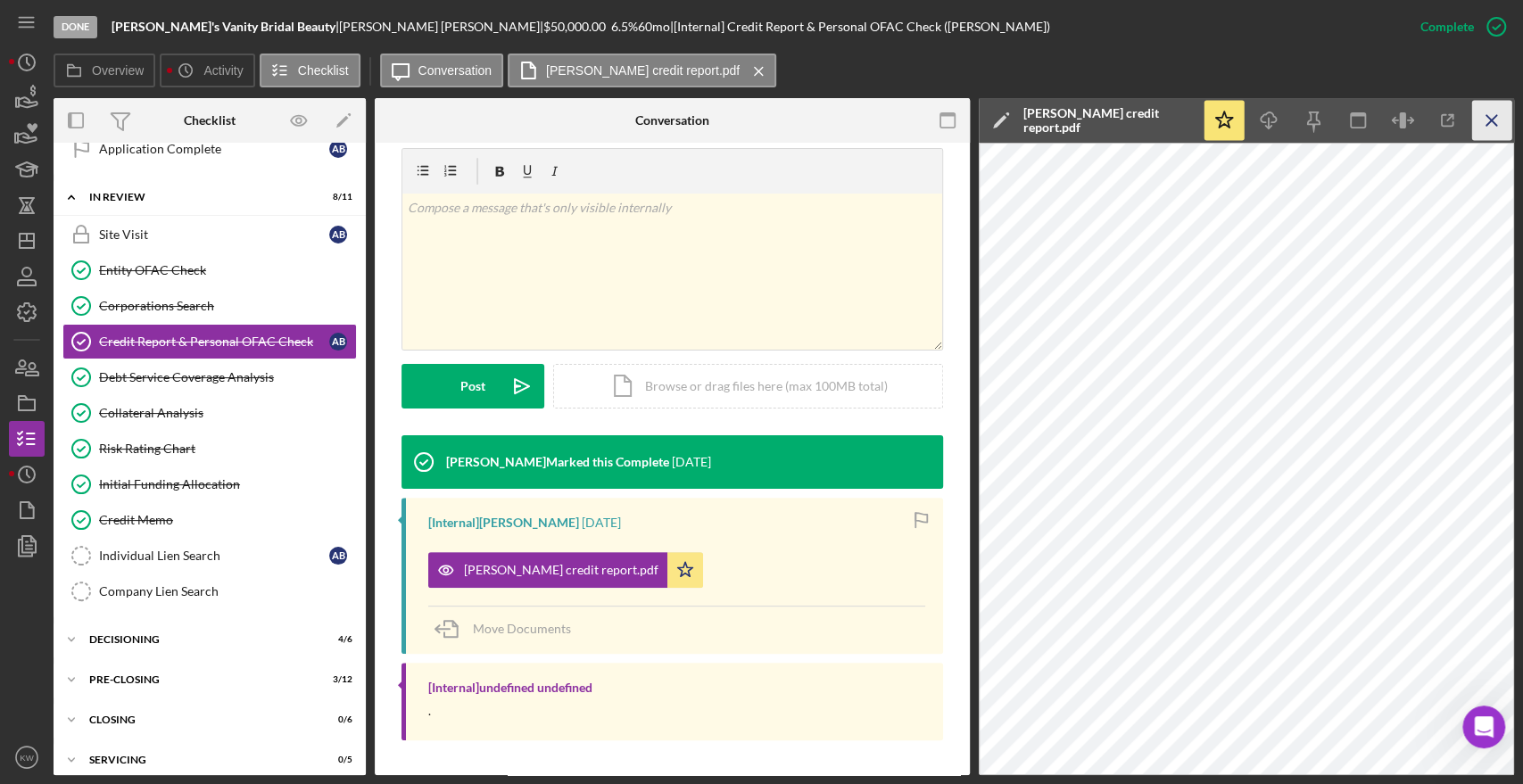
click at [1245, 128] on icon "Icon/Menu Close" at bounding box center [1492, 120] width 40 height 40
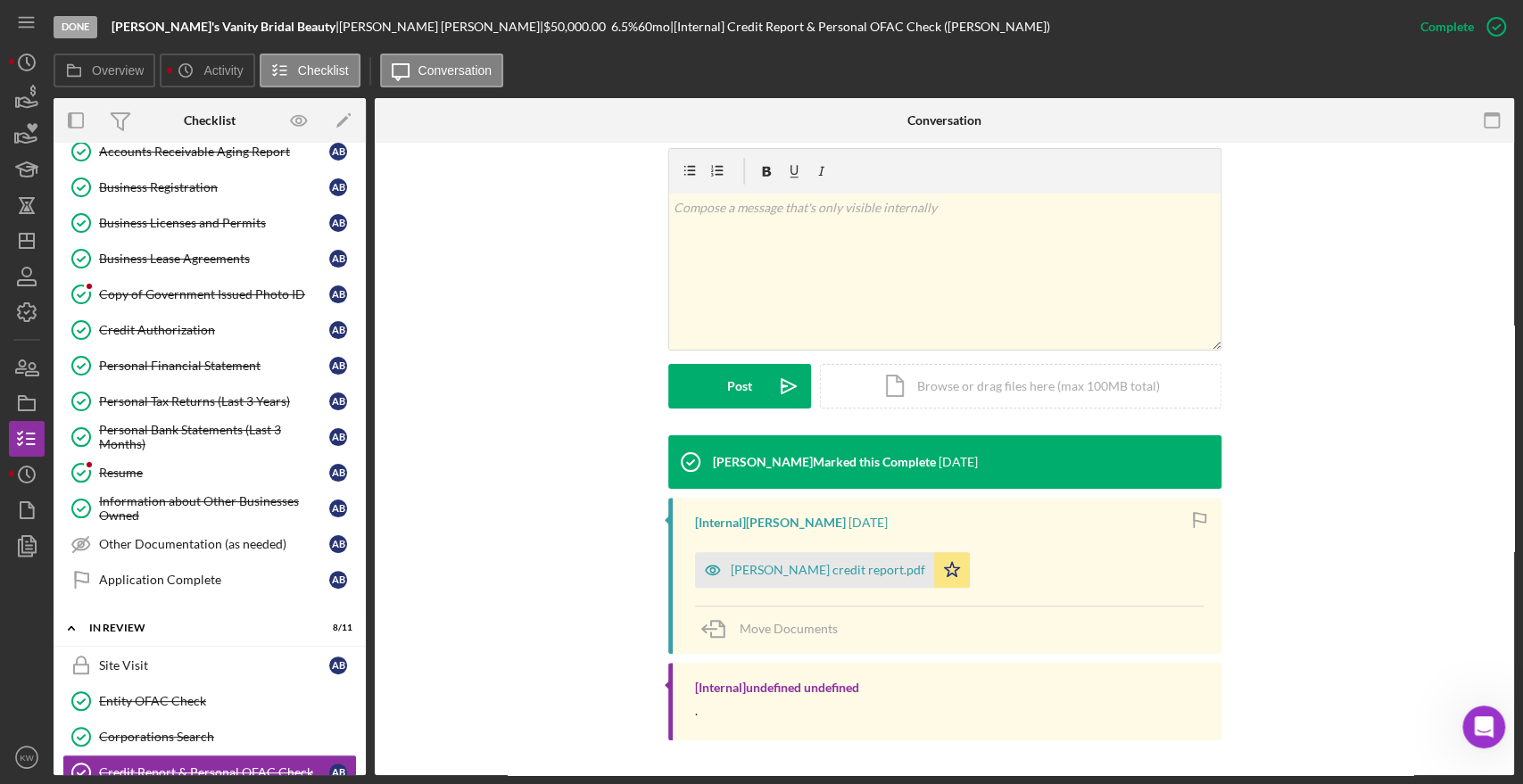
scroll to position [731, 0]
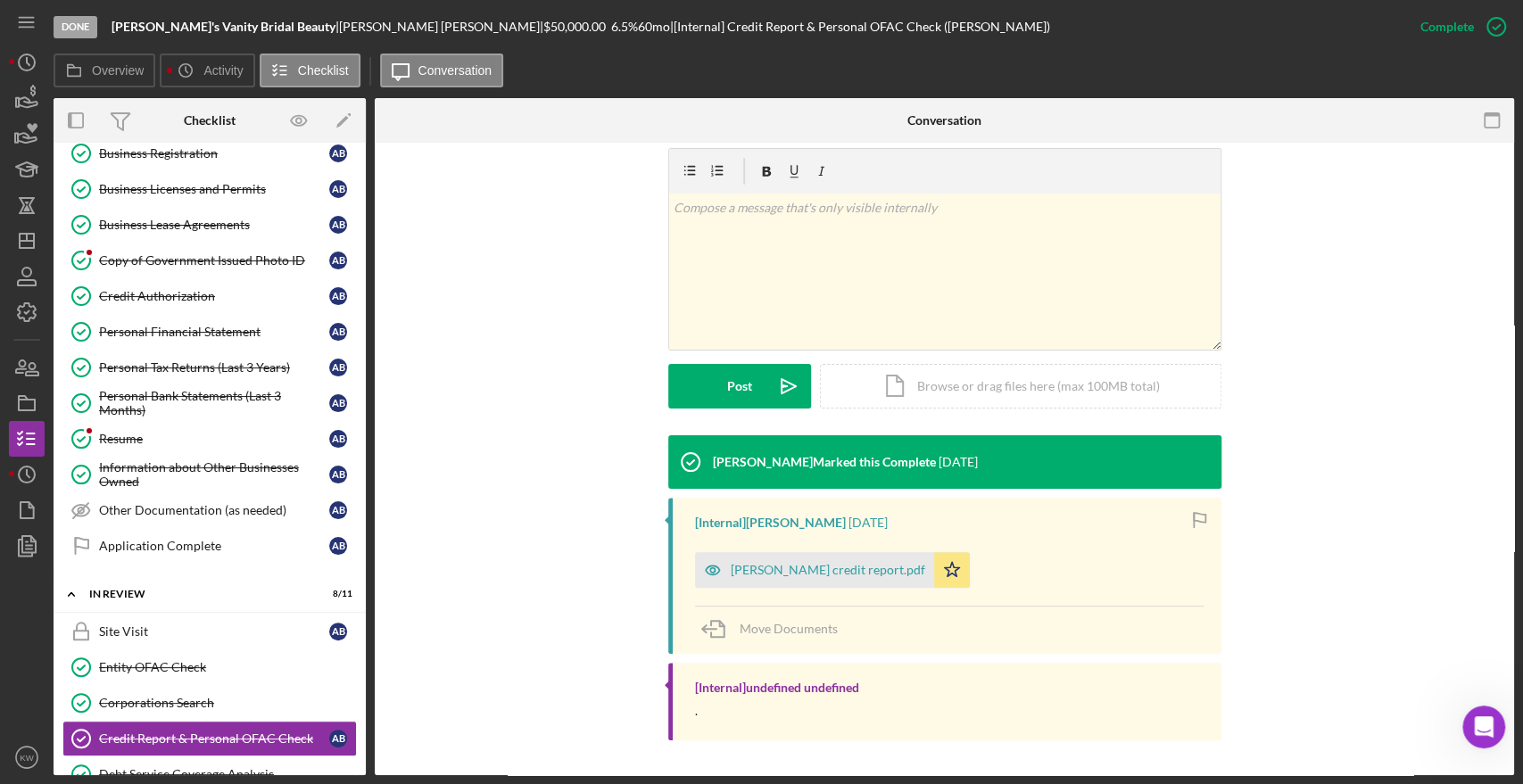
click at [196, 136] on div "Checklist" at bounding box center [209, 119] width 51 height 44
click at [185, 148] on div "Business Registration" at bounding box center [213, 153] width 230 height 14
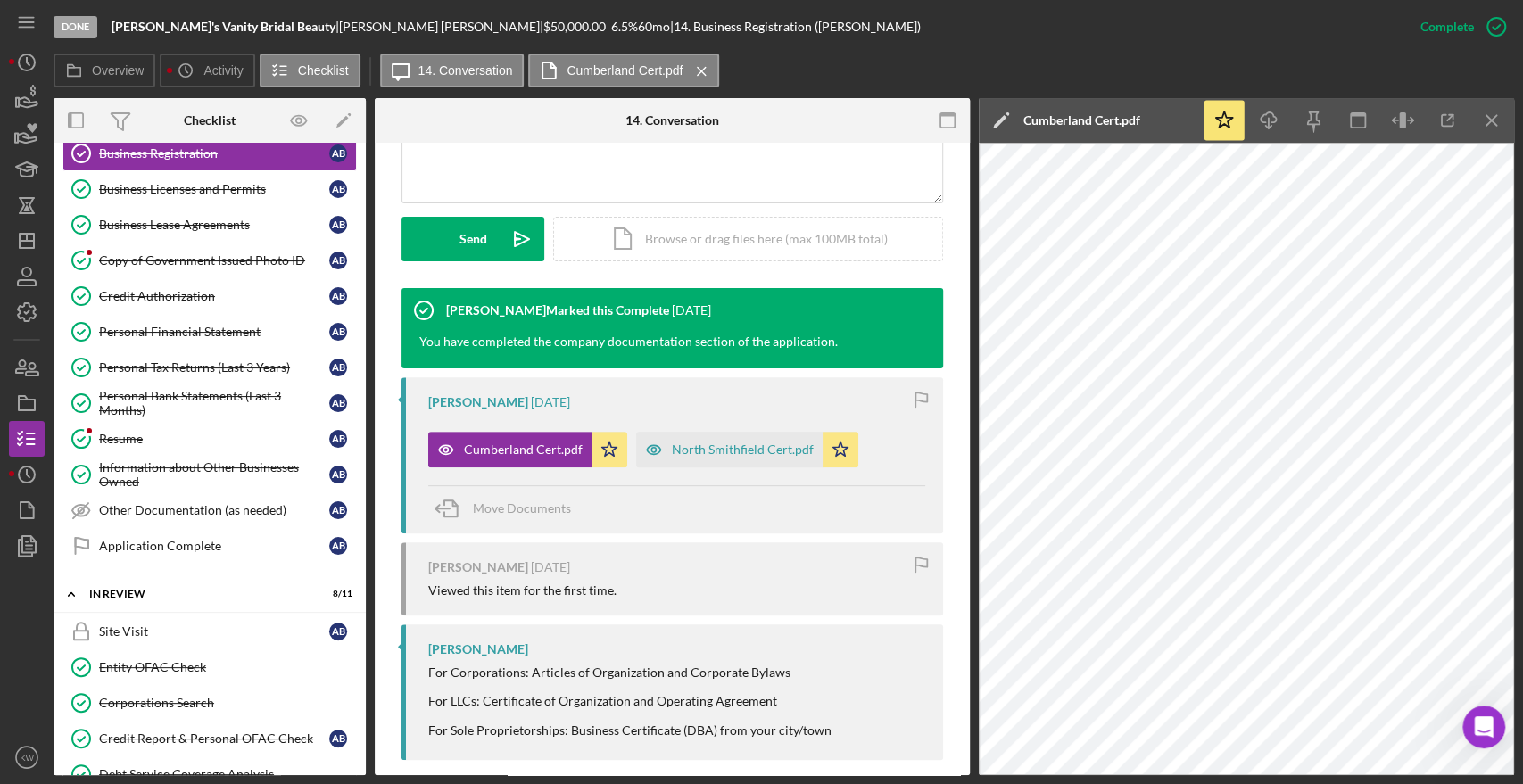
scroll to position [468, 0]
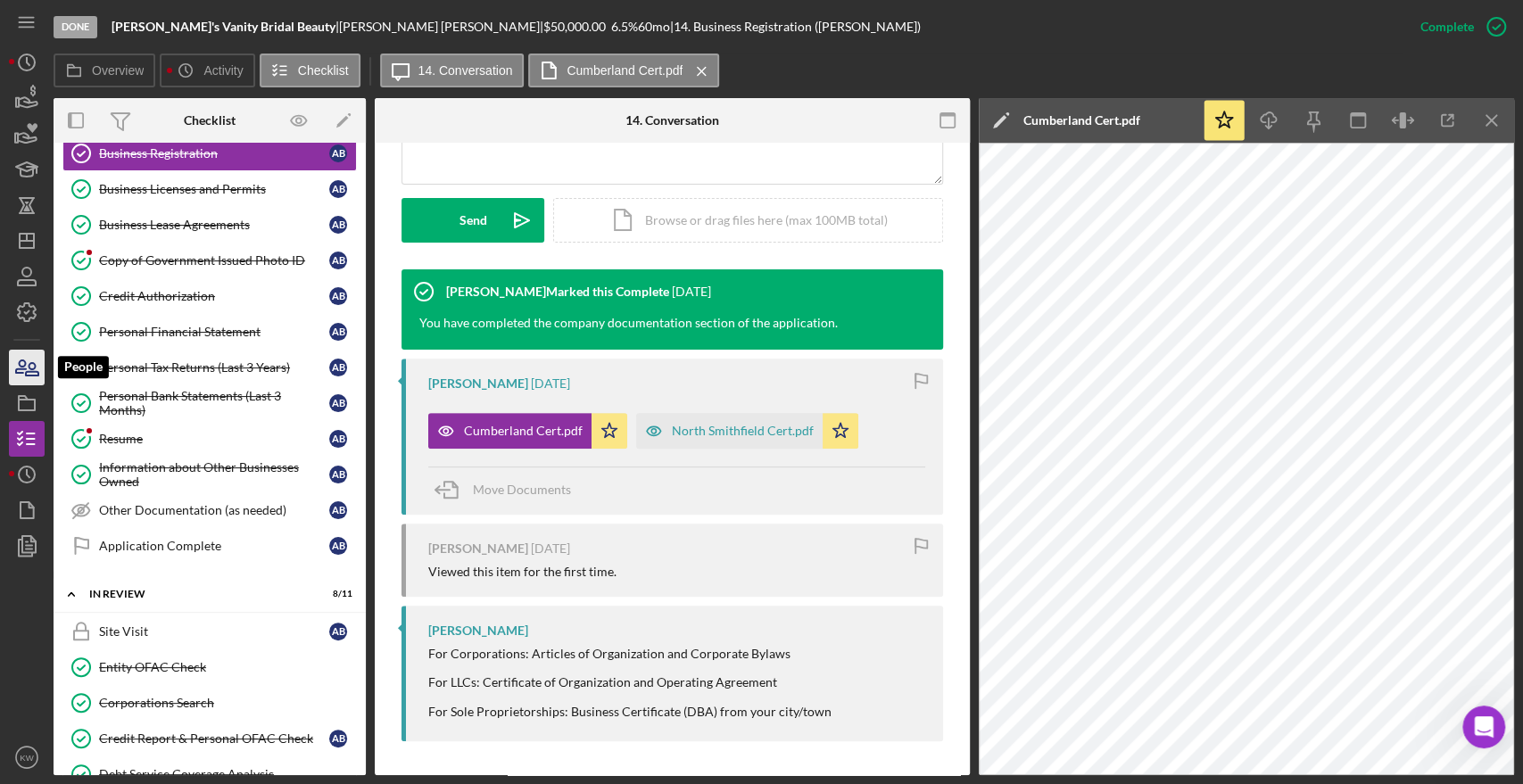
click at [25, 364] on icon "button" at bounding box center [21, 366] width 10 height 13
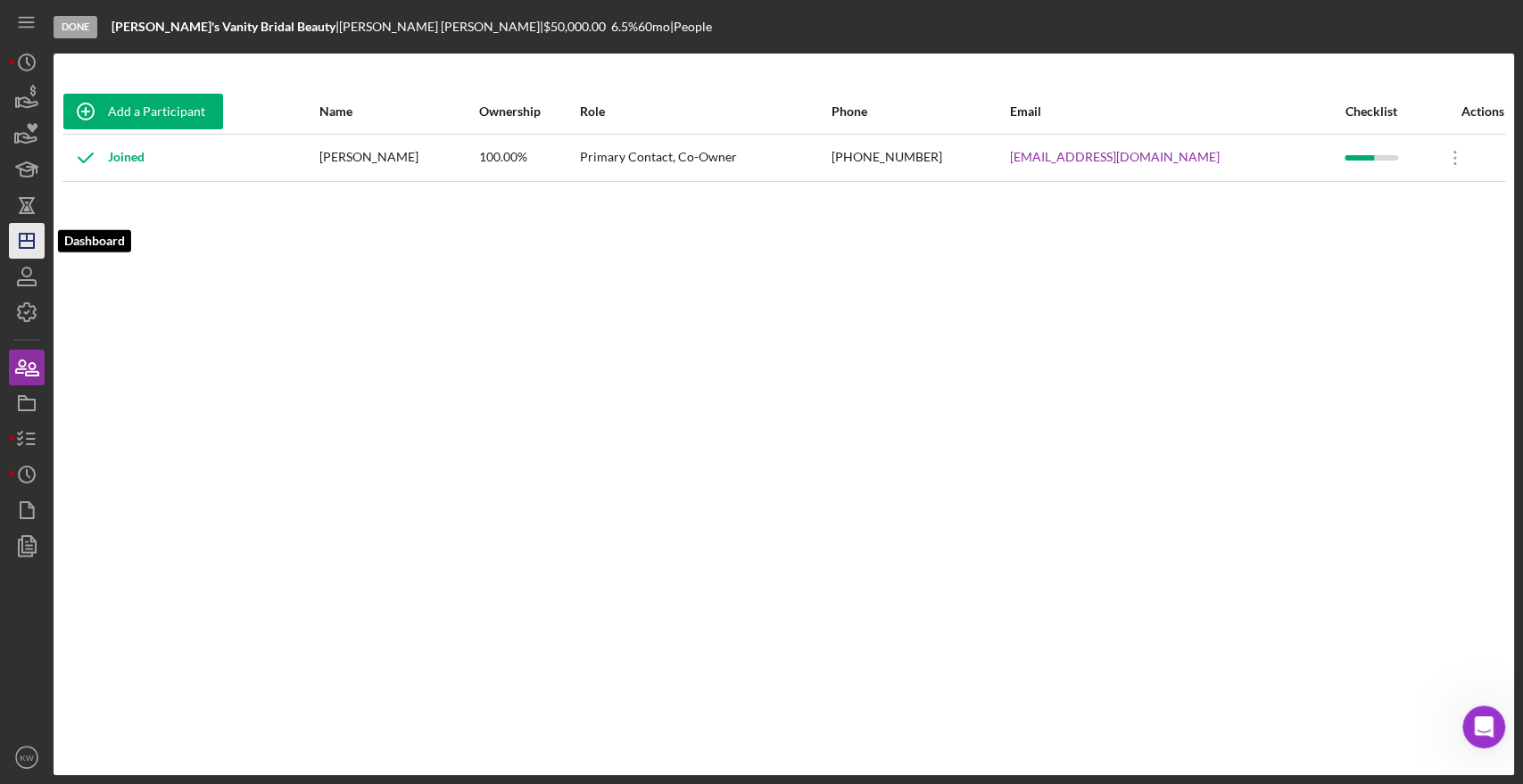
click at [25, 236] on icon "Icon/Dashboard" at bounding box center [27, 240] width 44 height 44
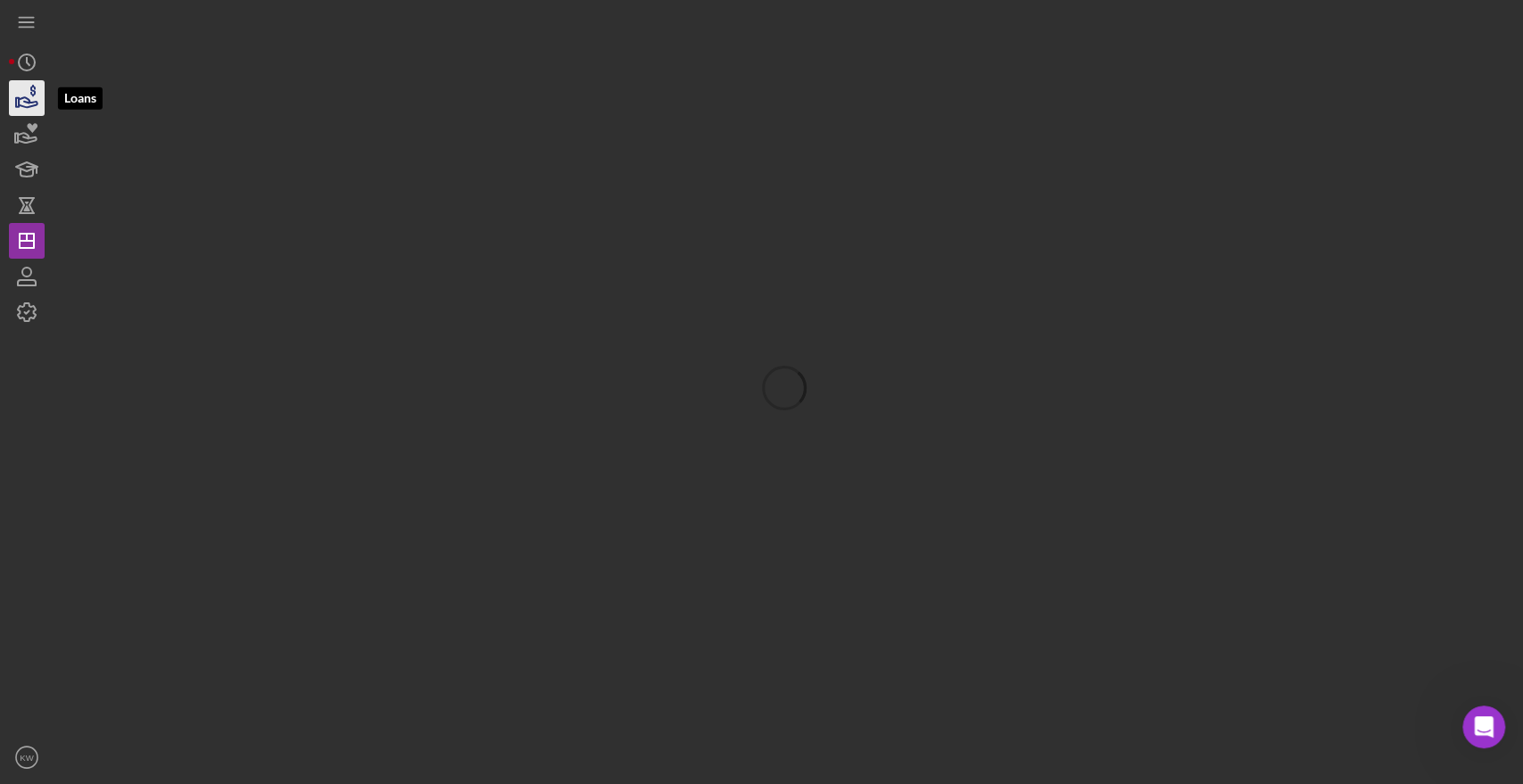
click at [26, 100] on icon "button" at bounding box center [27, 98] width 44 height 44
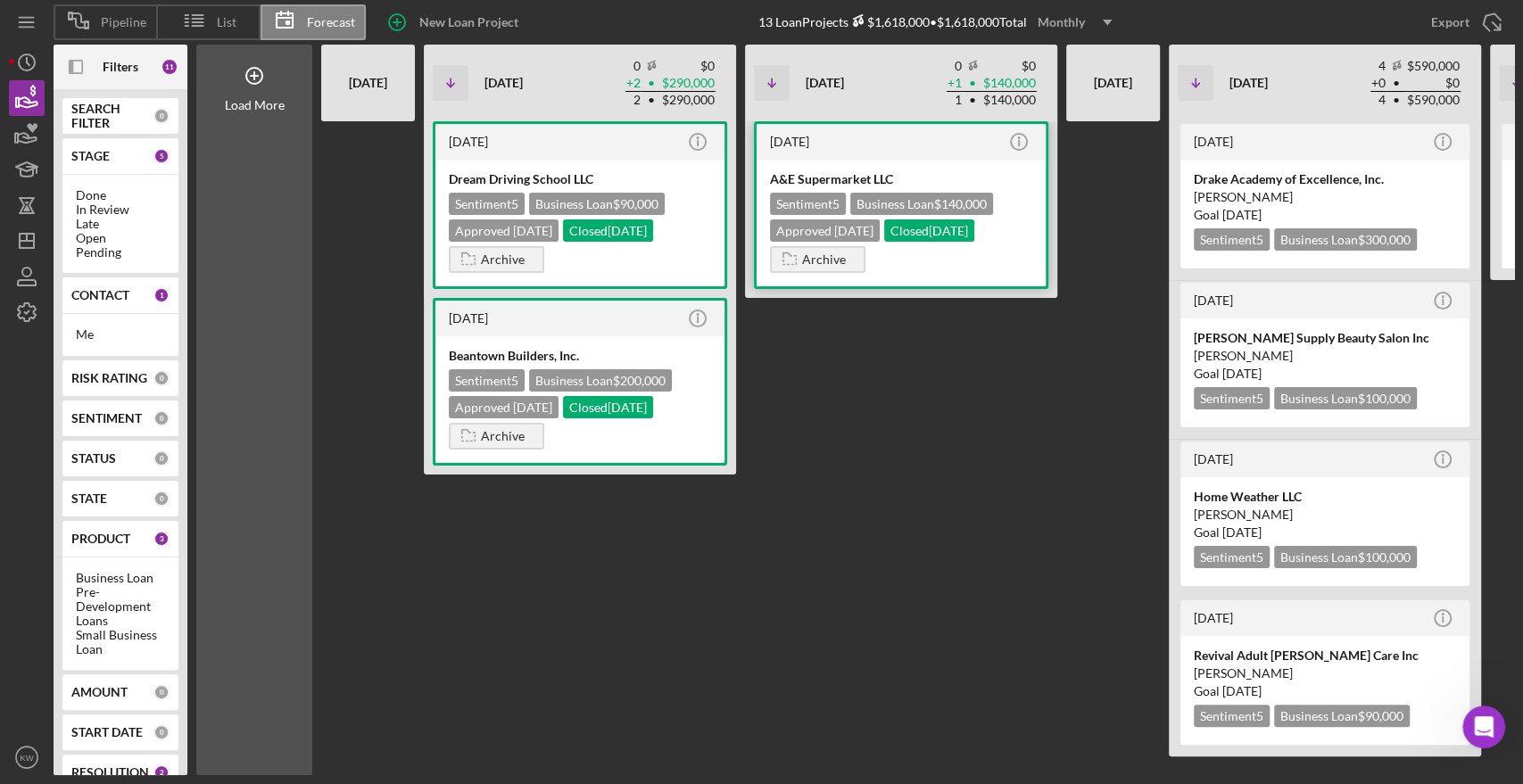
click at [814, 245] on div "A&E Supermarket LLC Sentiment 5 Business Loan $140,000 Approved [DATE] Closed […" at bounding box center [901, 223] width 289 height 126
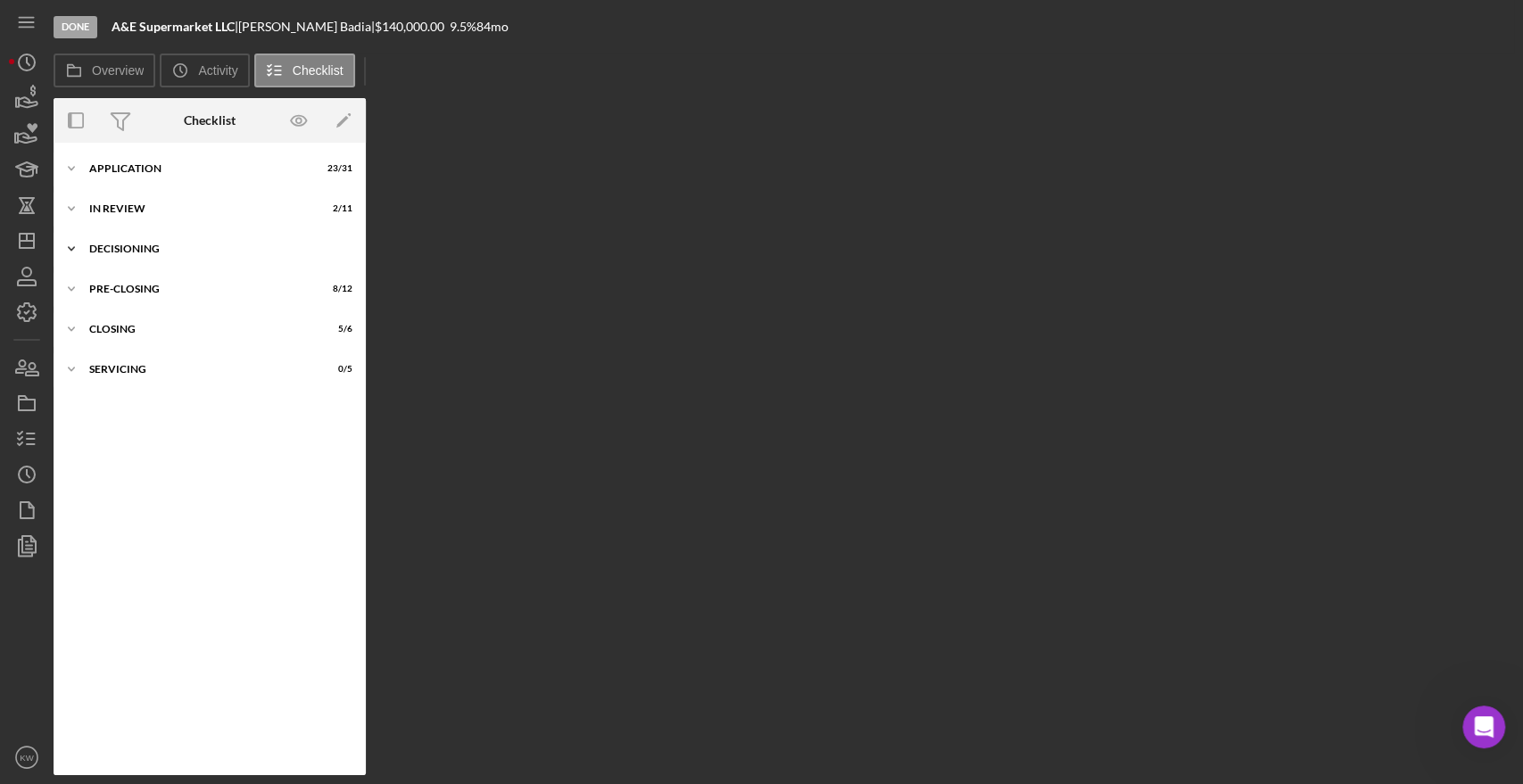
click at [125, 242] on div "Icon/Expander Decisioning 1 / 6" at bounding box center [209, 249] width 312 height 36
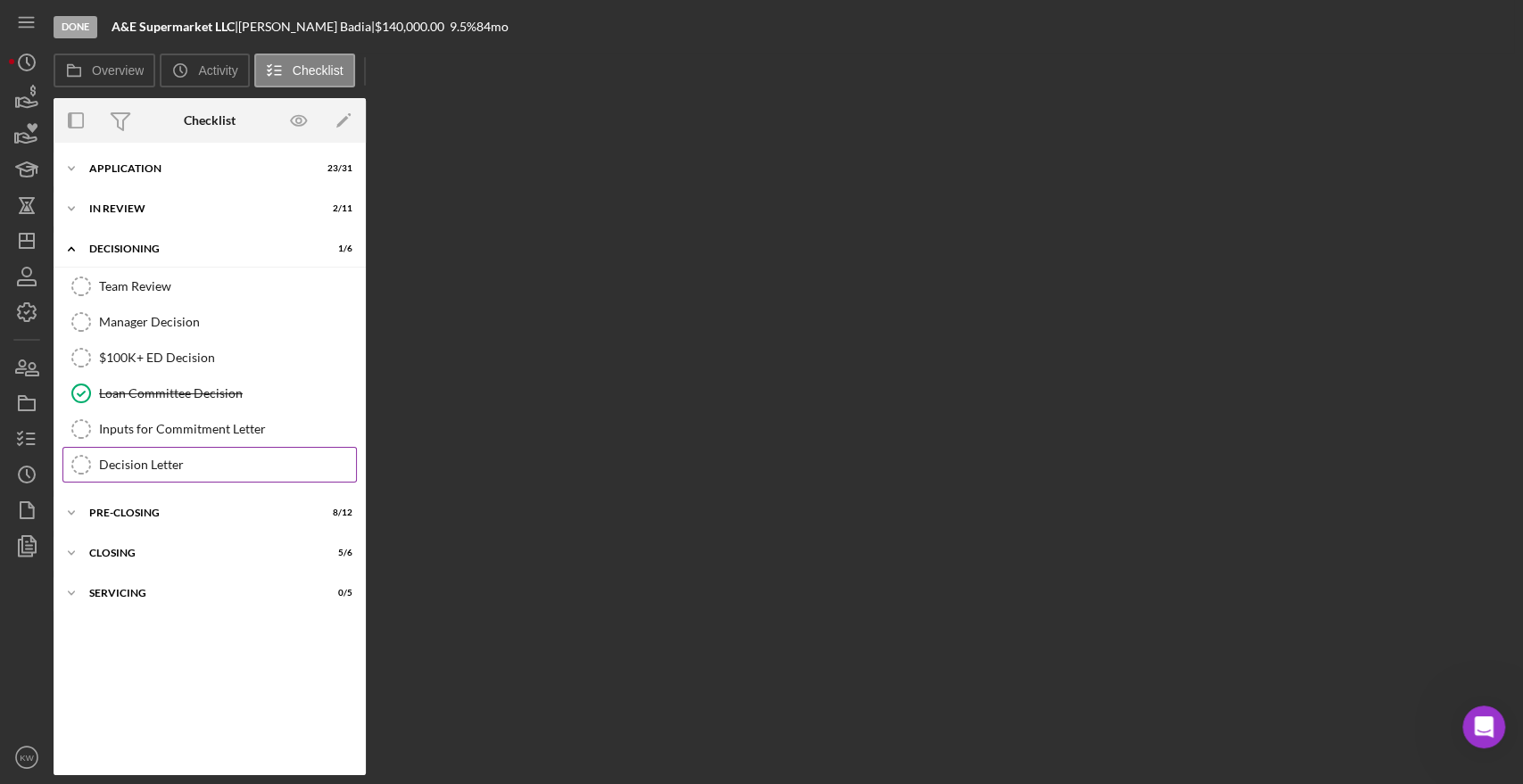
click at [178, 458] on div "Decision Letter" at bounding box center [227, 465] width 257 height 14
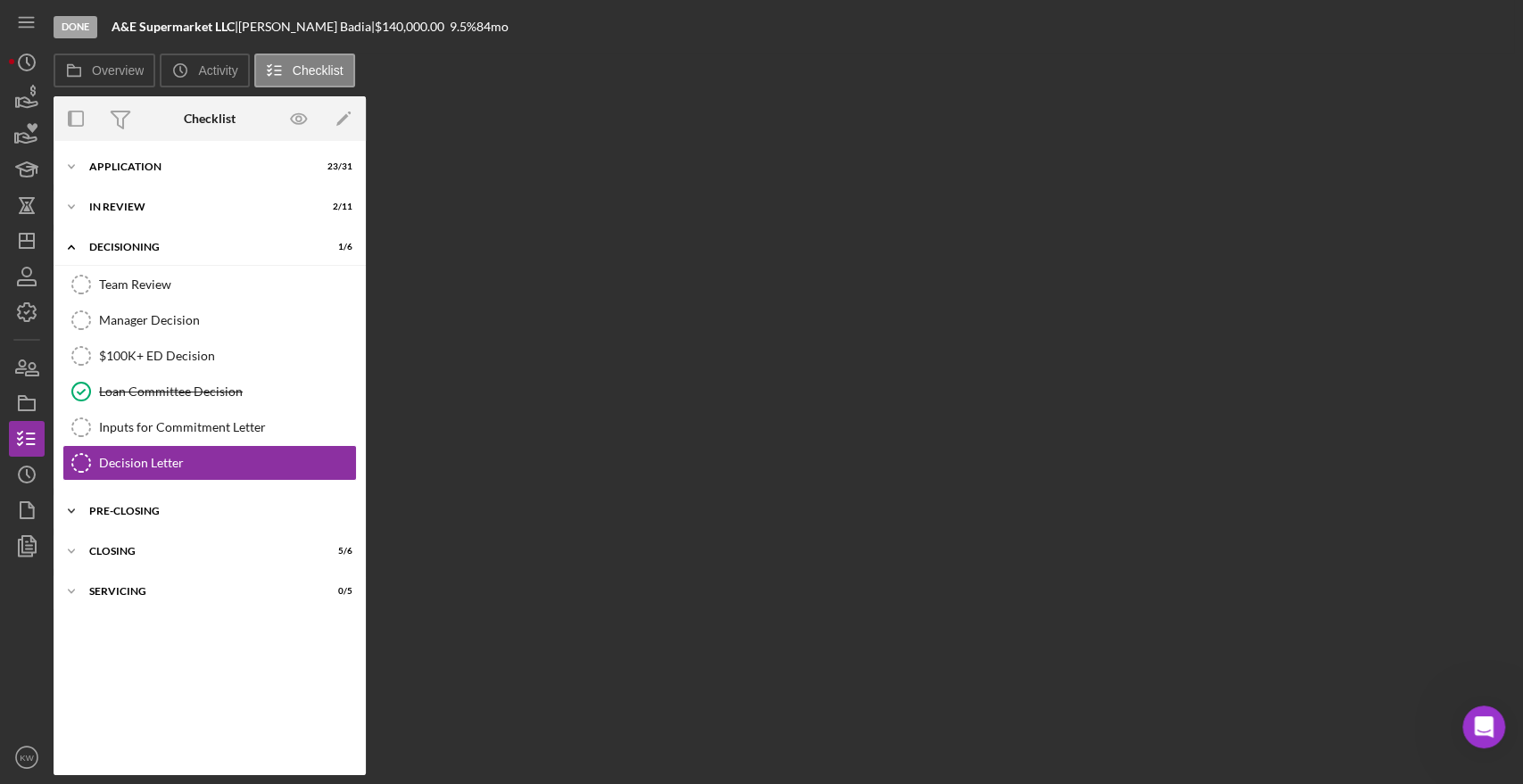
click at [136, 513] on div "Icon/Expander Pre-Closing 8 / 12" at bounding box center [209, 511] width 312 height 36
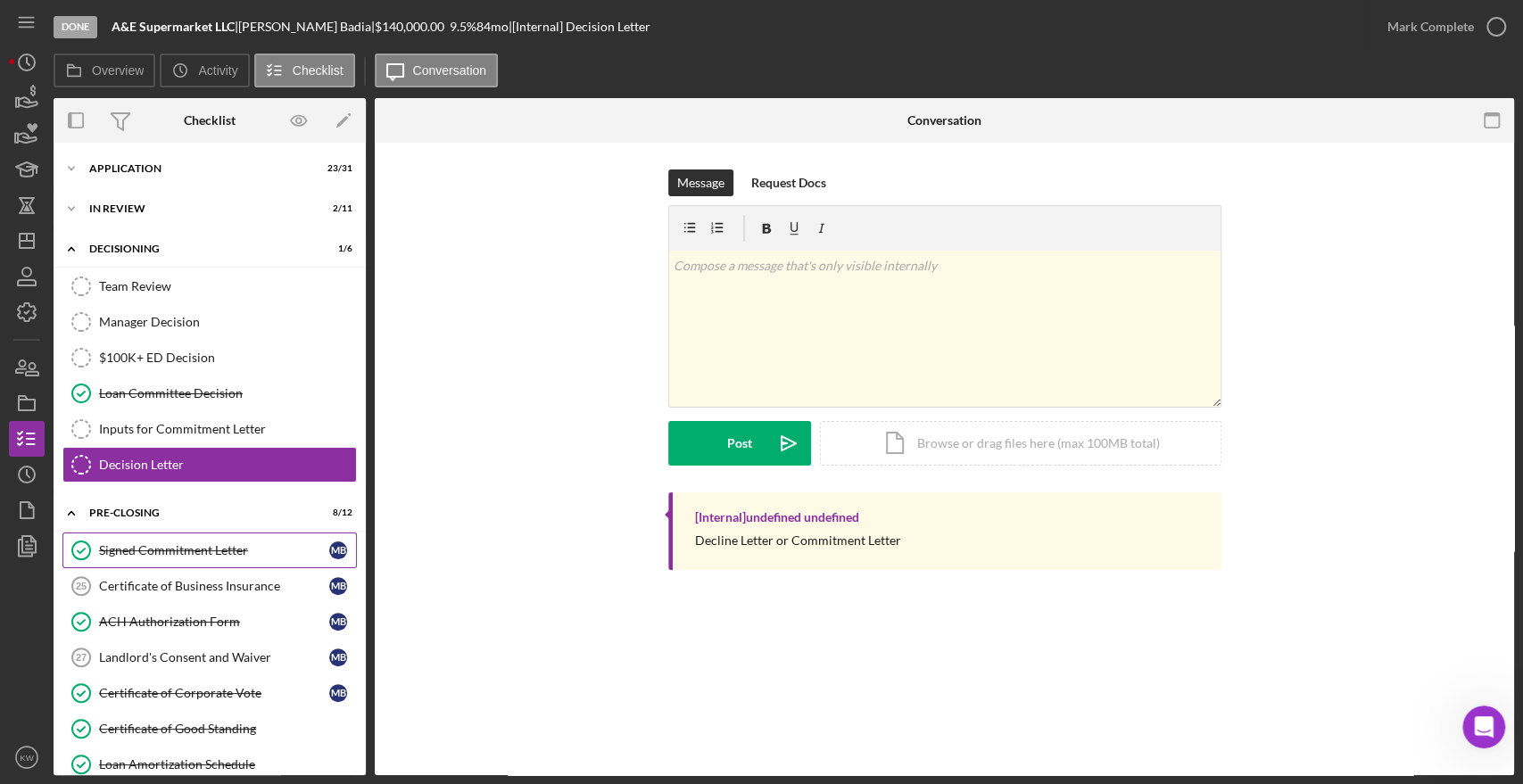
click at [158, 543] on div "Signed Commitment Letter" at bounding box center [213, 550] width 230 height 14
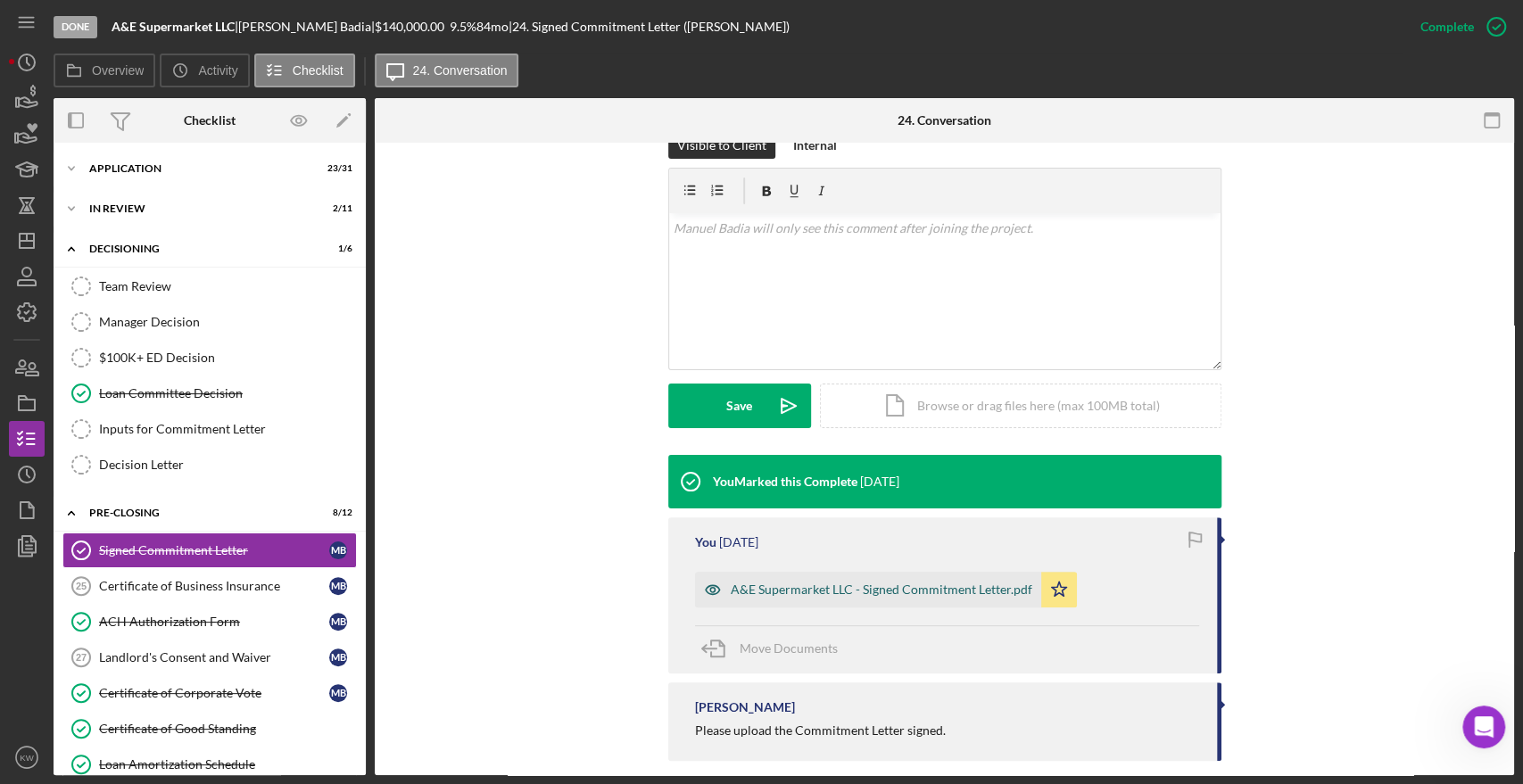
click at [908, 583] on div "A&E Supermarket LLC - Signed Commitment Letter.pdf" at bounding box center [881, 589] width 301 height 14
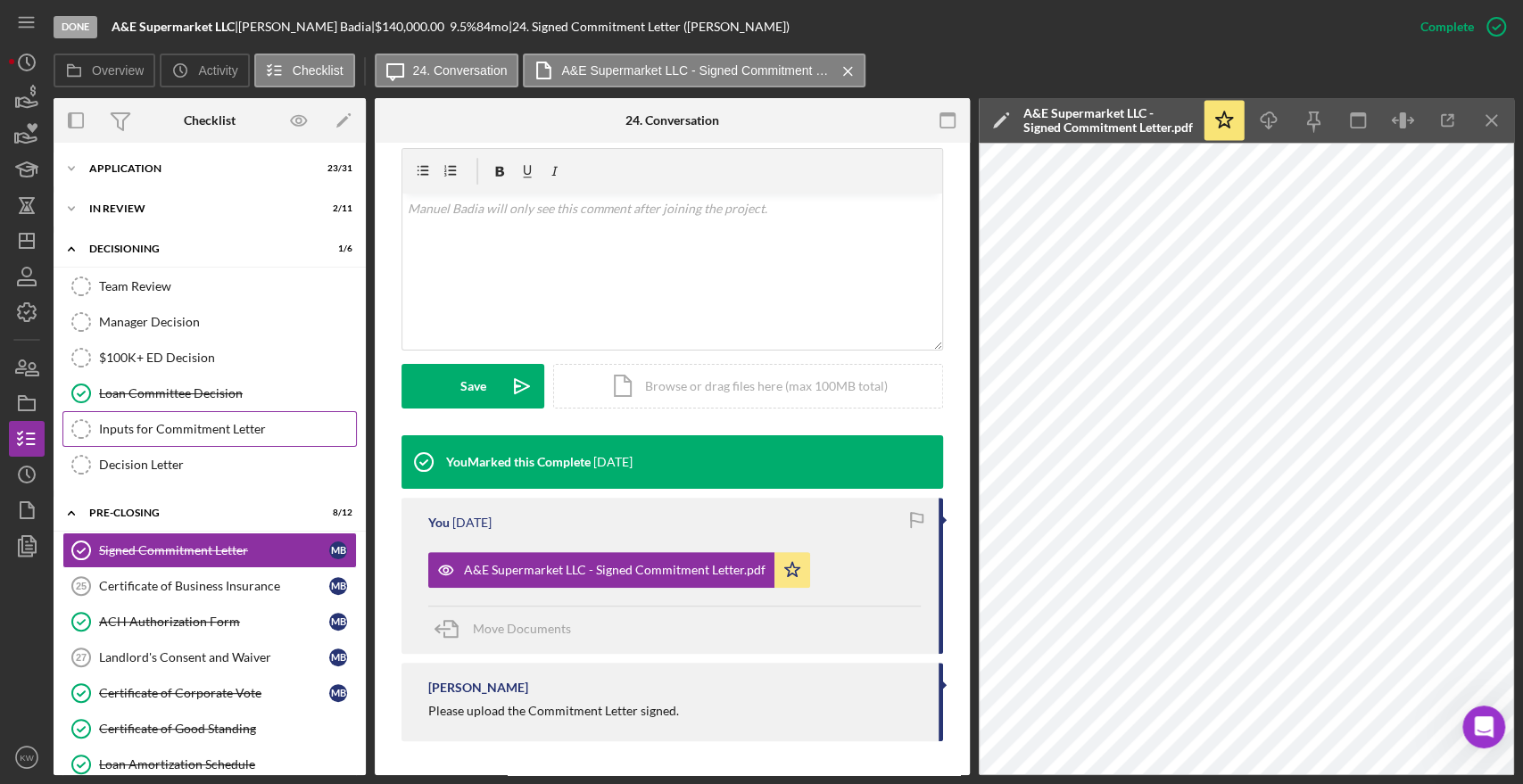
click at [164, 419] on link "Inputs for Commitment Letter Inputs for Commitment Letter" at bounding box center [209, 430] width 294 height 36
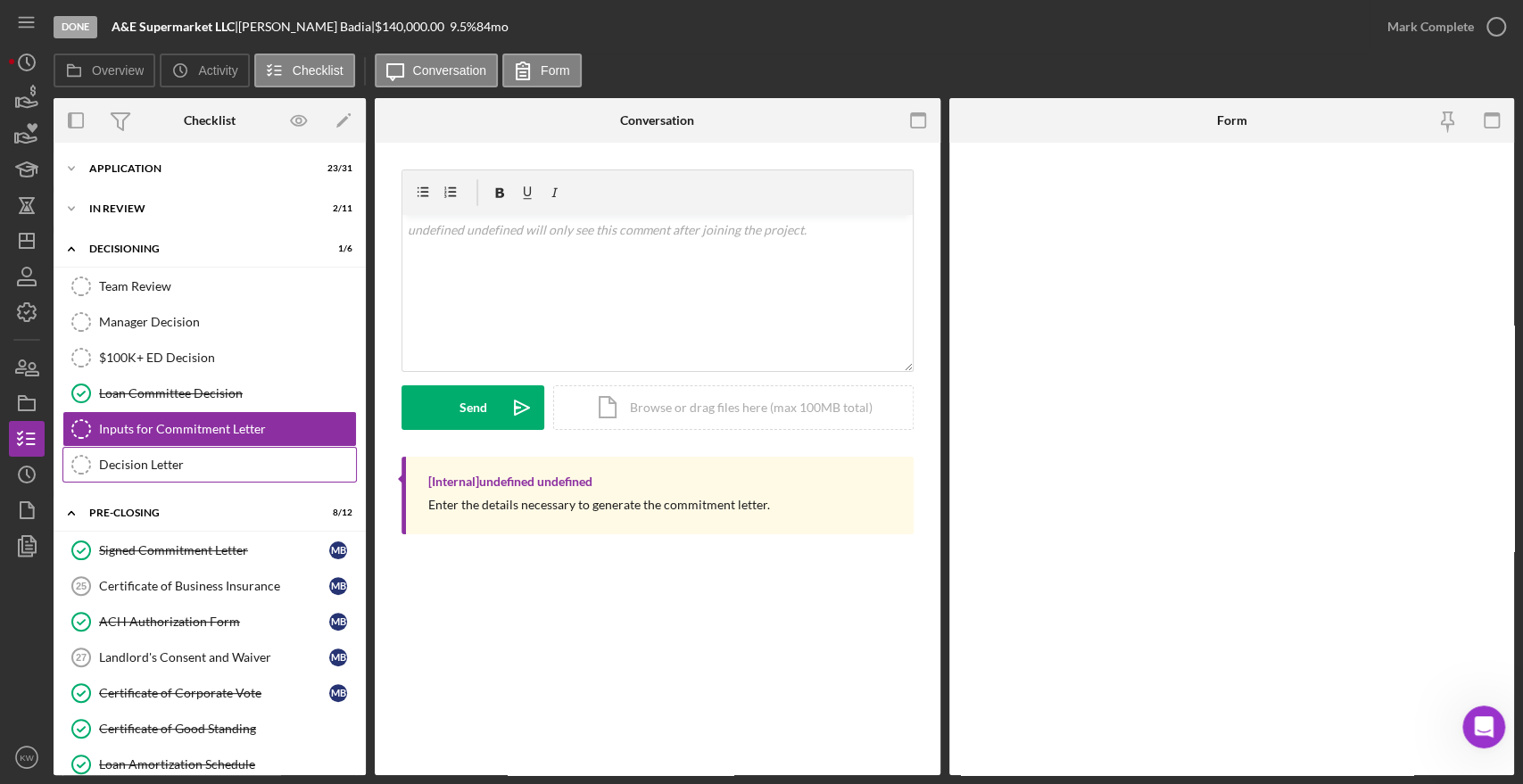
click at [144, 464] on div "Decision Letter" at bounding box center [227, 465] width 257 height 14
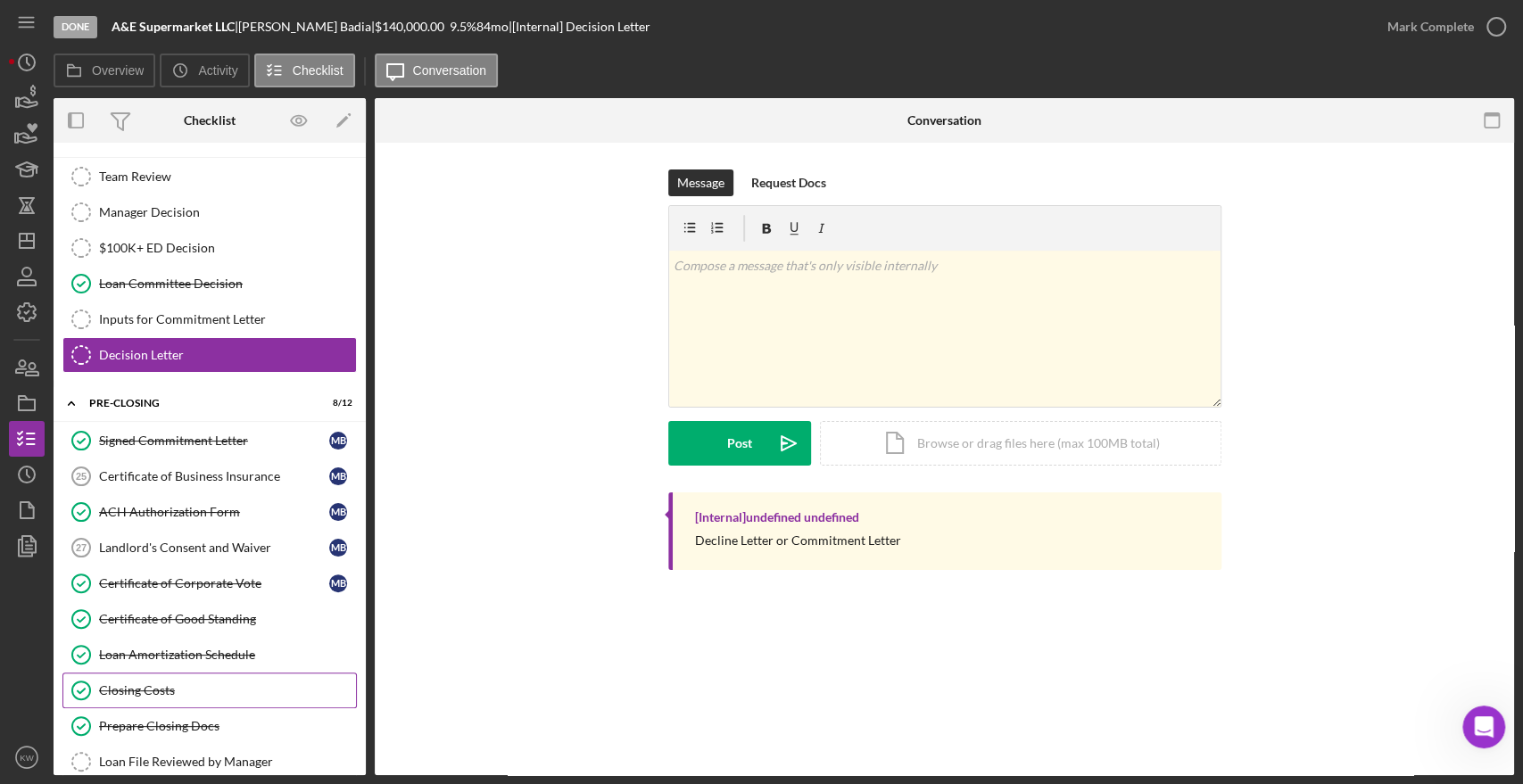
scroll to position [279, 0]
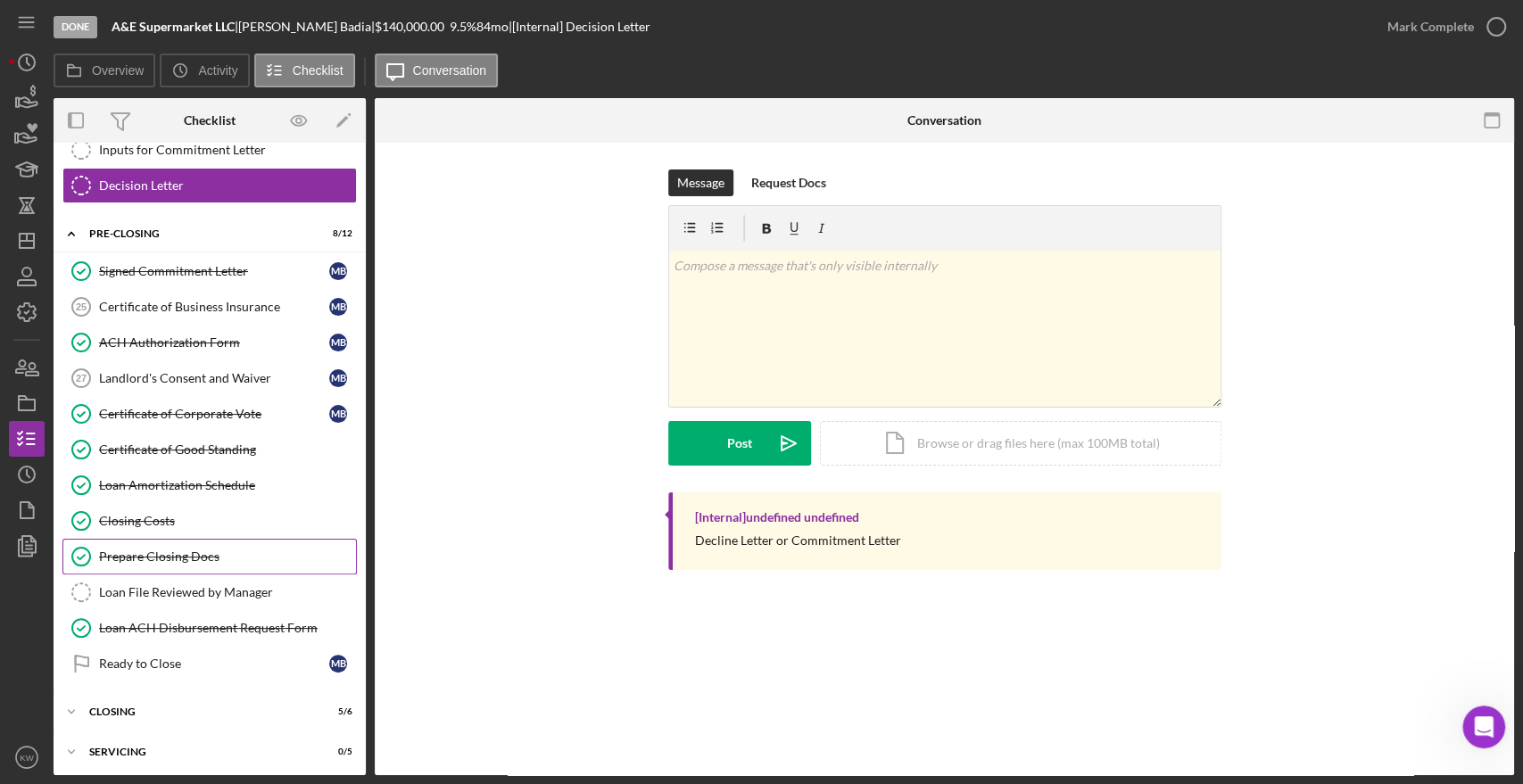
drag, startPoint x: 128, startPoint y: 703, endPoint x: 157, endPoint y: 538, distance: 167.5
click at [157, 538] on div "Icon/Expander Application 23 / 31 Icon/Expander In Review 2 / 11 Icon/Expander …" at bounding box center [209, 322] width 312 height 899
click at [156, 515] on div "Closing Costs" at bounding box center [227, 520] width 257 height 14
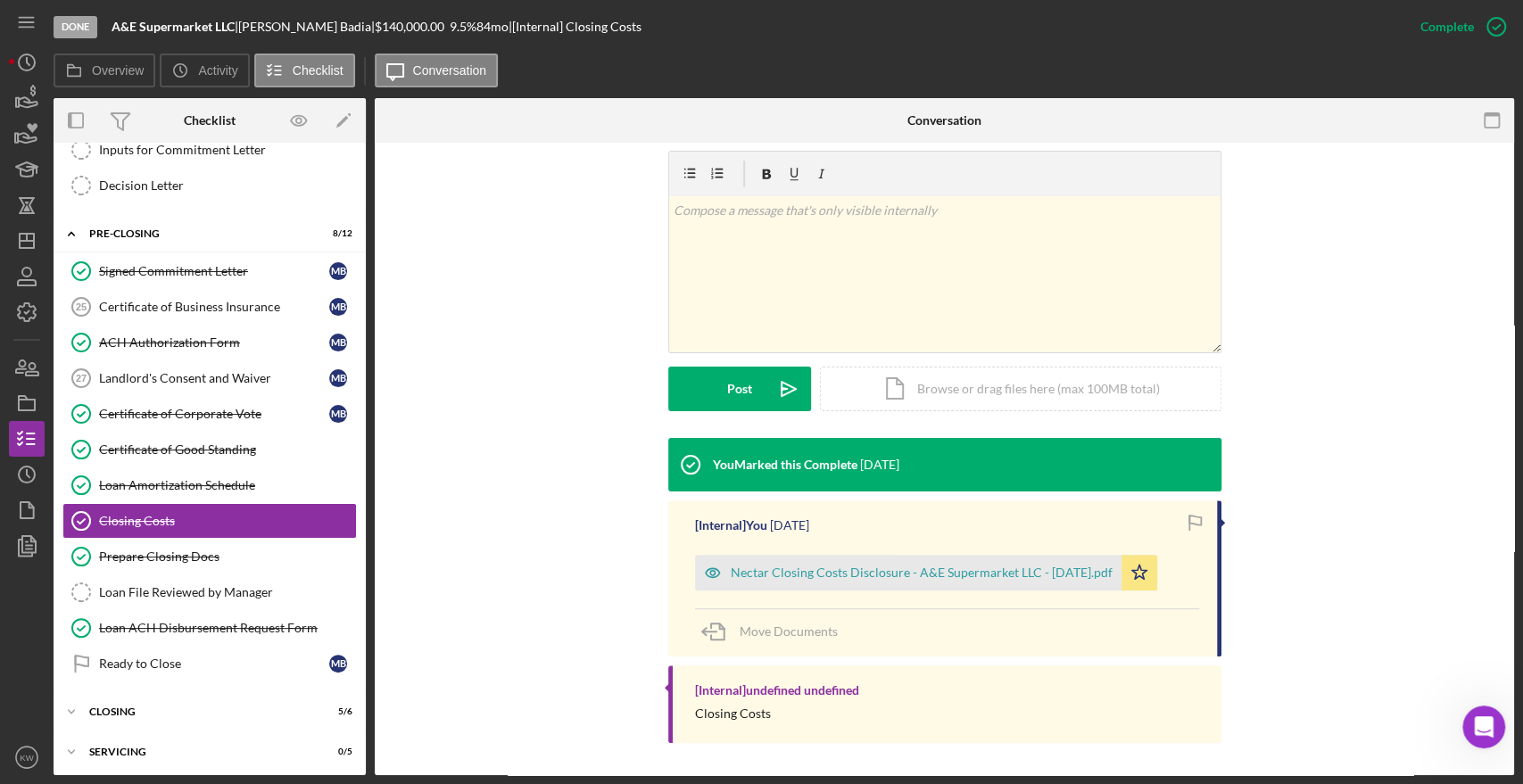
scroll to position [302, 0]
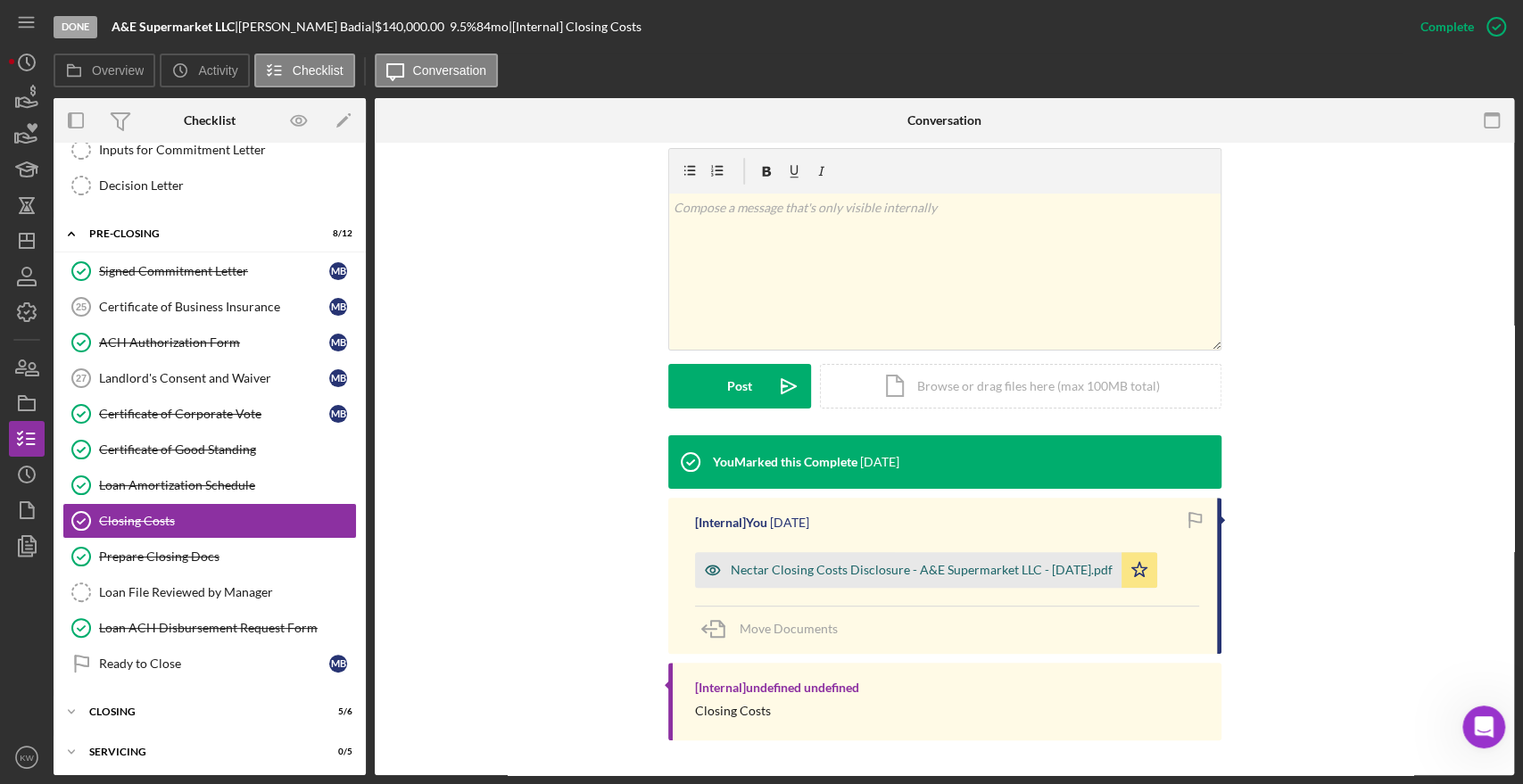
drag, startPoint x: 737, startPoint y: 570, endPoint x: 912, endPoint y: 575, distance: 175.1
click at [912, 575] on div "Nectar Closing Costs Disclosure - A&E Supermarket LLC - [DATE].pdf" at bounding box center [922, 570] width 382 height 14
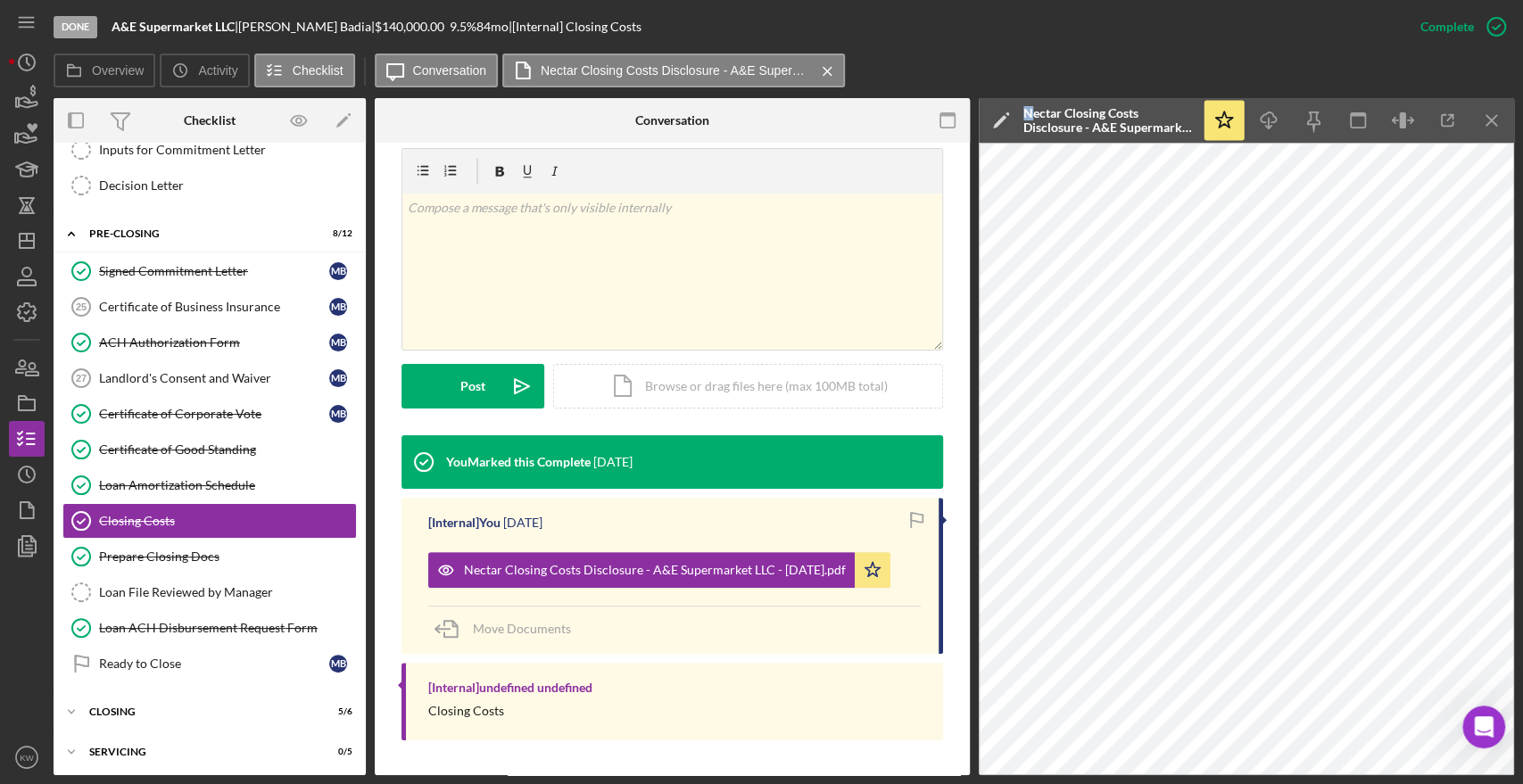
click at [1031, 109] on div "Nectar Closing Costs Disclosure - A&E Supermarket LLC - [DATE].pdf" at bounding box center [1108, 120] width 170 height 29
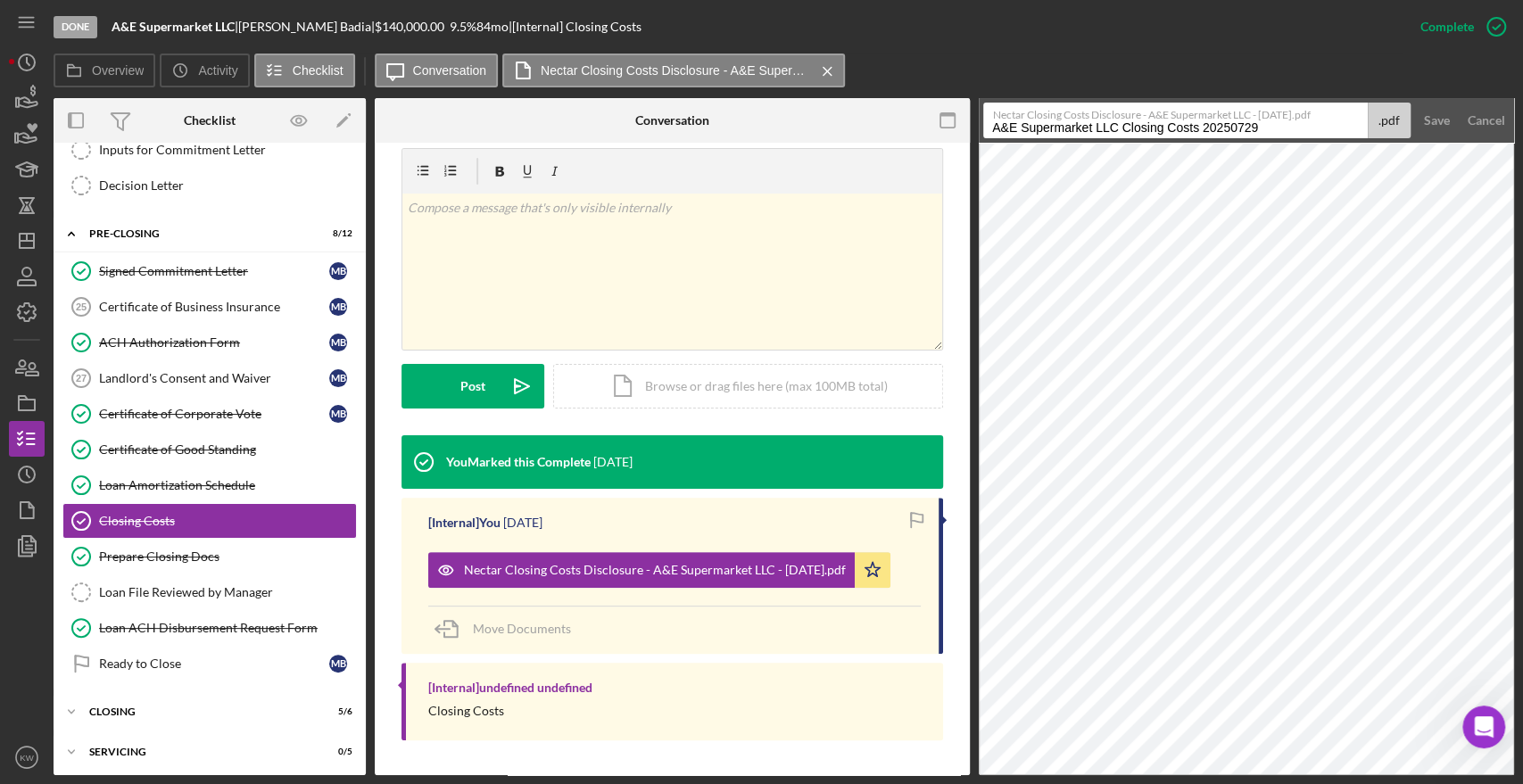
drag, startPoint x: 1318, startPoint y: 109, endPoint x: 993, endPoint y: 108, distance: 325.0
click at [994, 108] on label "Nectar Closing Costs Disclosure - A&E Supermarket LLC - [DATE].pdf" at bounding box center [1180, 113] width 374 height 18
copy label "Nectar Closing Costs Disclosure - A&E Supermarket LLC - [DATE]"
click at [12, 108] on icon "button" at bounding box center [27, 98] width 44 height 44
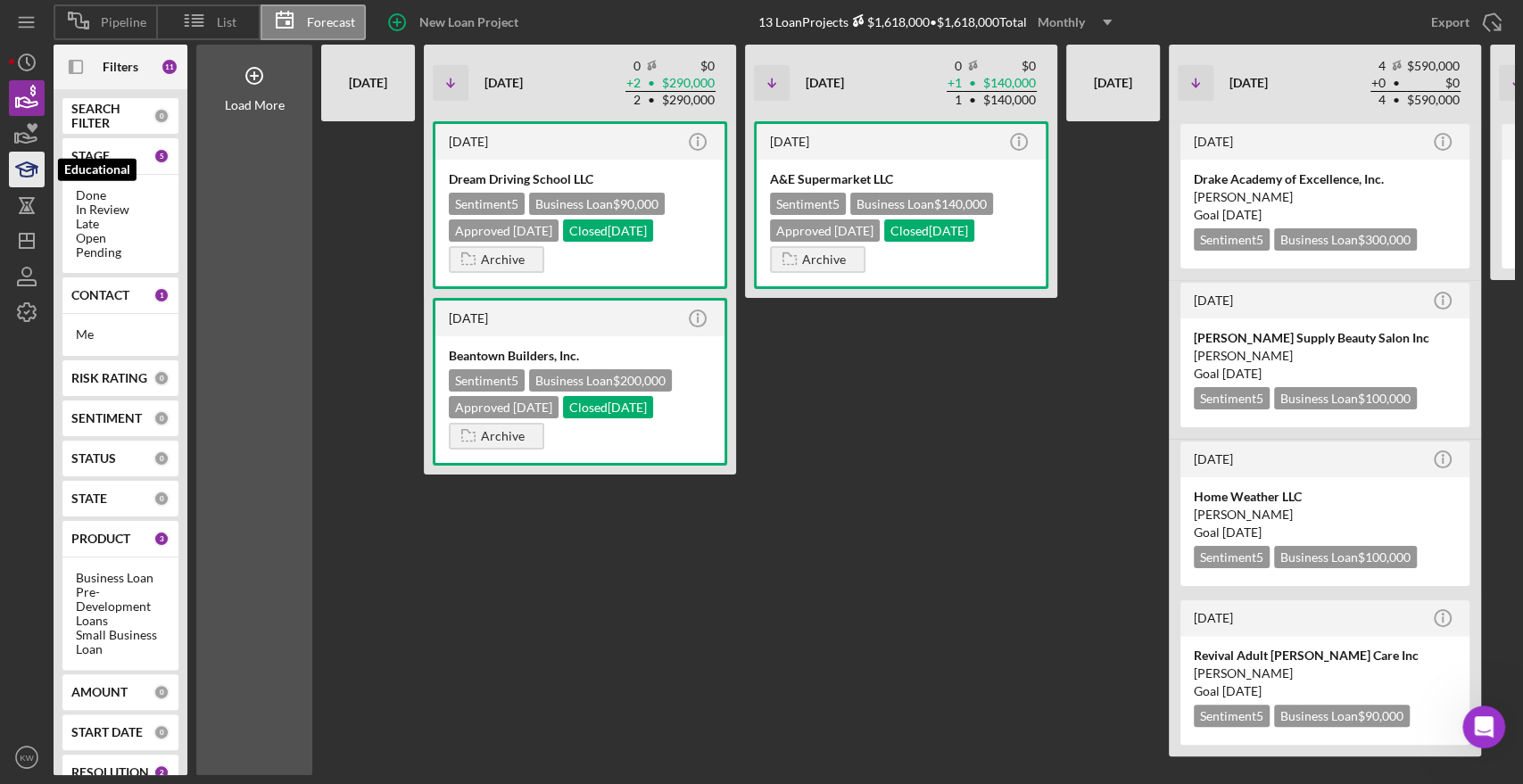
click at [20, 168] on polygon "button" at bounding box center [27, 166] width 22 height 9
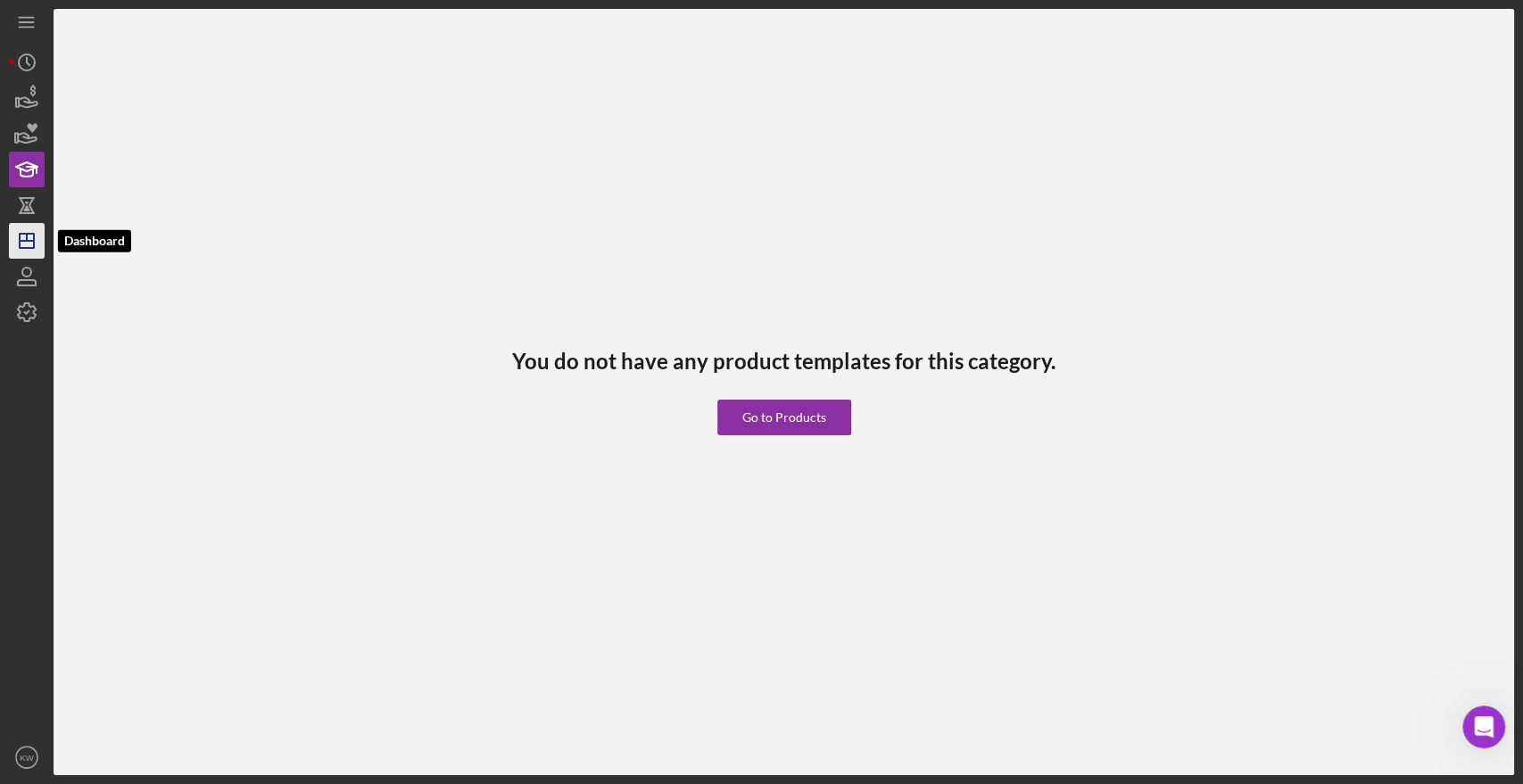
click at [17, 240] on icon "Icon/Dashboard" at bounding box center [27, 240] width 44 height 44
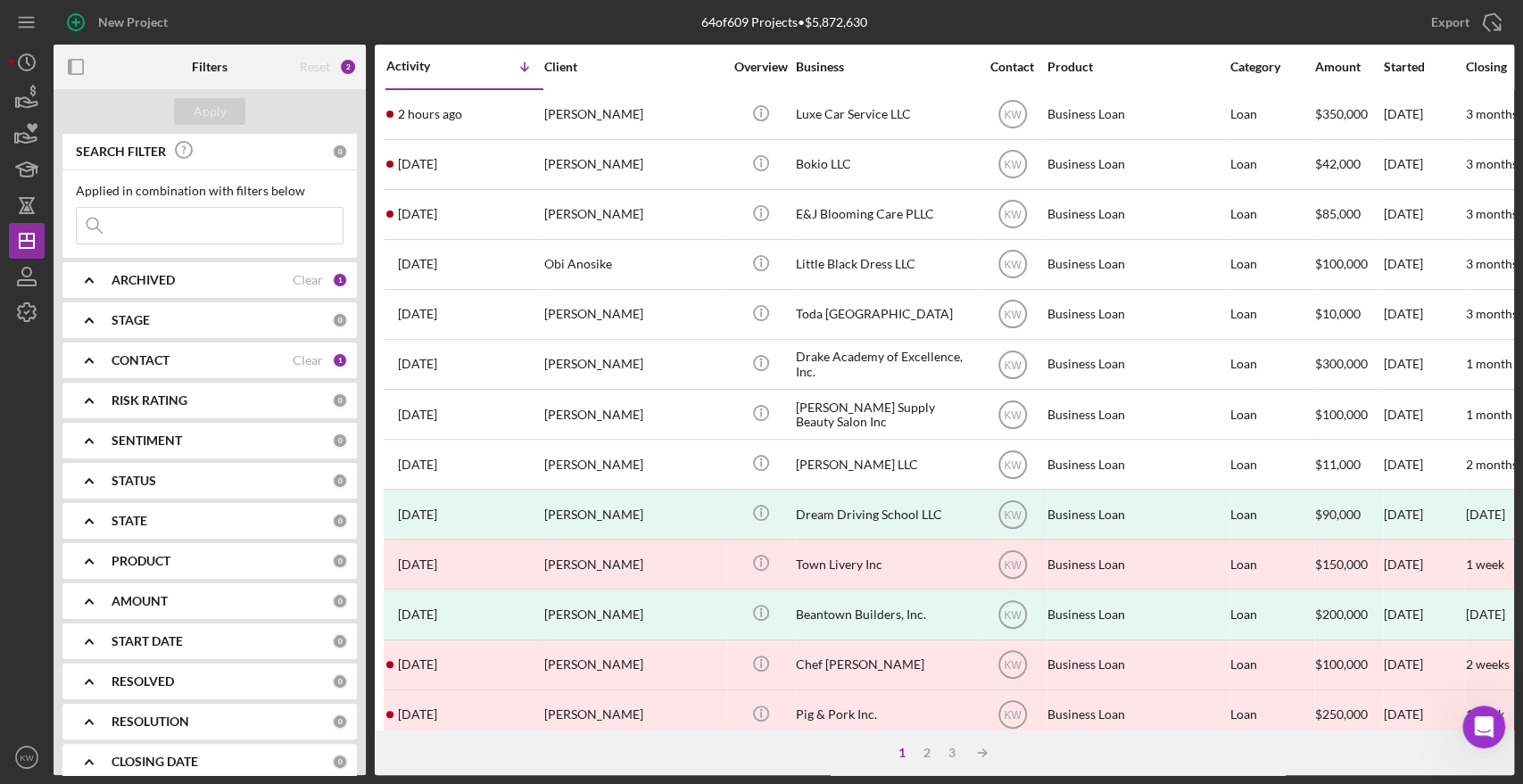
click at [161, 222] on input at bounding box center [209, 226] width 266 height 36
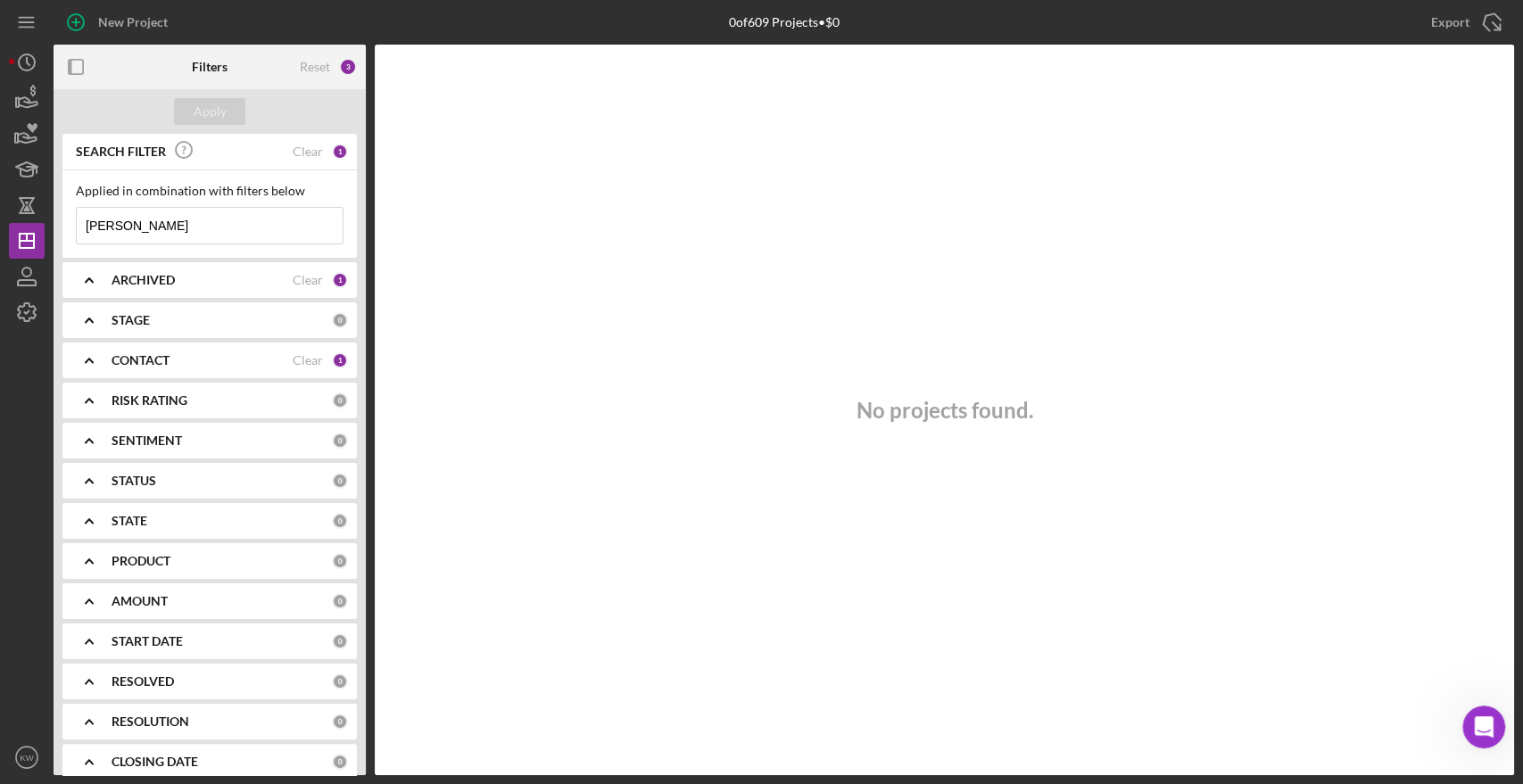
click at [100, 220] on input "[PERSON_NAME]" at bounding box center [209, 226] width 266 height 36
type input "safe"
click at [137, 358] on b "CONTACT" at bounding box center [140, 360] width 58 height 14
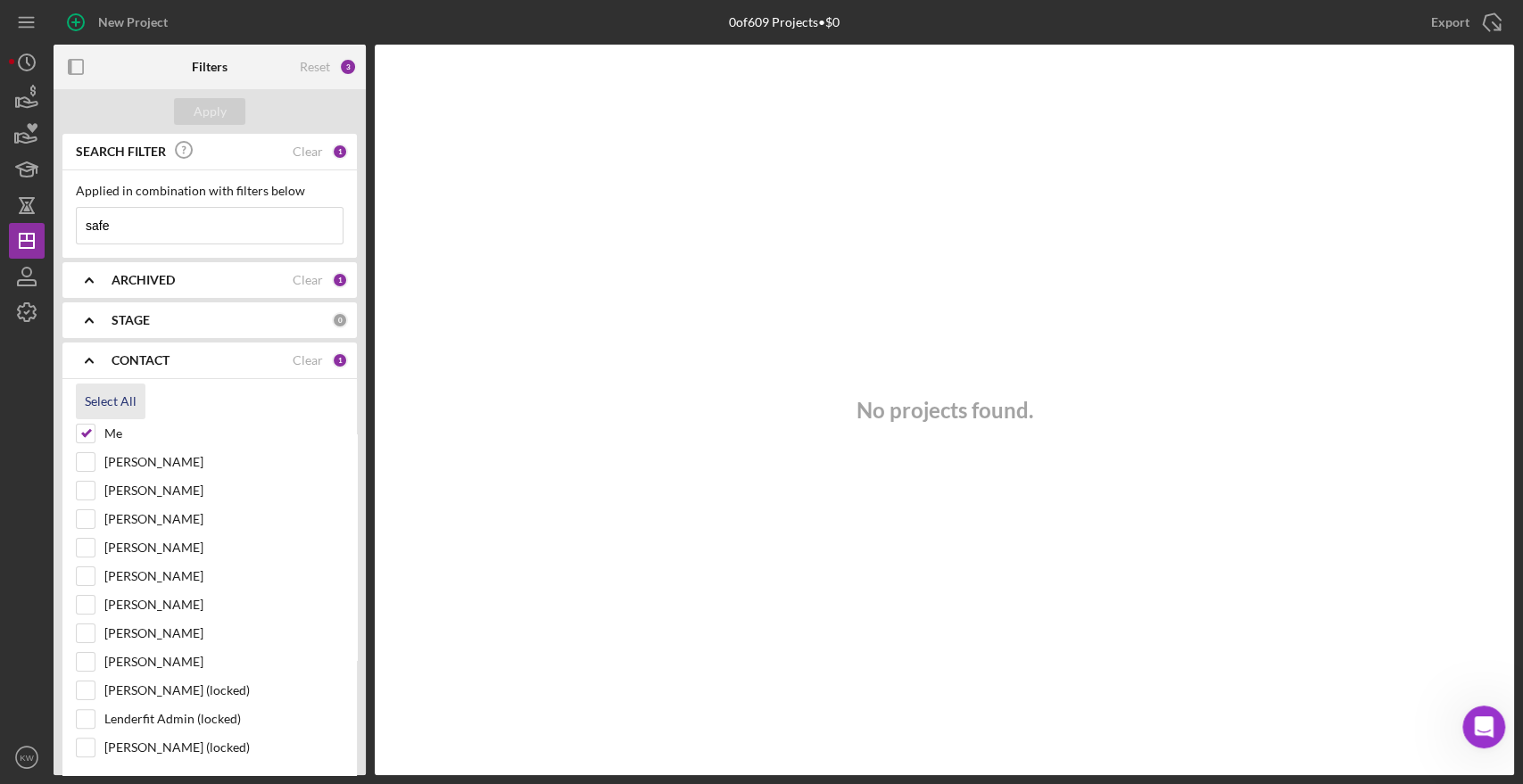
click at [128, 403] on div "Select All" at bounding box center [111, 402] width 51 height 36
checkbox input "true"
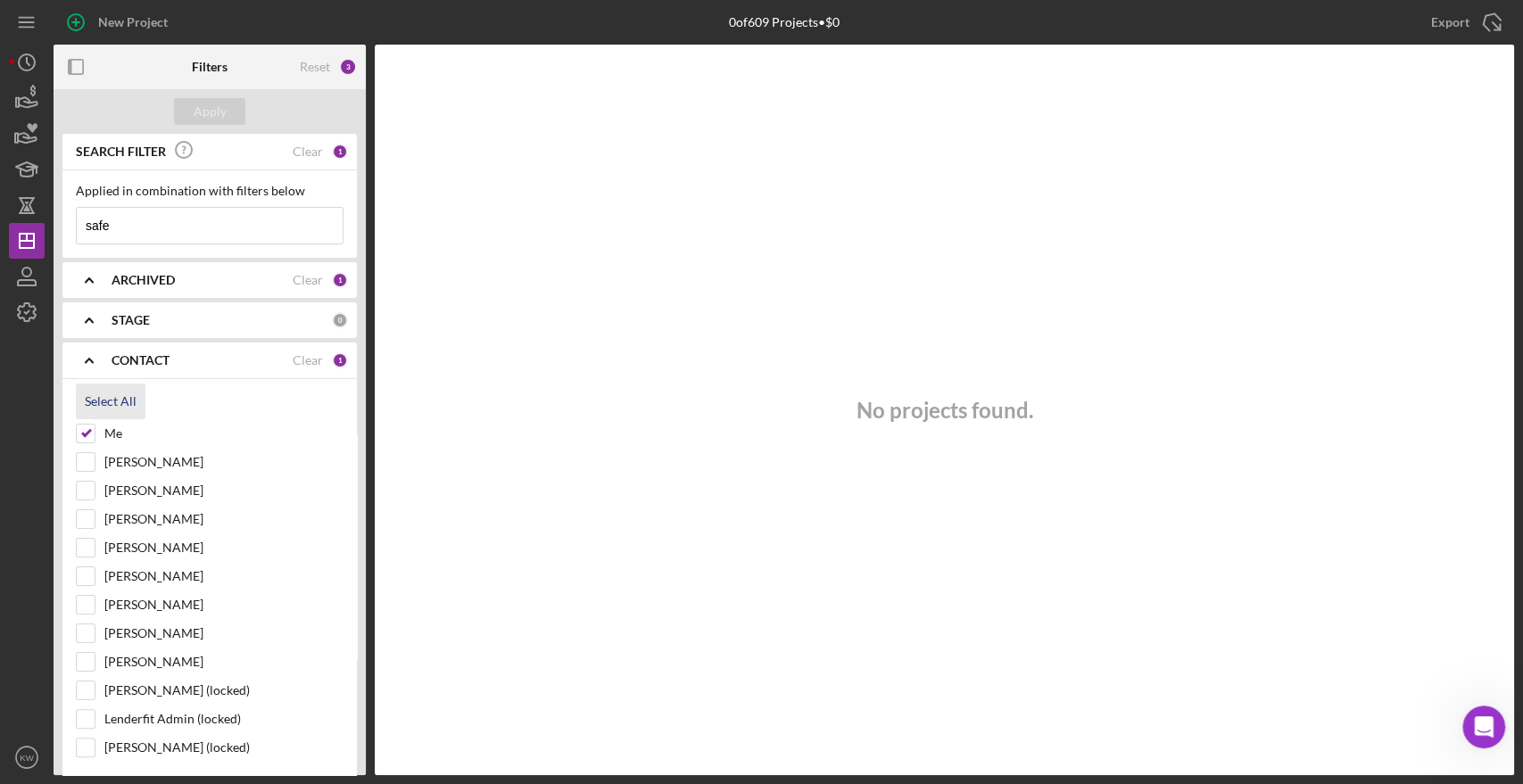
checkbox input "true"
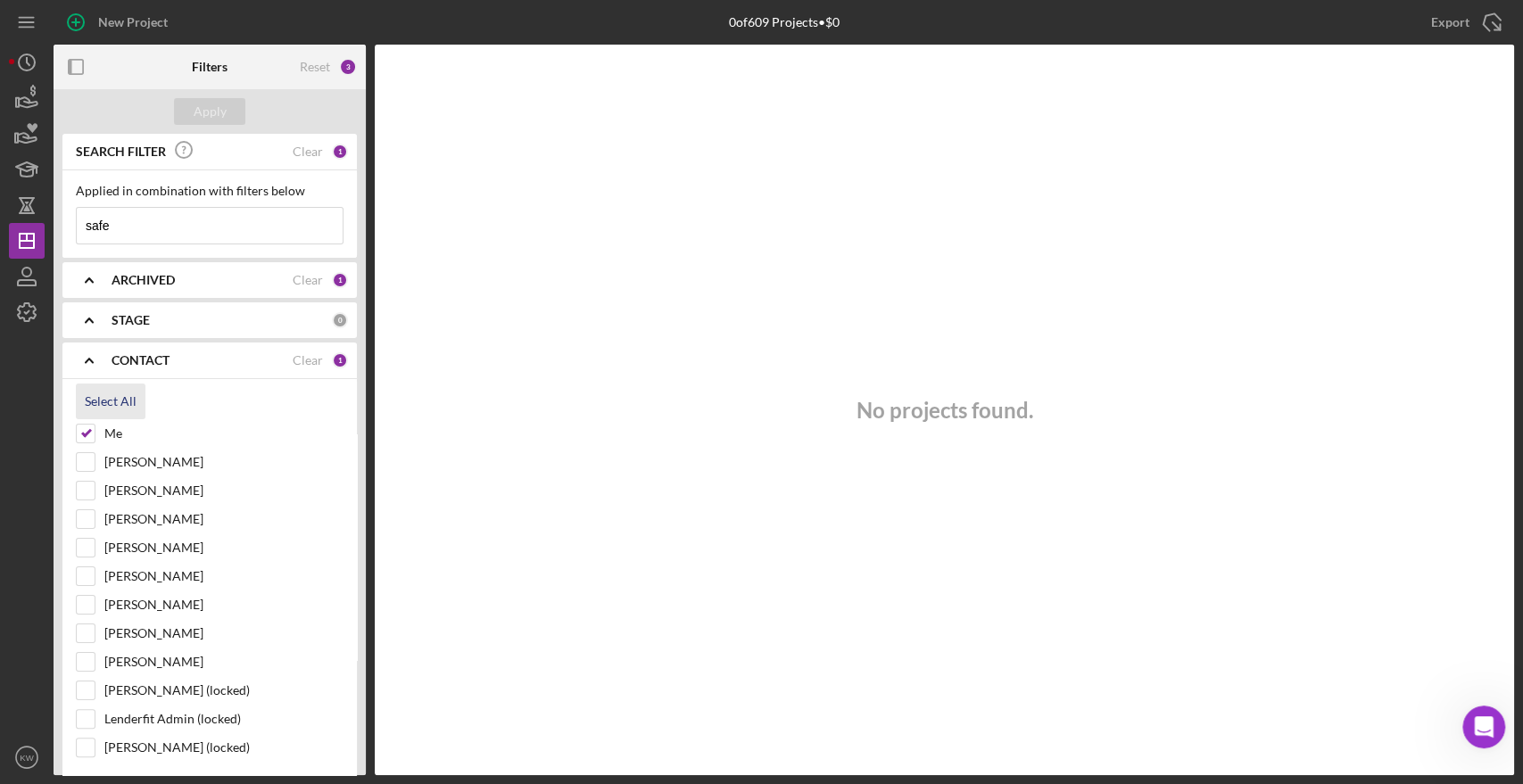
checkbox input "true"
click at [215, 82] on div "Filters" at bounding box center [209, 66] width 36 height 44
click at [214, 112] on div "Apply" at bounding box center [209, 111] width 33 height 27
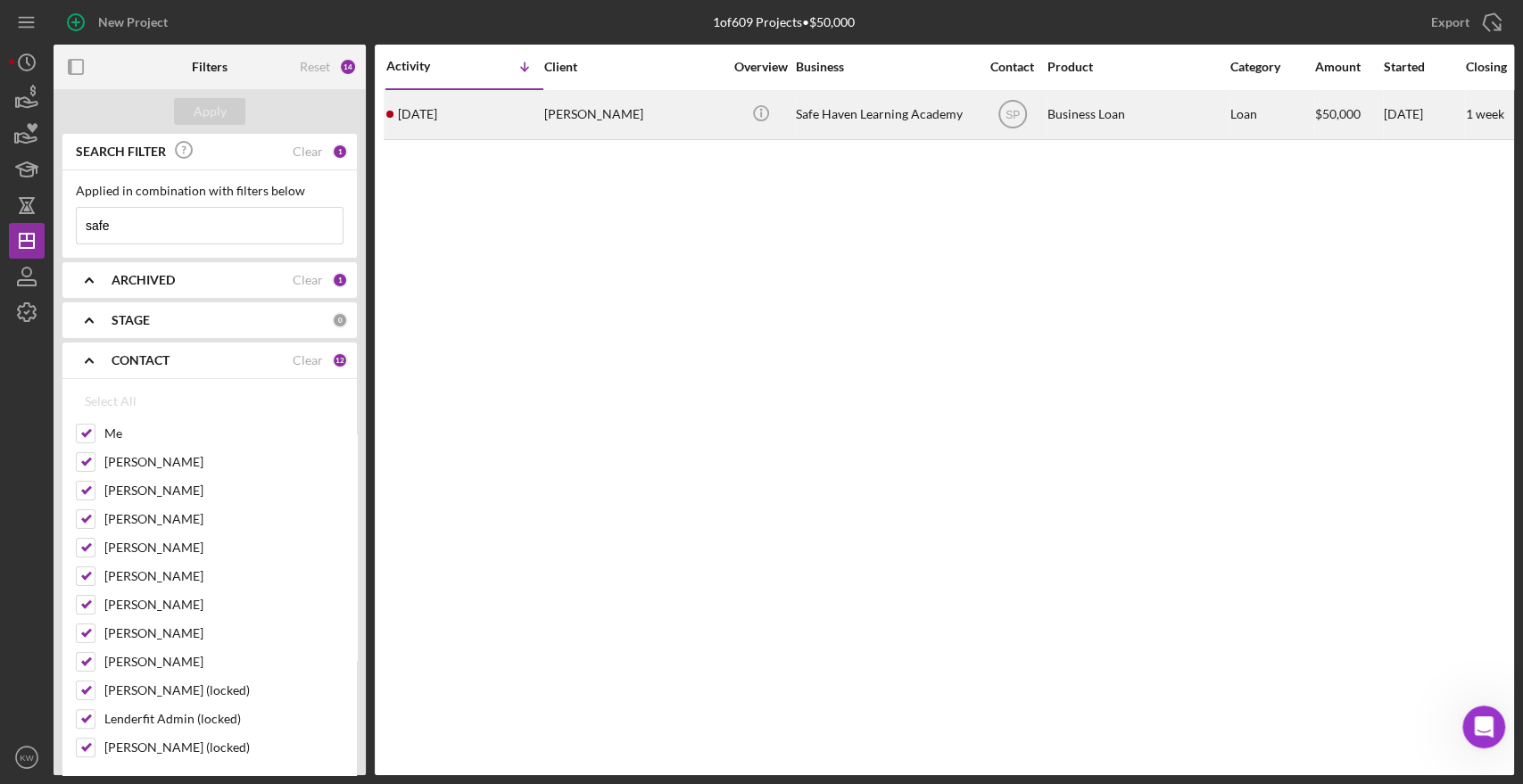
click at [580, 111] on div "[PERSON_NAME]" at bounding box center [633, 115] width 179 height 47
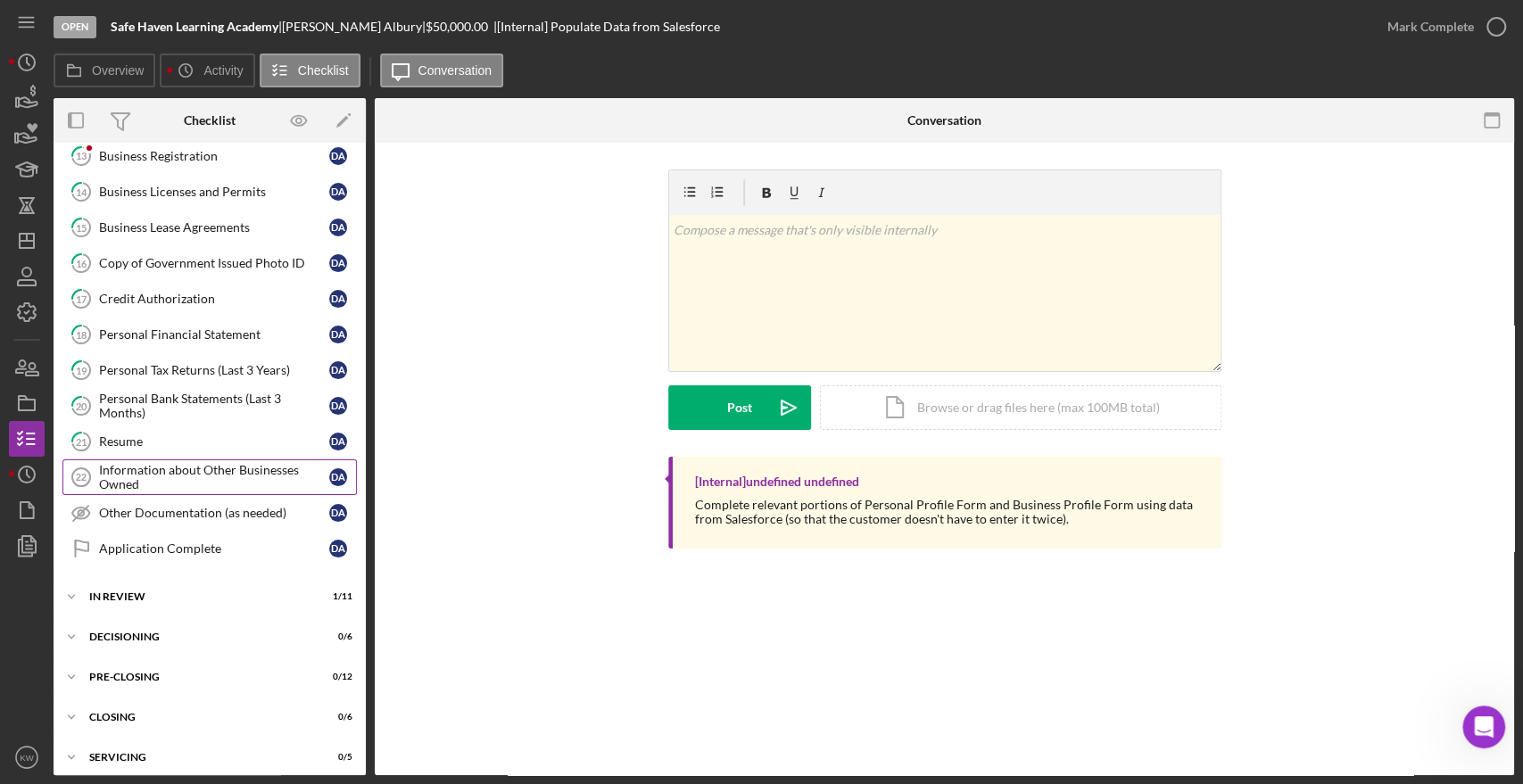
scroll to position [731, 0]
click at [158, 619] on div "Icon/Expander Decisioning 0 / 6" at bounding box center [209, 634] width 312 height 36
click at [128, 588] on div "In Review" at bounding box center [216, 593] width 255 height 11
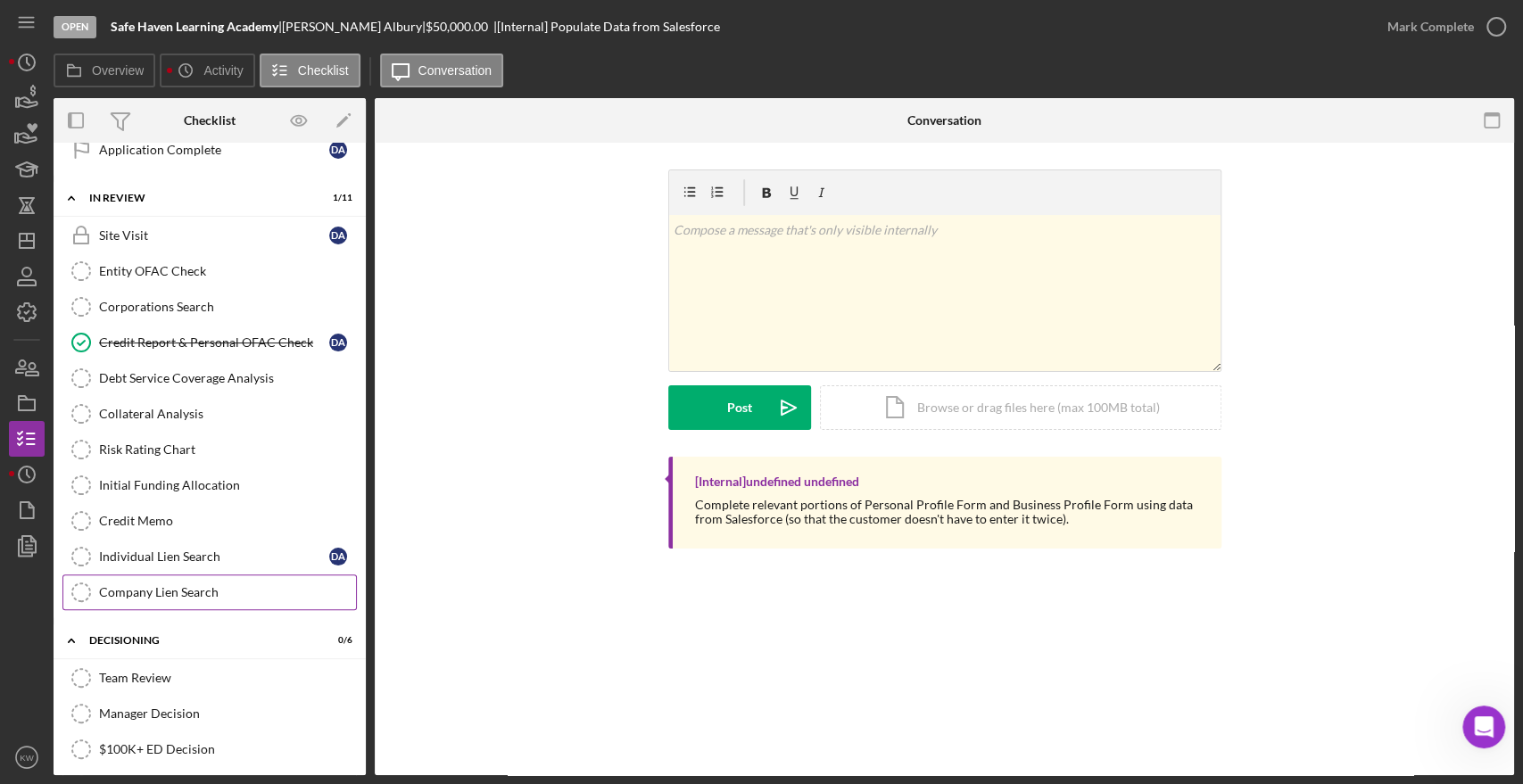
scroll to position [1128, 0]
click at [179, 335] on div "Credit Report & Personal OFAC Check" at bounding box center [213, 342] width 230 height 14
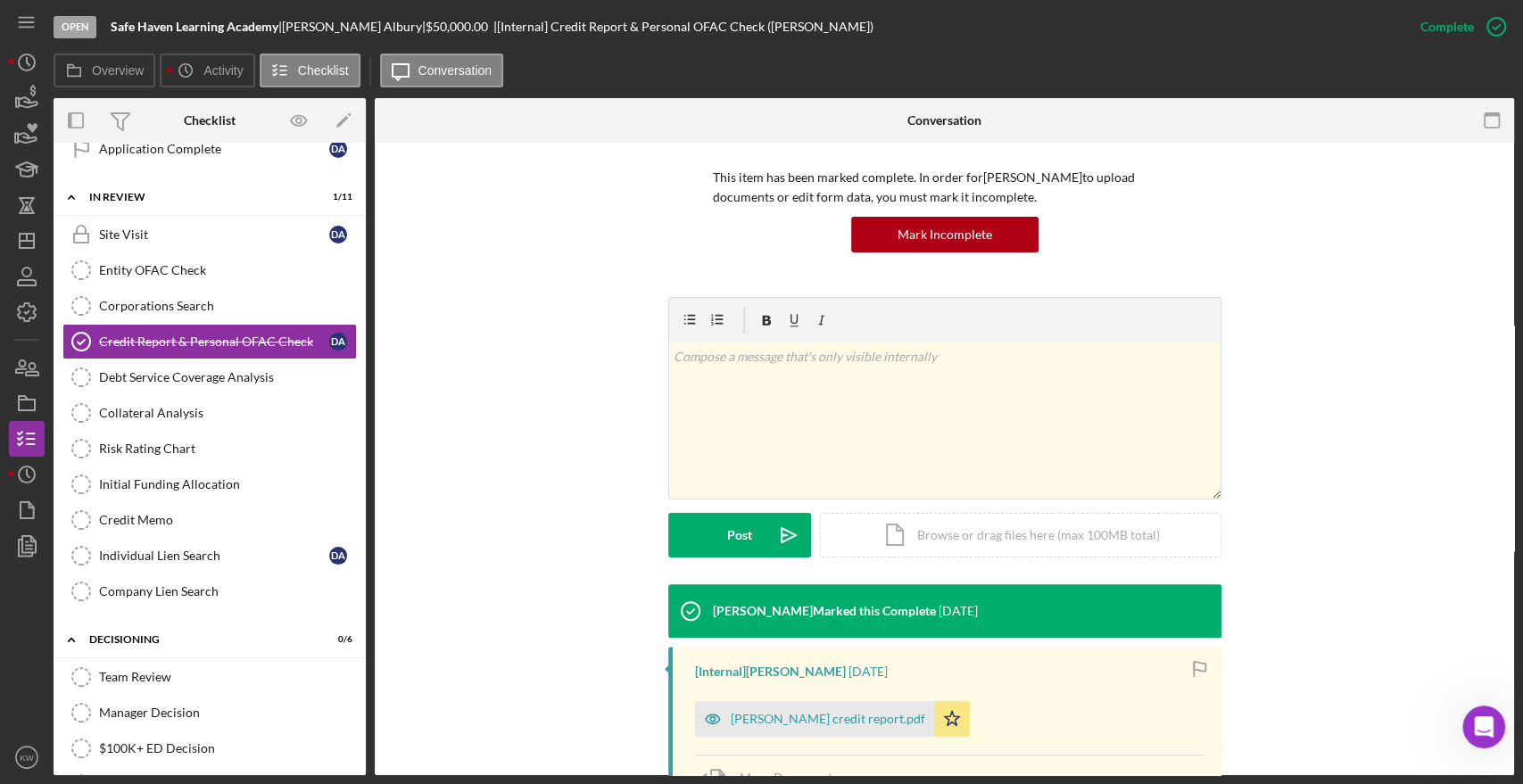
scroll to position [267, 0]
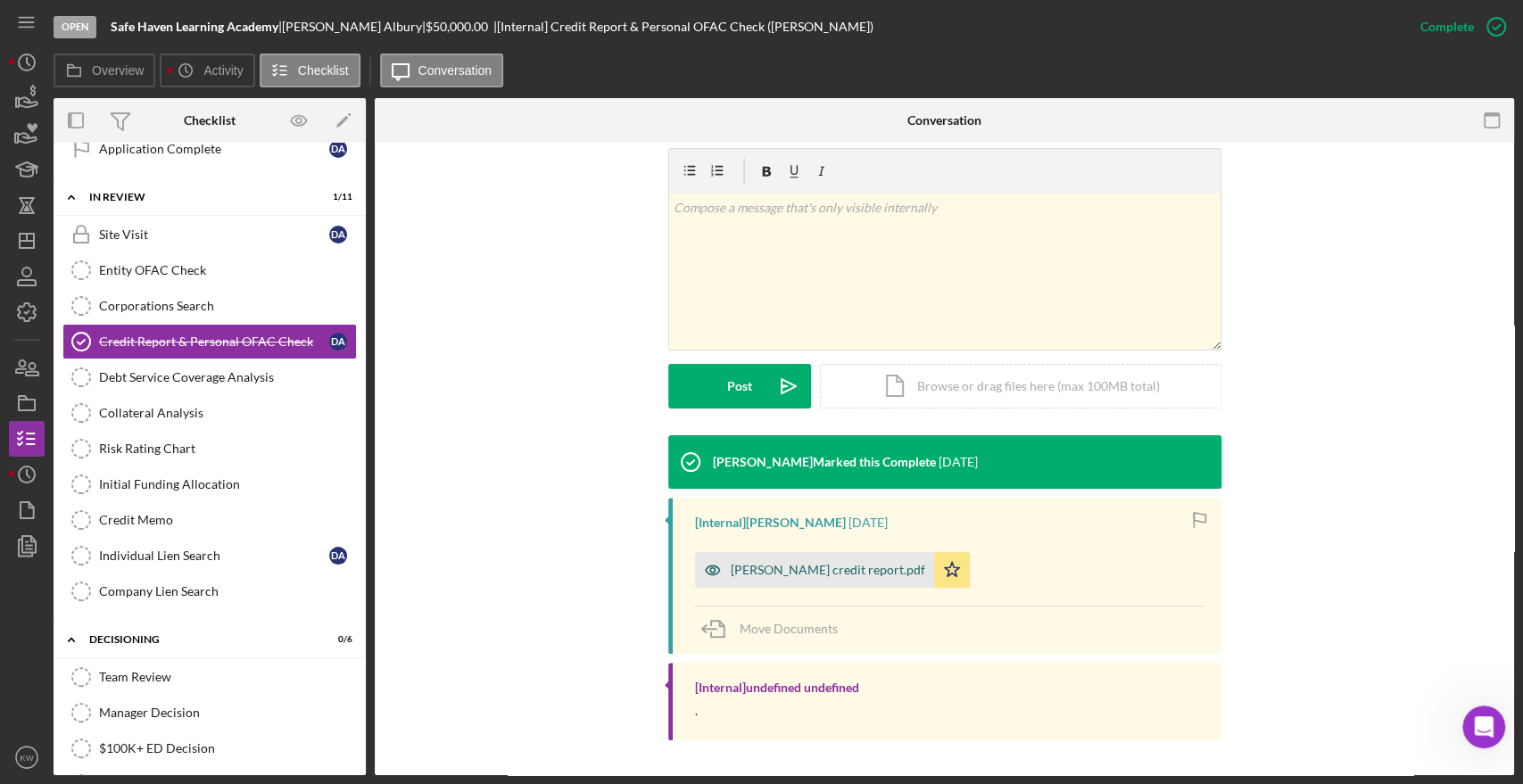
click at [835, 574] on div "[PERSON_NAME] credit report.pdf" at bounding box center [828, 570] width 195 height 14
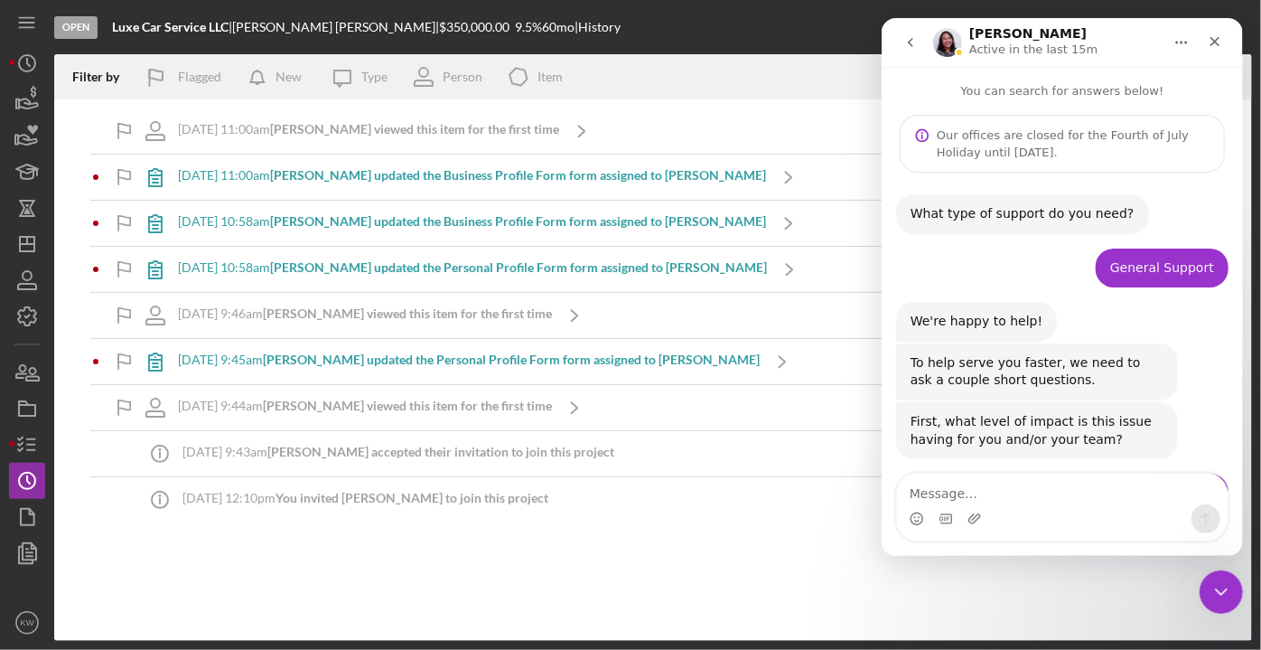
scroll to position [1243, 0]
